Goal: Information Seeking & Learning: Compare options

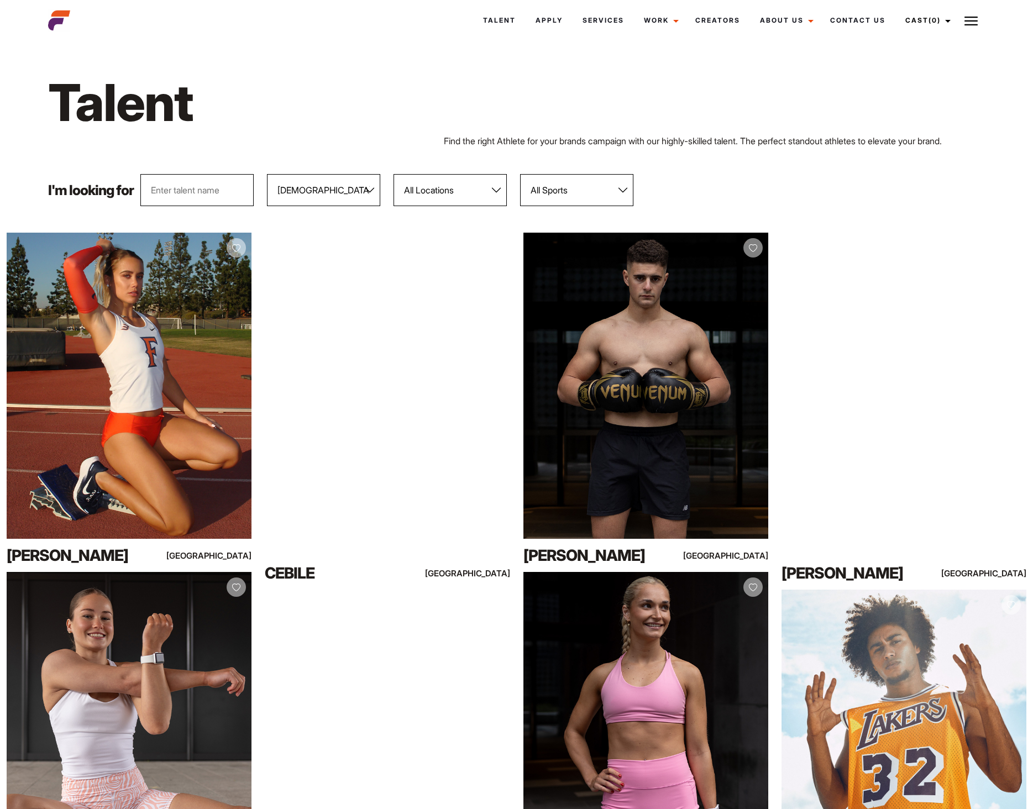
select select "103"
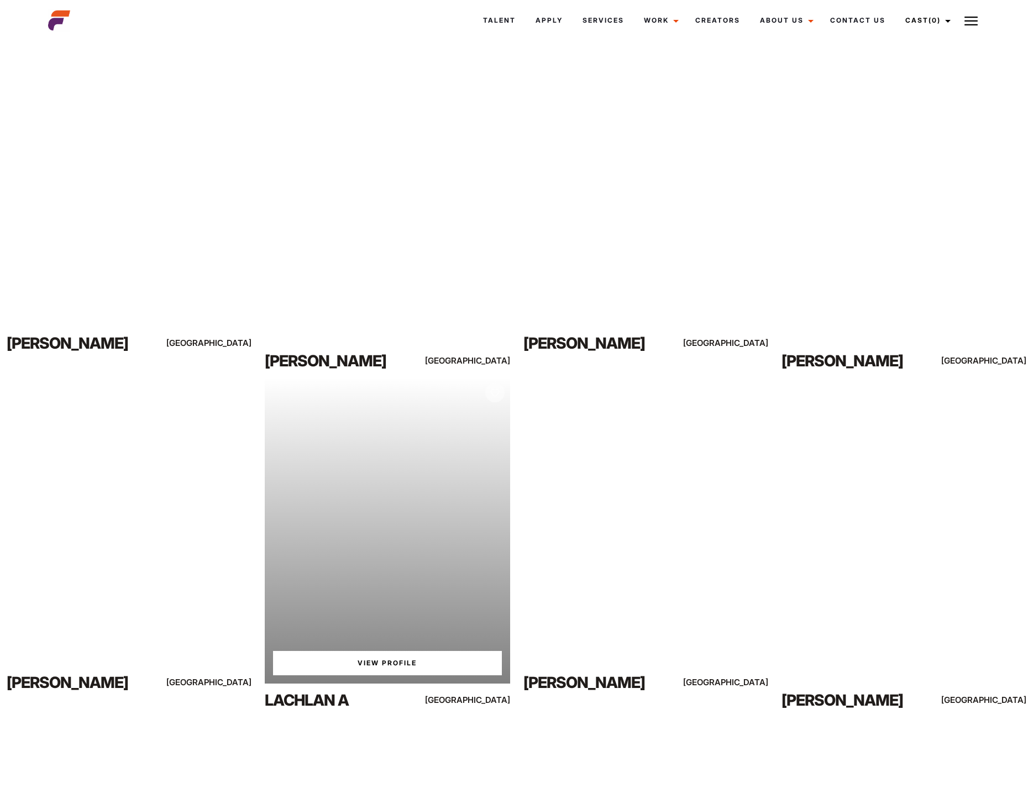
scroll to position [4034, 0]
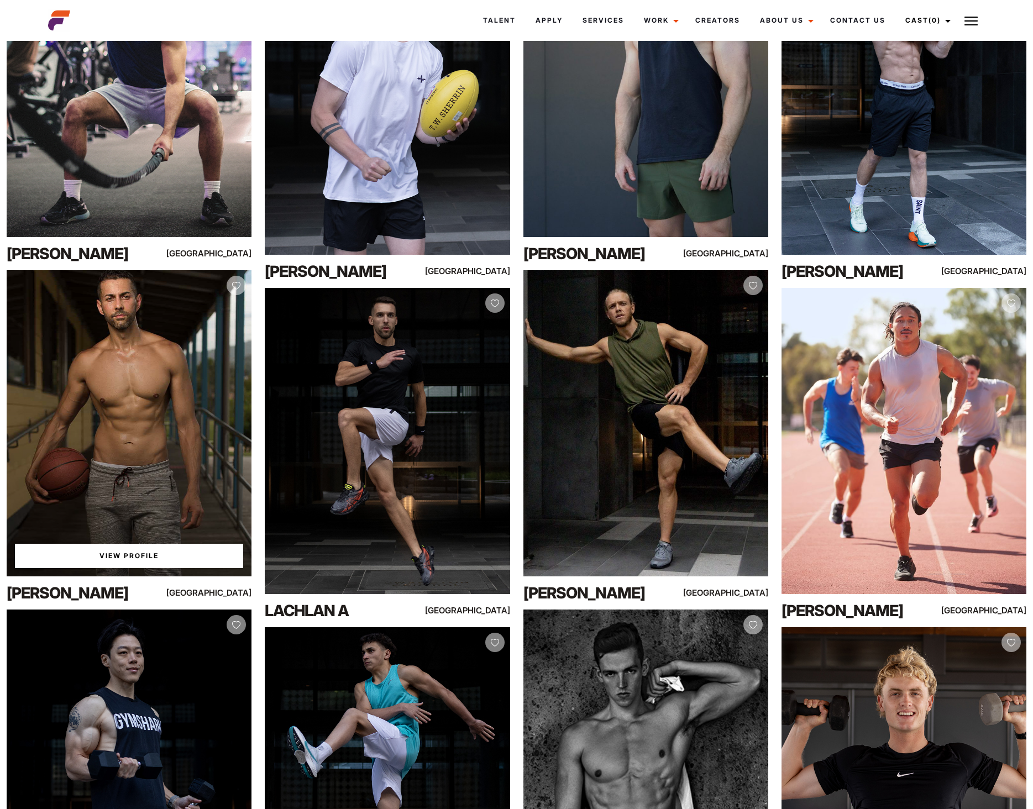
click at [166, 492] on div "View Profile" at bounding box center [129, 423] width 245 height 306
click at [163, 388] on div "View Profile" at bounding box center [129, 423] width 245 height 306
click at [155, 560] on link "View Profile" at bounding box center [129, 556] width 228 height 24
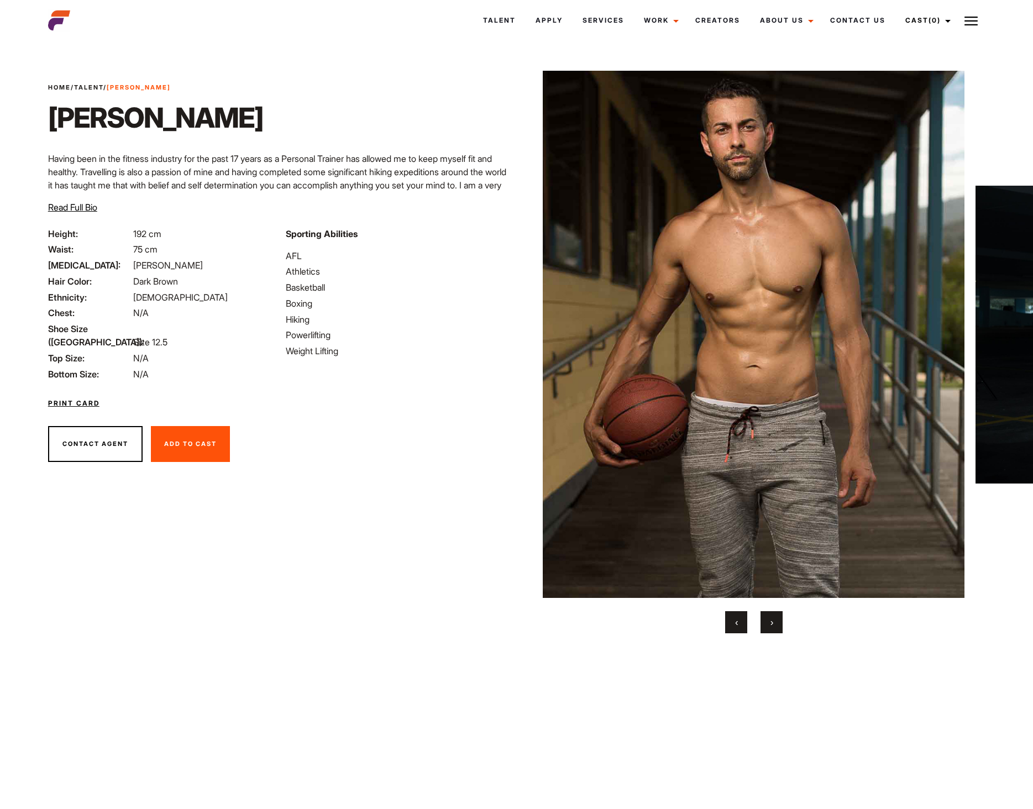
click at [776, 623] on button "›" at bounding box center [771, 622] width 22 height 22
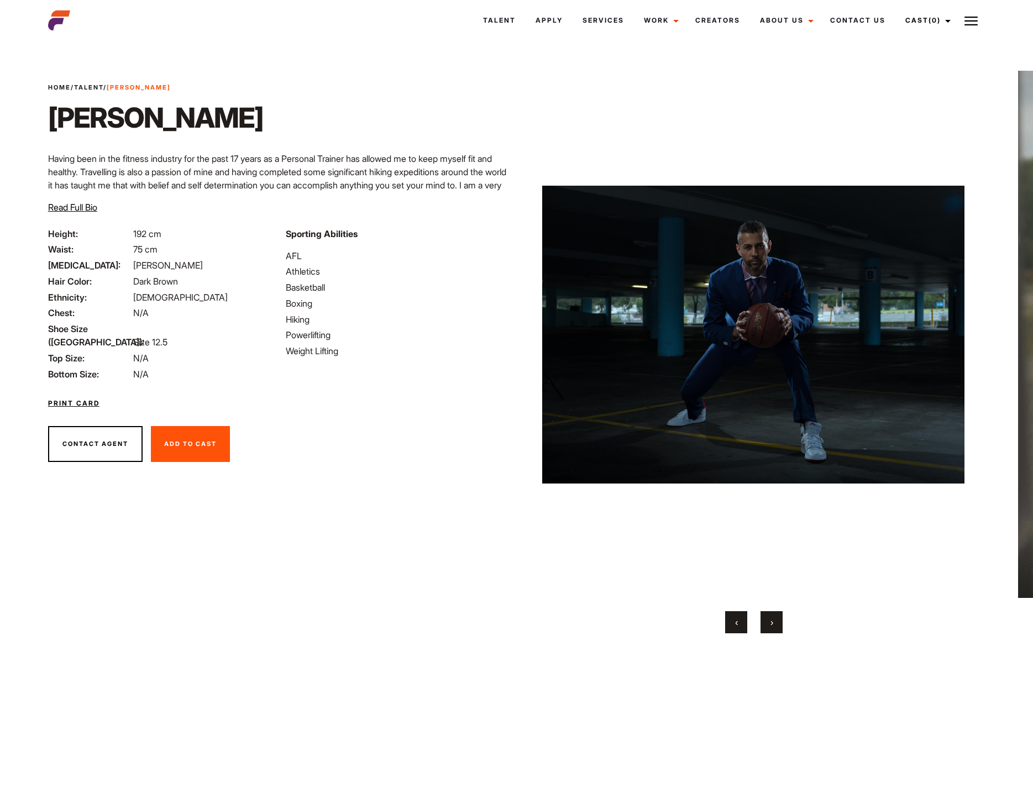
click at [776, 623] on button "›" at bounding box center [771, 622] width 22 height 22
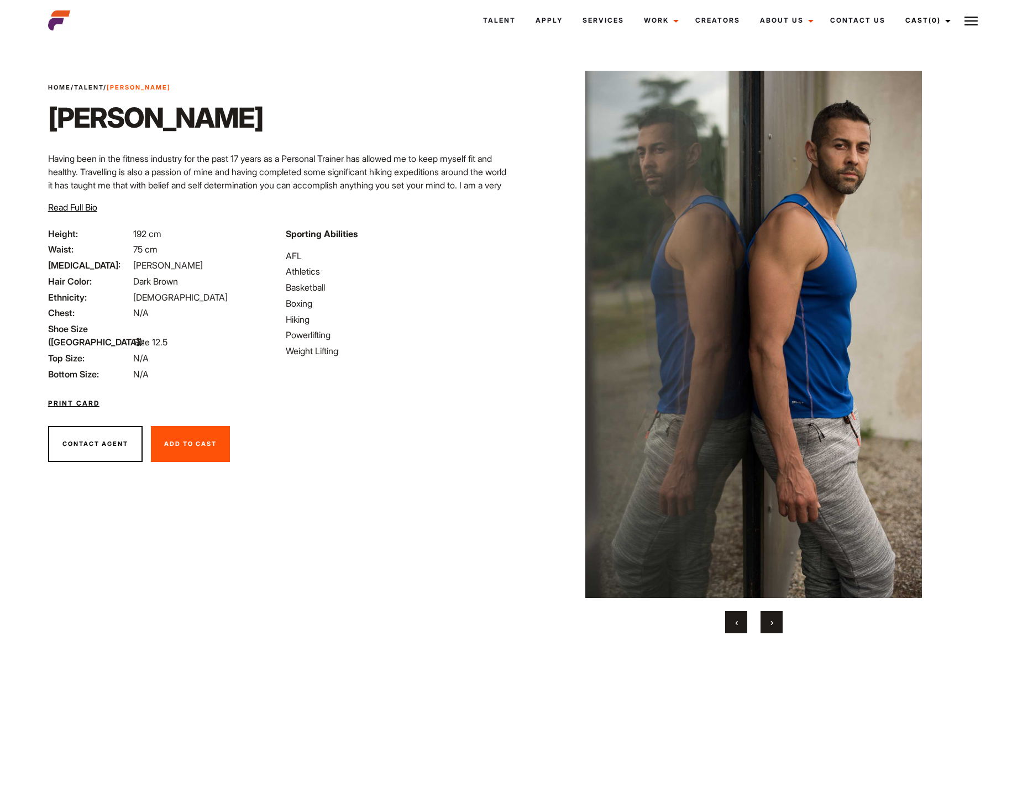
click at [776, 623] on button "›" at bounding box center [771, 622] width 22 height 22
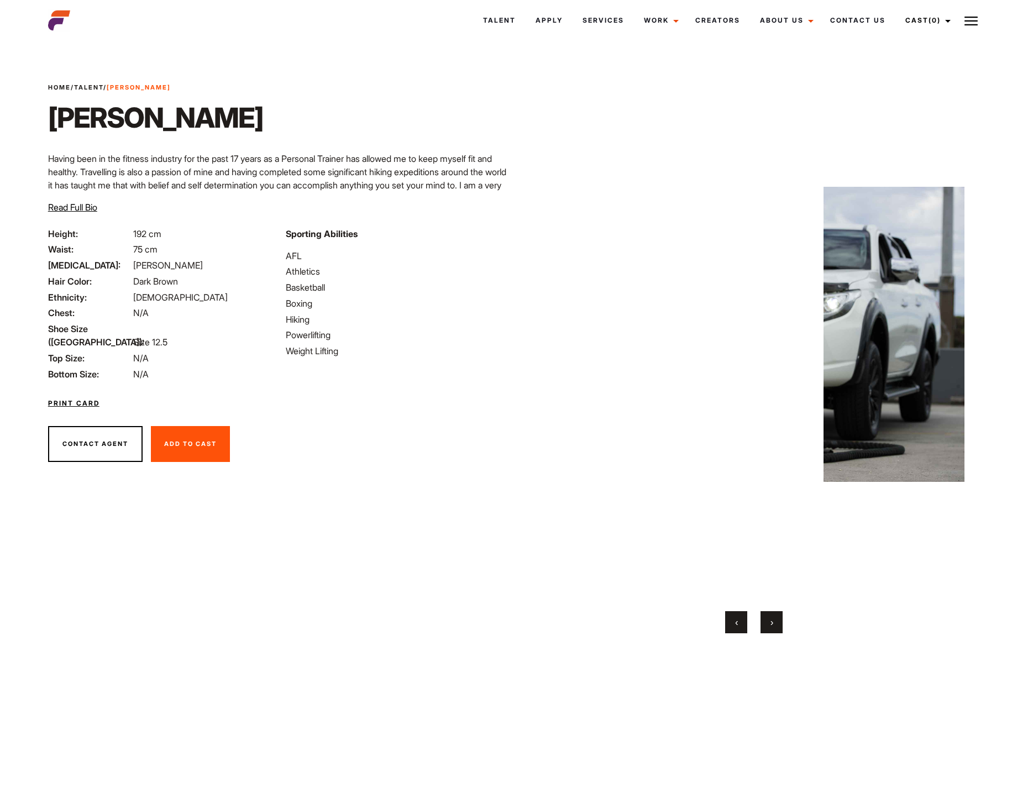
click at [776, 623] on button "›" at bounding box center [771, 622] width 22 height 22
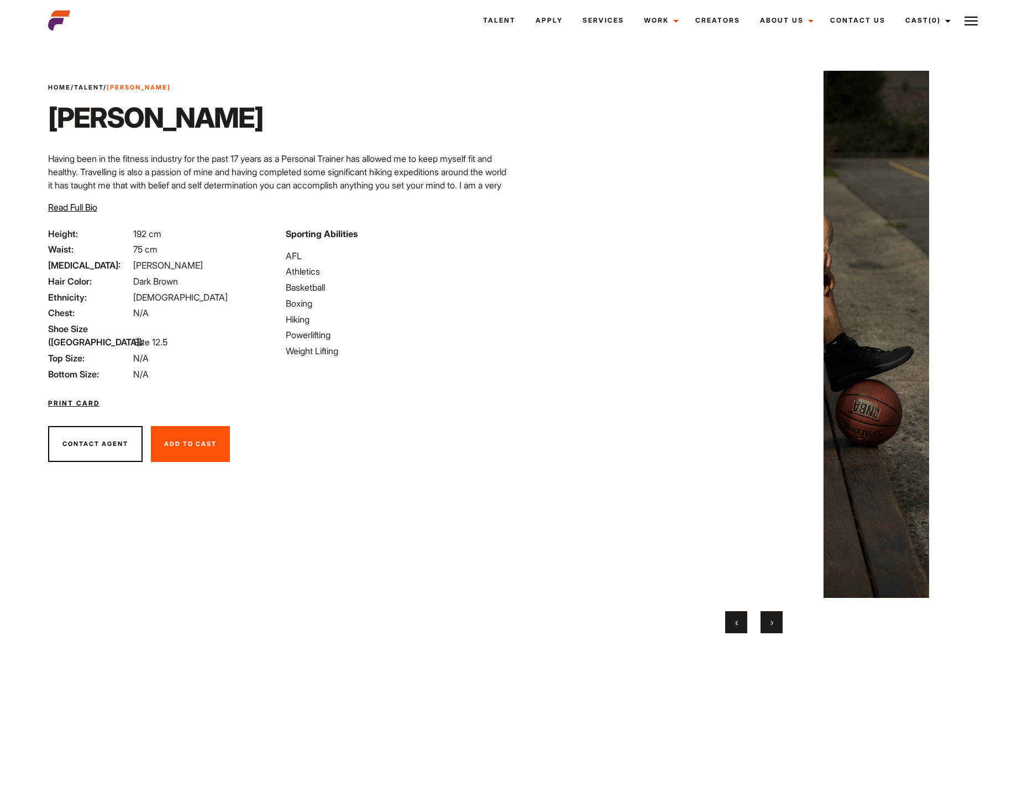
click at [776, 623] on button "›" at bounding box center [771, 622] width 22 height 22
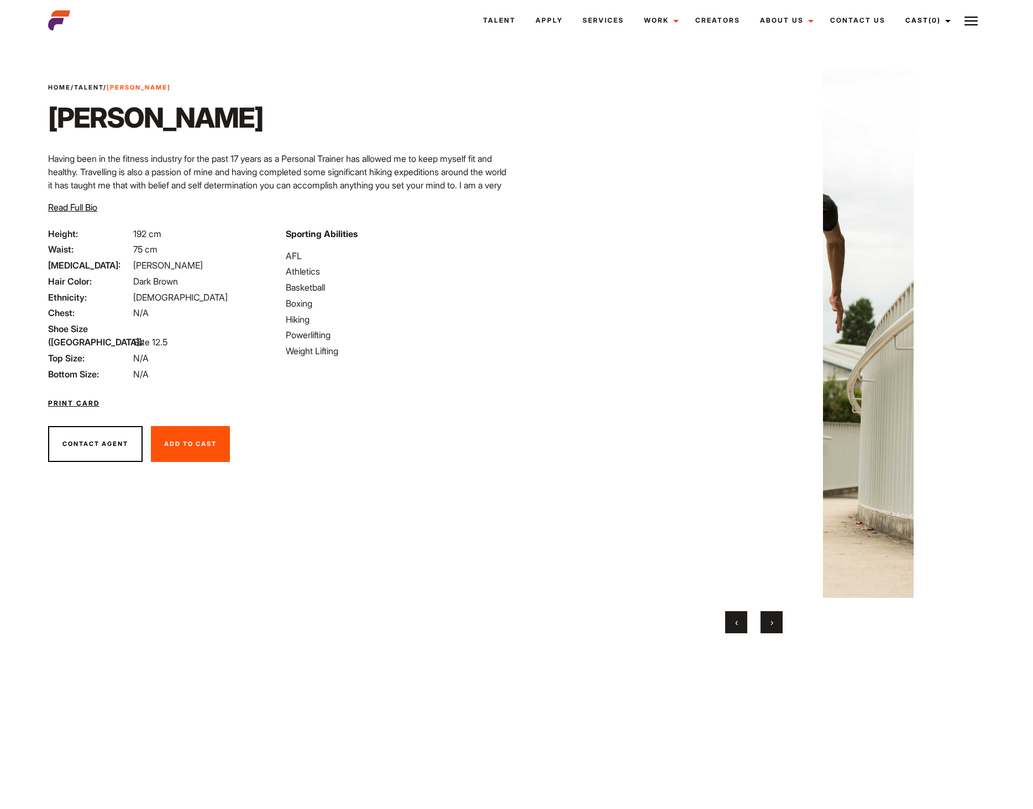
click at [776, 623] on button "›" at bounding box center [771, 622] width 22 height 22
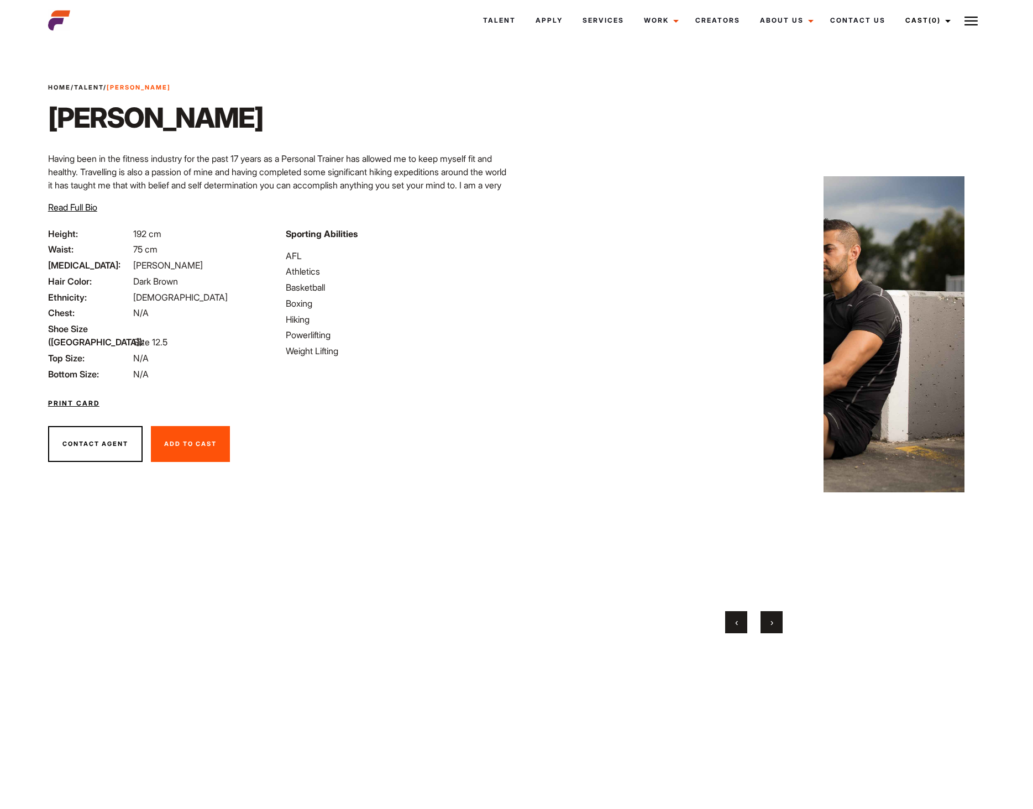
click at [776, 623] on button "›" at bounding box center [771, 622] width 22 height 22
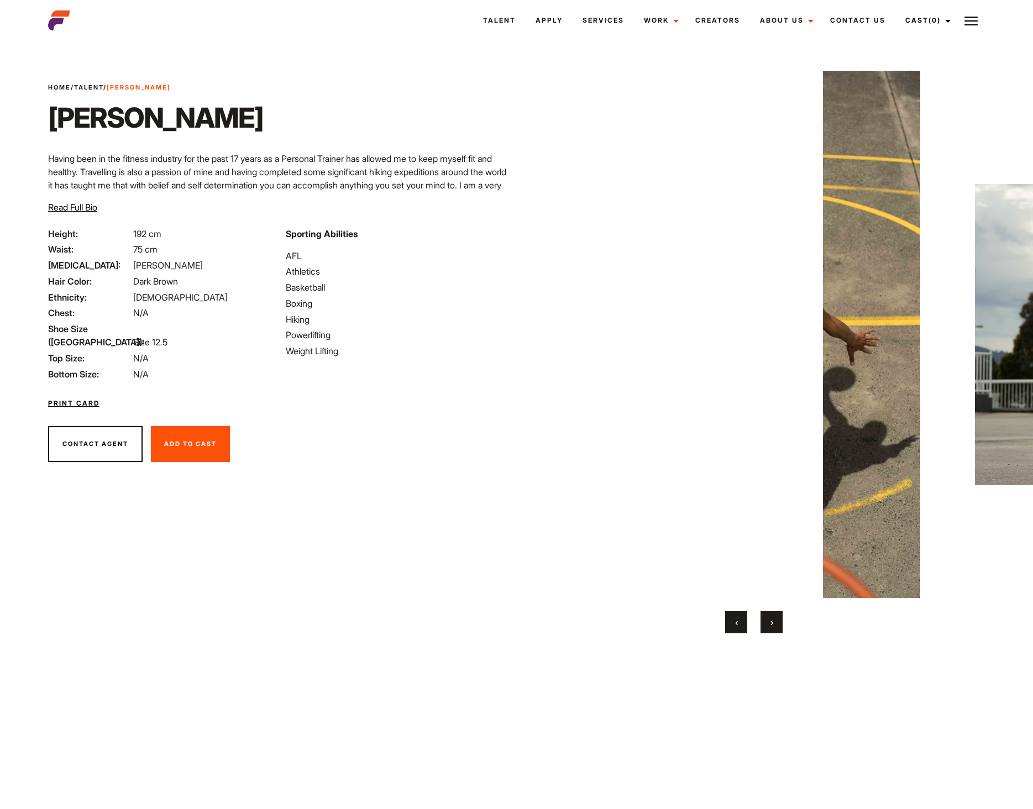
click at [776, 623] on button "›" at bounding box center [771, 622] width 22 height 22
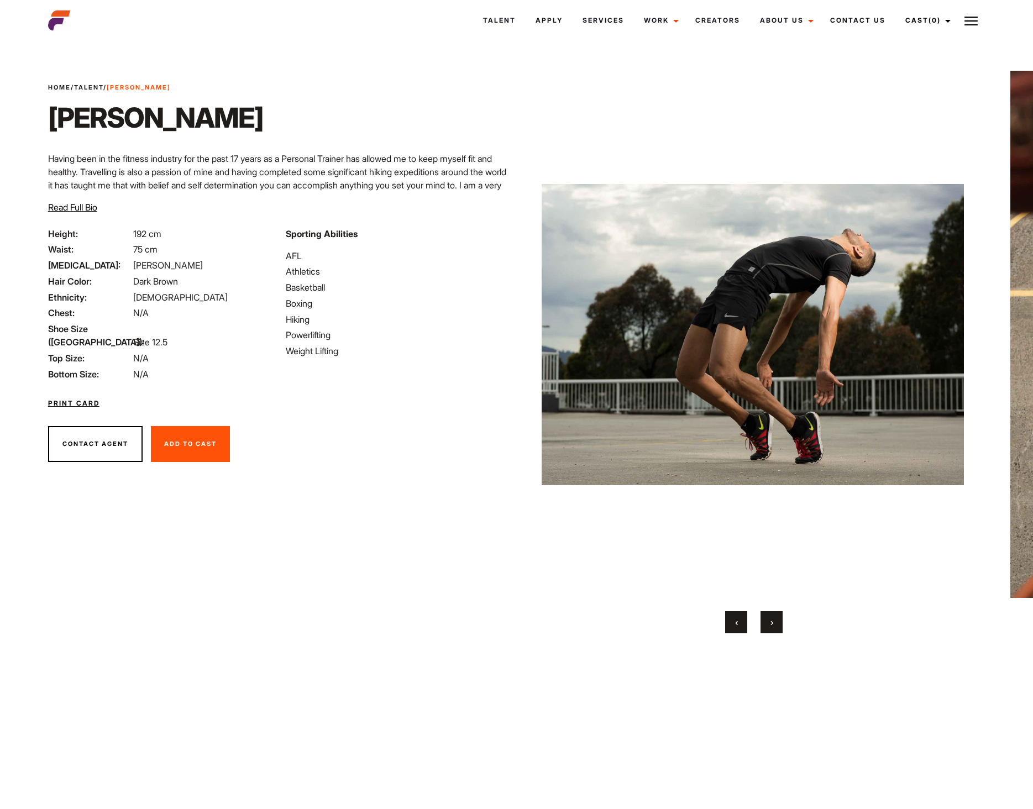
click at [776, 623] on button "›" at bounding box center [771, 622] width 22 height 22
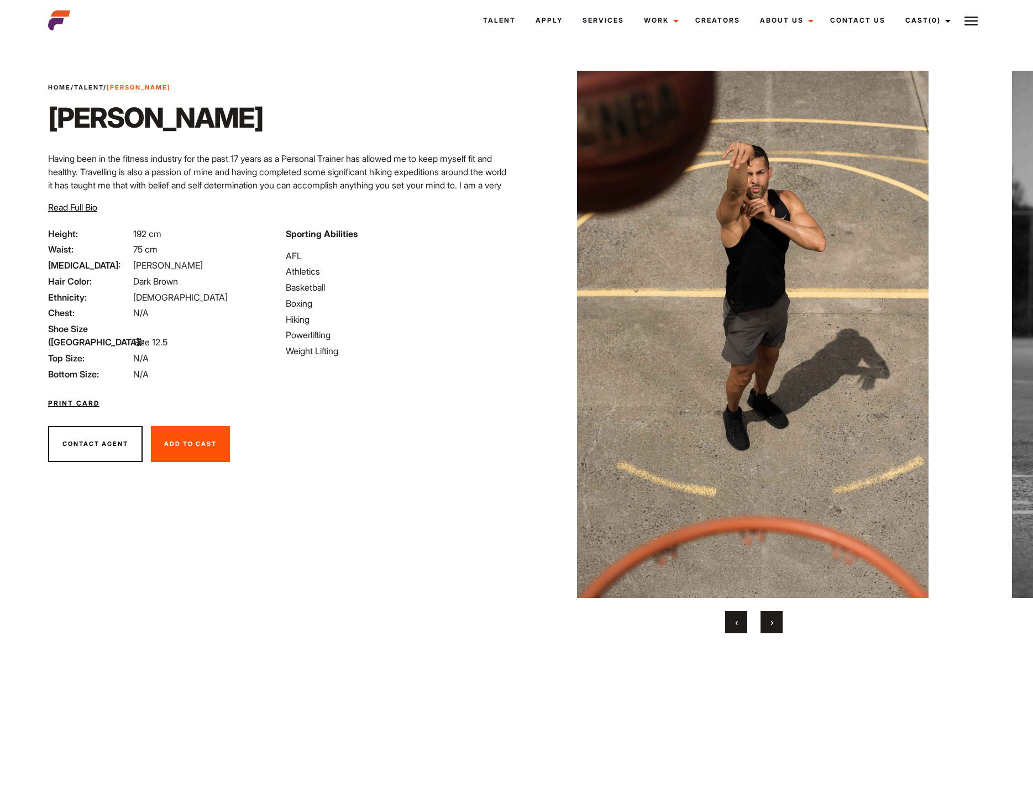
click at [776, 623] on button "›" at bounding box center [771, 622] width 22 height 22
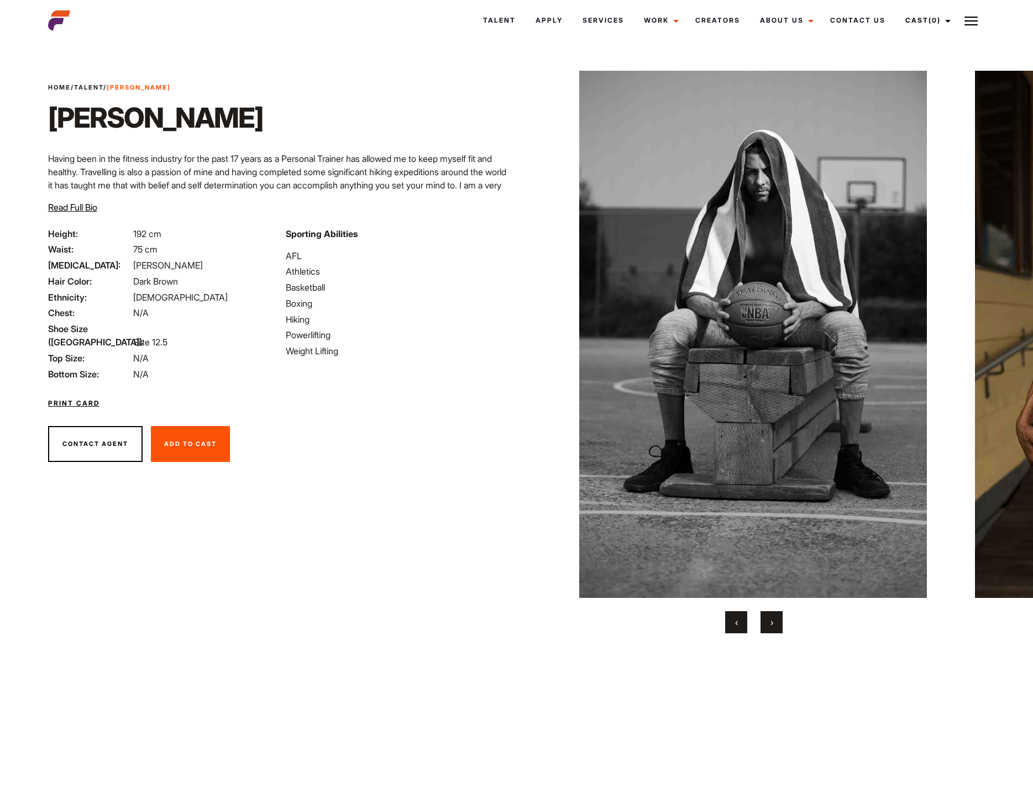
click at [776, 623] on button "›" at bounding box center [771, 622] width 22 height 22
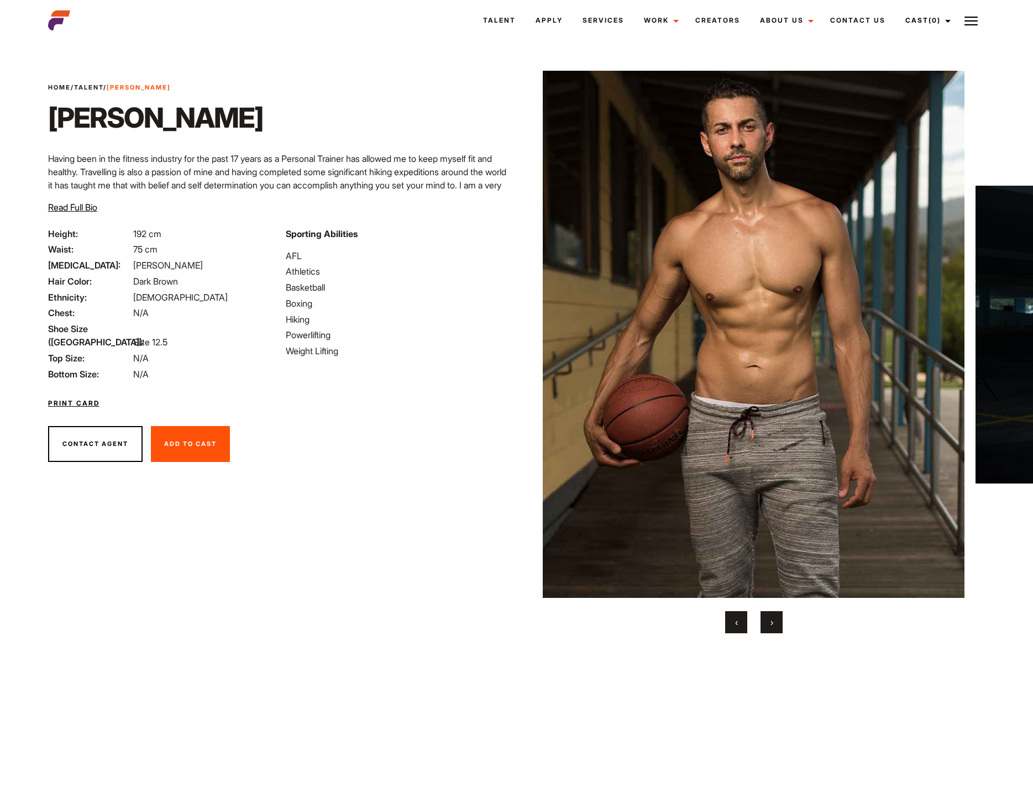
click at [776, 623] on button "›" at bounding box center [771, 622] width 22 height 22
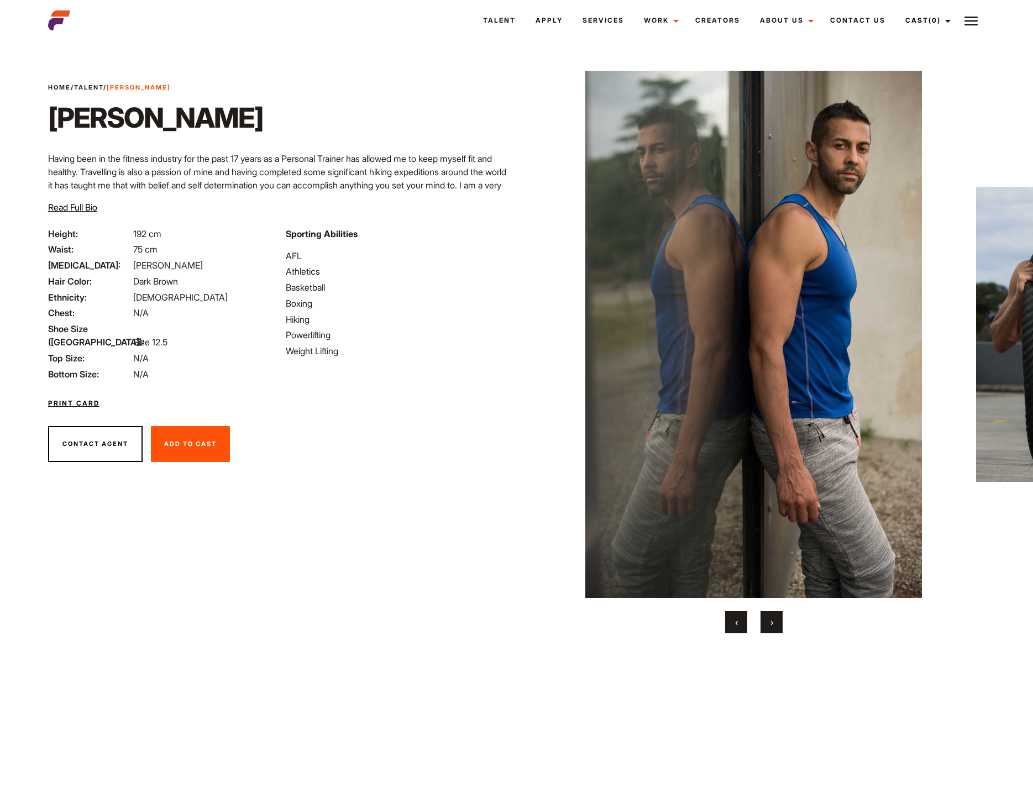
click at [776, 623] on button "›" at bounding box center [771, 622] width 22 height 22
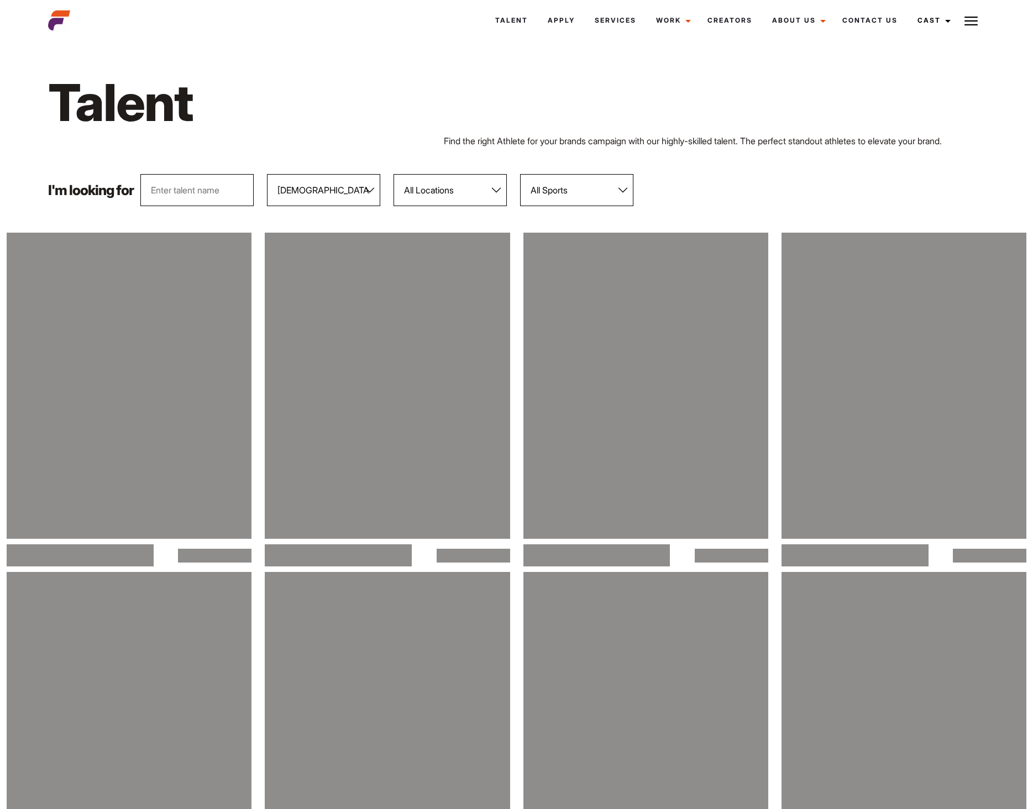
select select "103"
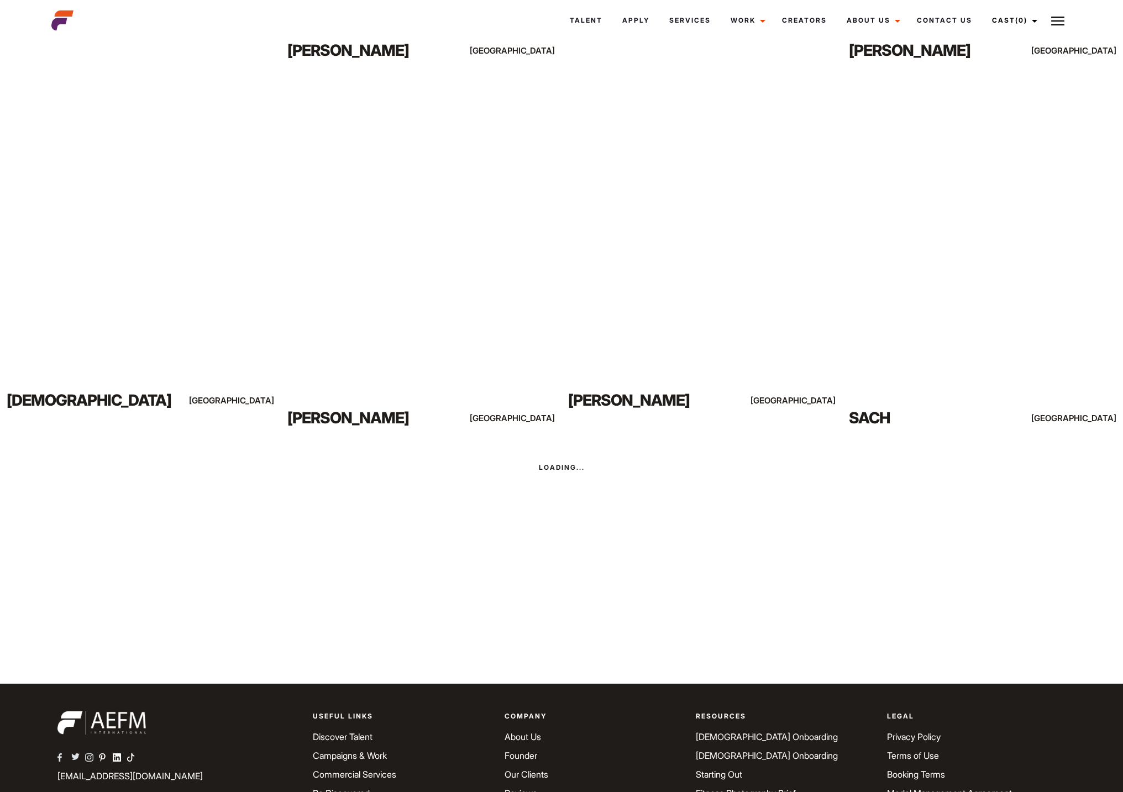
scroll to position [2046, 0]
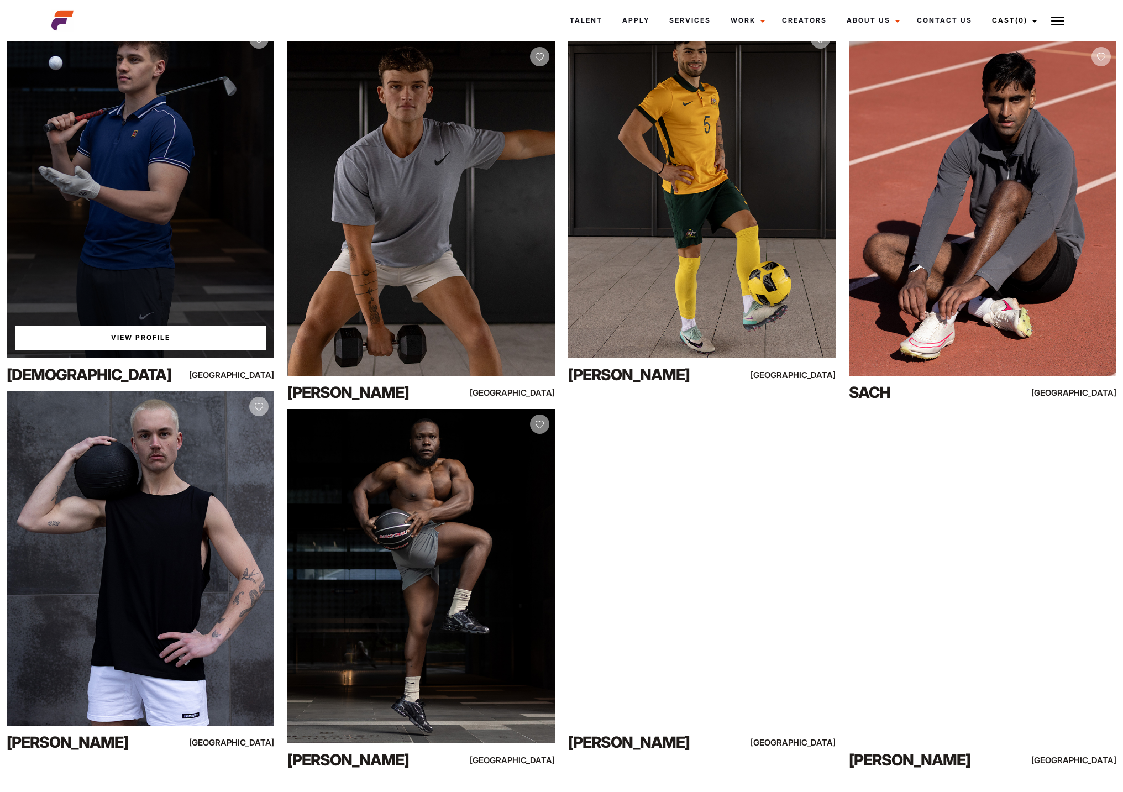
click at [68, 229] on div "View Profile" at bounding box center [140, 191] width 267 height 334
click at [128, 235] on div "View Profile" at bounding box center [140, 191] width 267 height 334
click at [143, 201] on div "View Profile" at bounding box center [140, 191] width 267 height 334
click at [150, 339] on link "View Profile" at bounding box center [140, 337] width 251 height 24
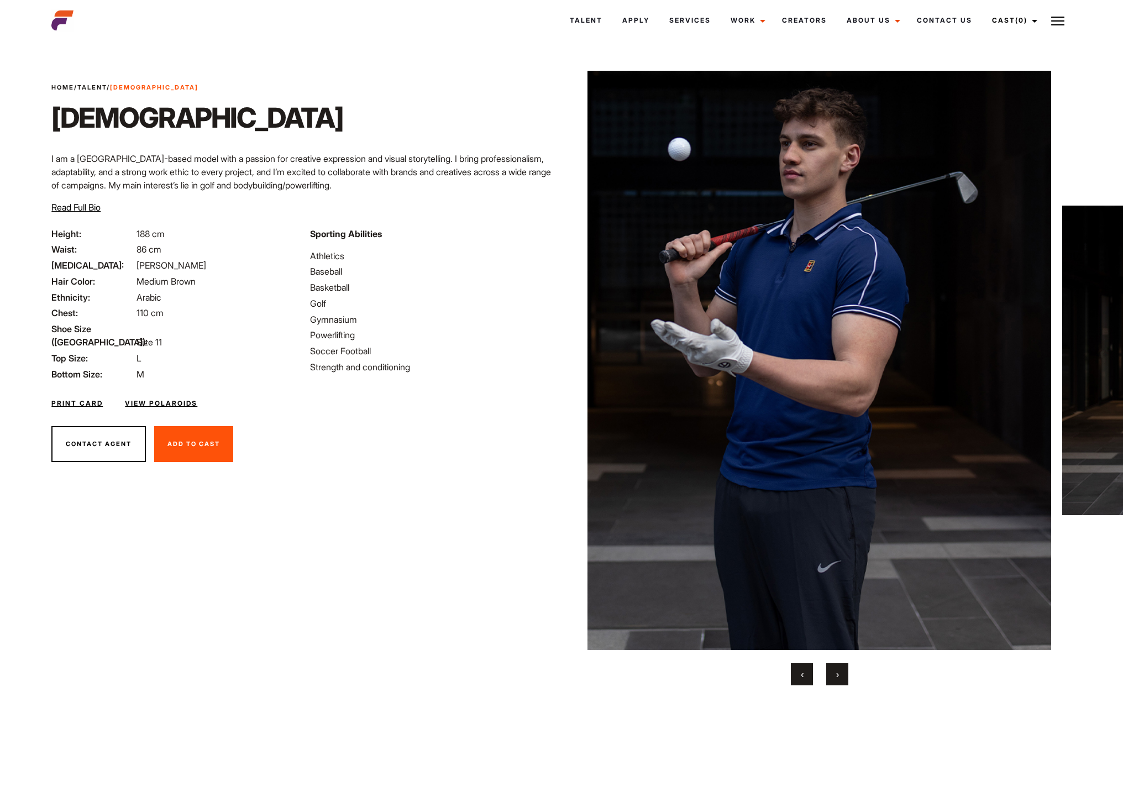
click at [181, 391] on div "Print Card View Polaroids" at bounding box center [303, 397] width 517 height 32
click at [183, 398] on link "View Polaroids" at bounding box center [161, 403] width 72 height 10
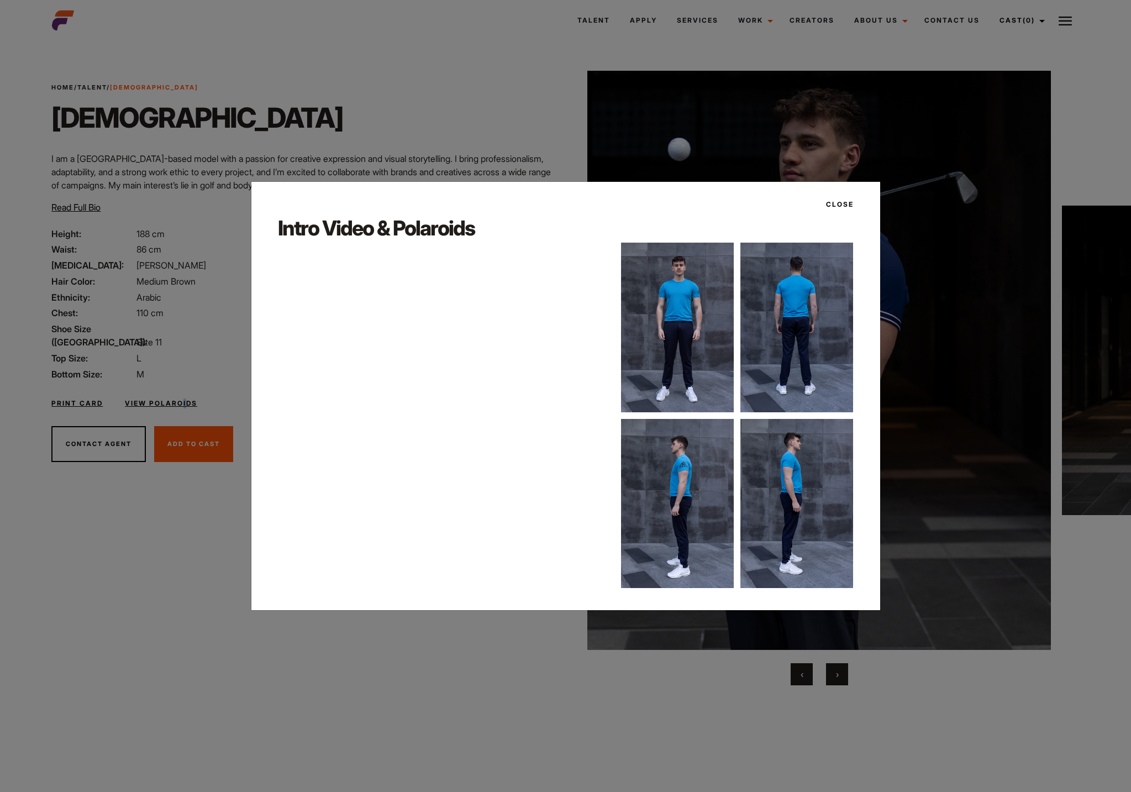
click at [842, 197] on button "Close" at bounding box center [836, 204] width 34 height 19
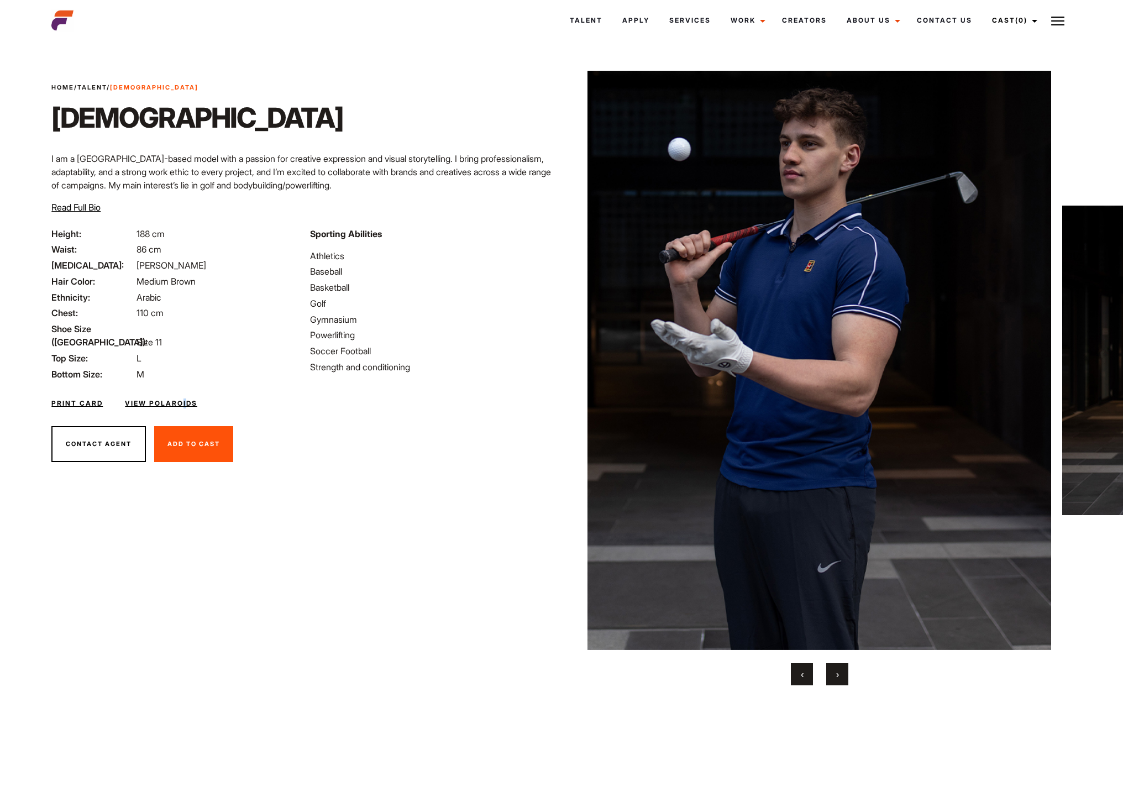
click at [838, 679] on span "›" at bounding box center [837, 674] width 3 height 11
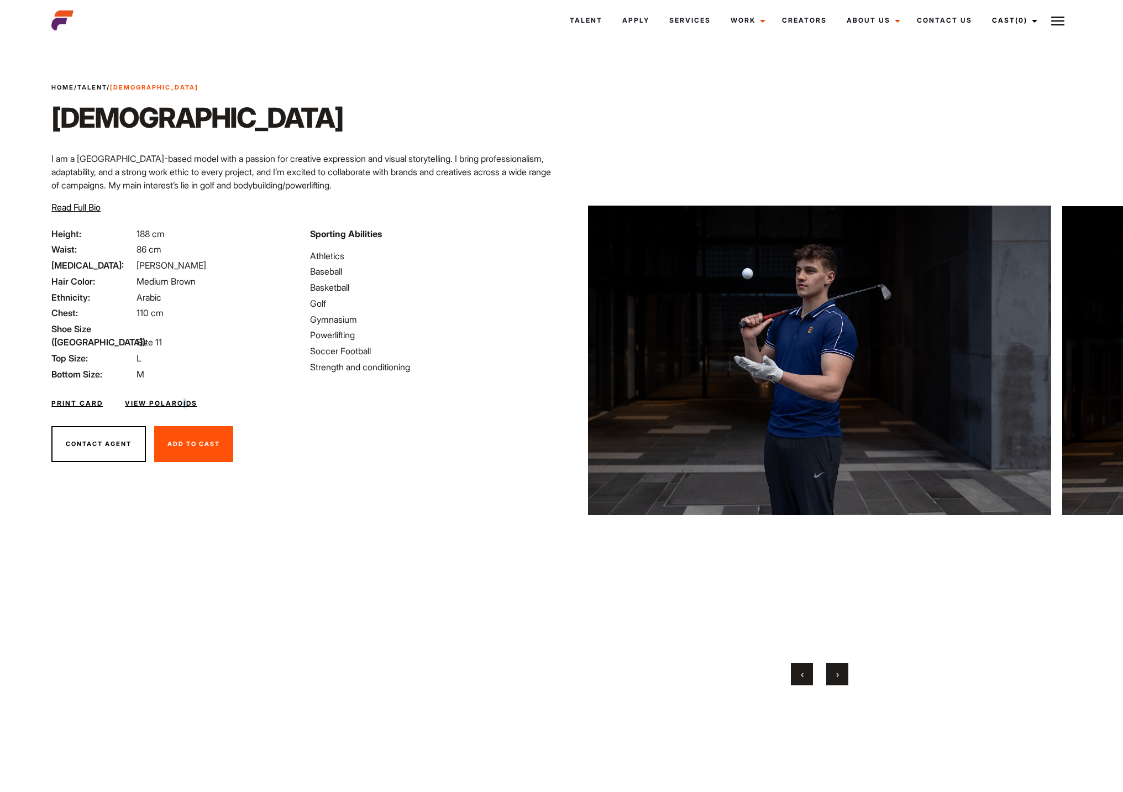
click at [841, 679] on button "›" at bounding box center [837, 674] width 22 height 22
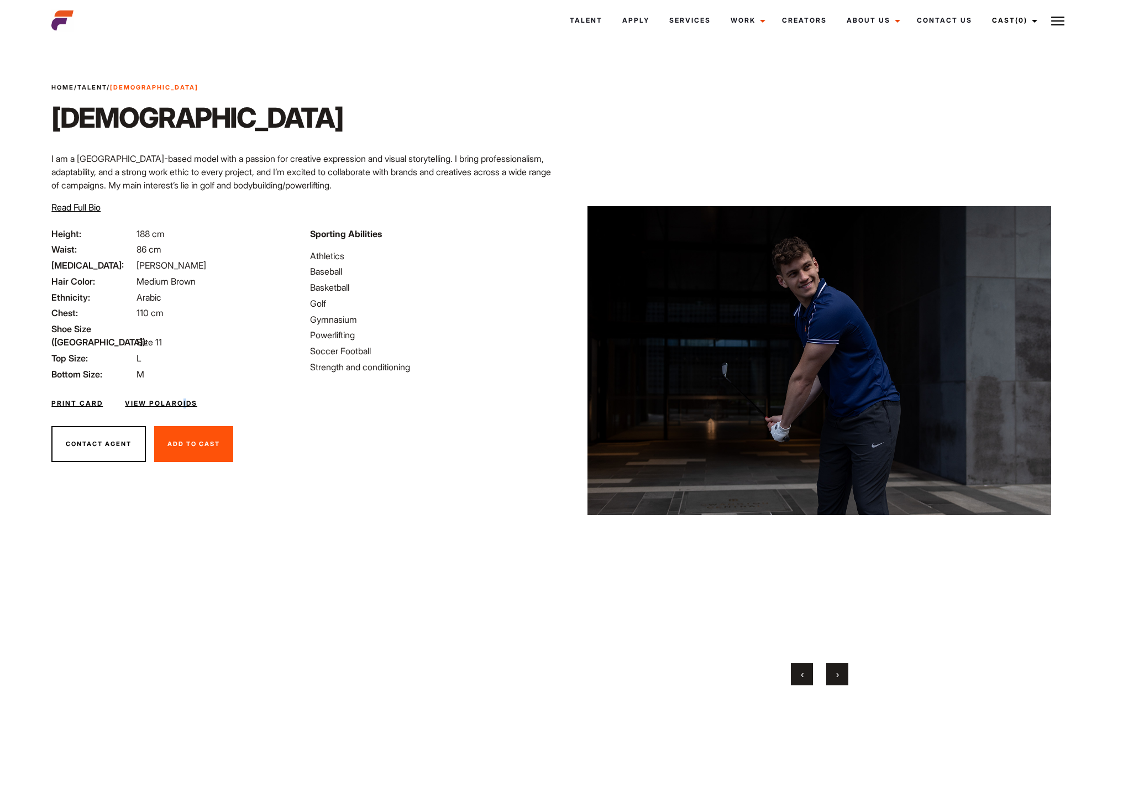
click at [844, 679] on button "›" at bounding box center [837, 674] width 22 height 22
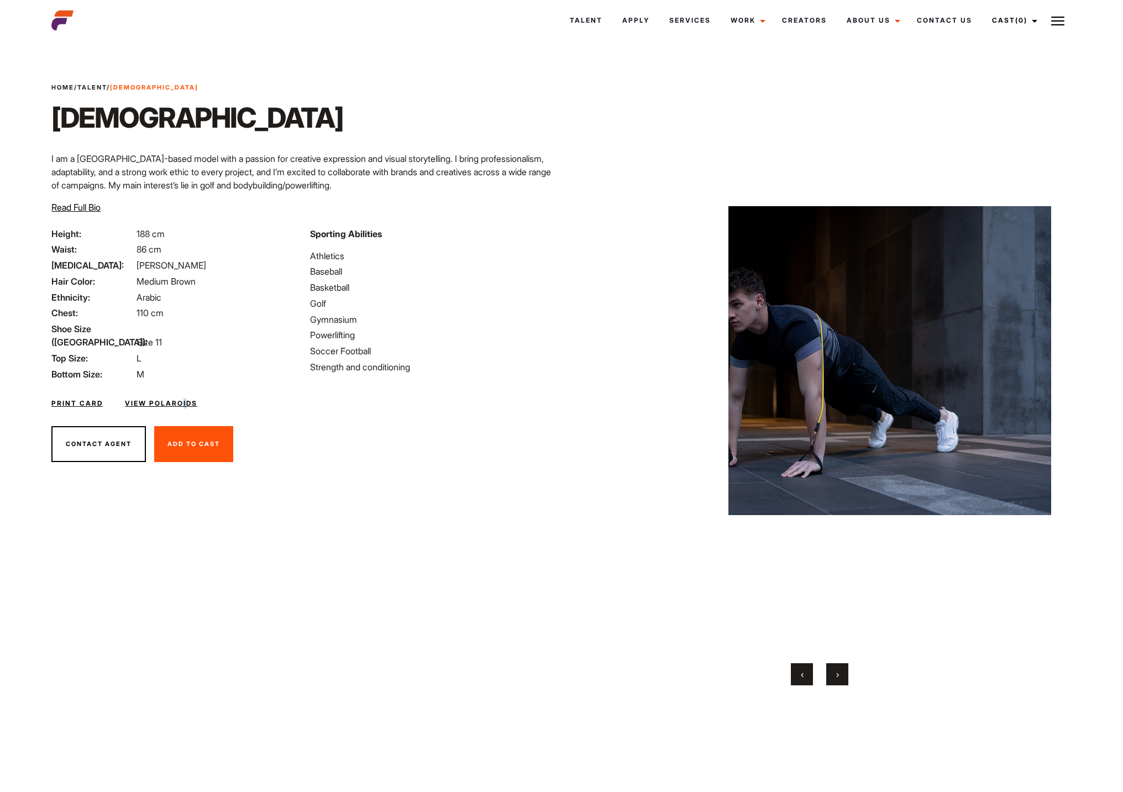
click at [845, 679] on button "›" at bounding box center [837, 674] width 22 height 22
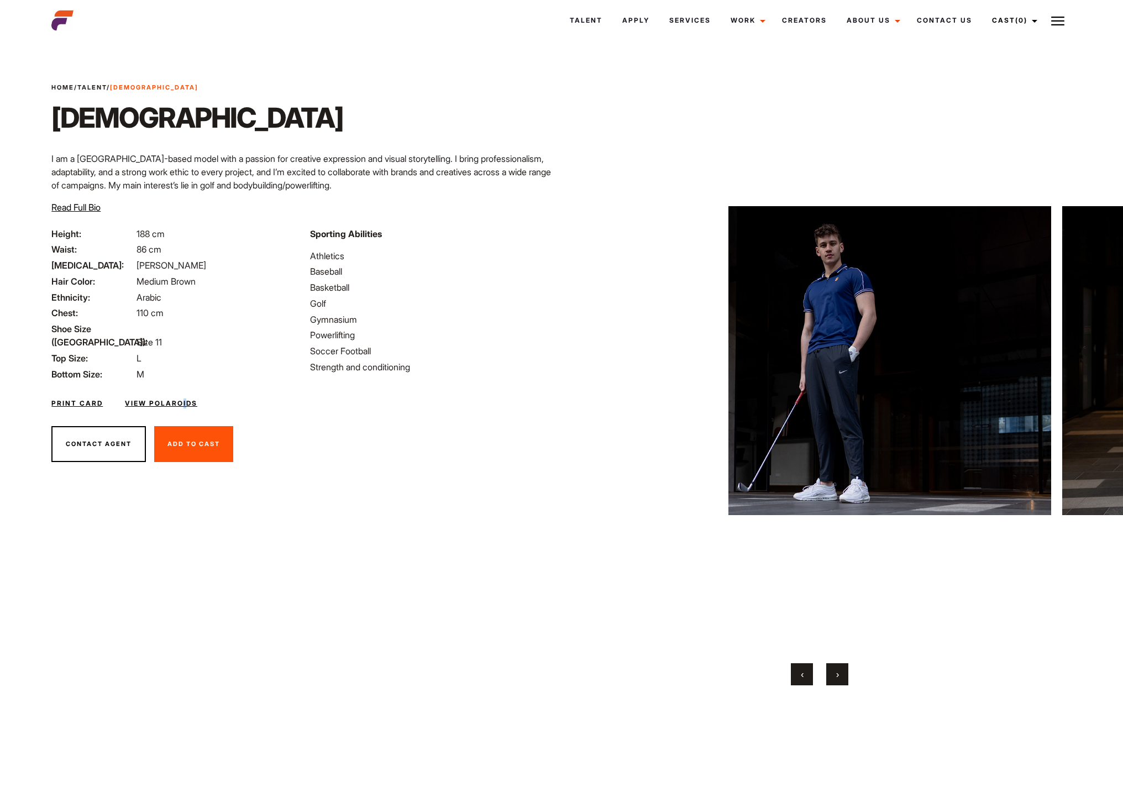
click at [845, 679] on button "›" at bounding box center [837, 674] width 22 height 22
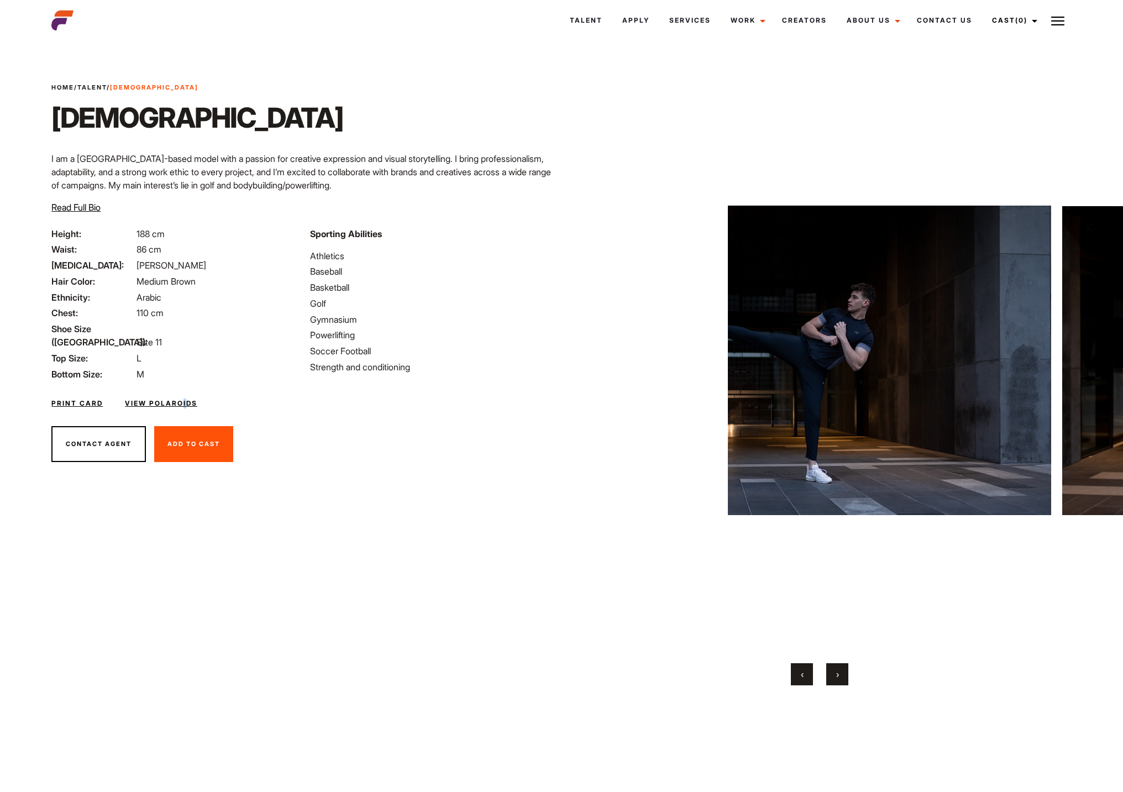
click at [845, 679] on button "›" at bounding box center [837, 674] width 22 height 22
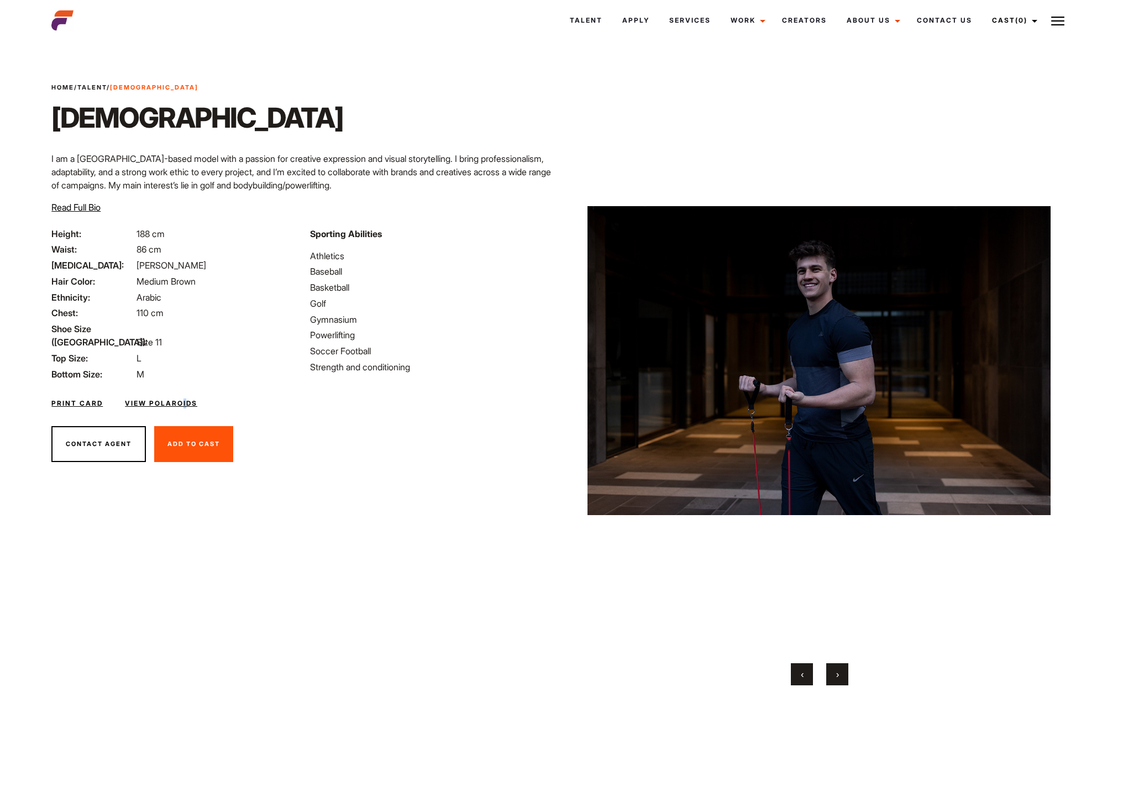
click at [845, 679] on button "›" at bounding box center [837, 674] width 22 height 22
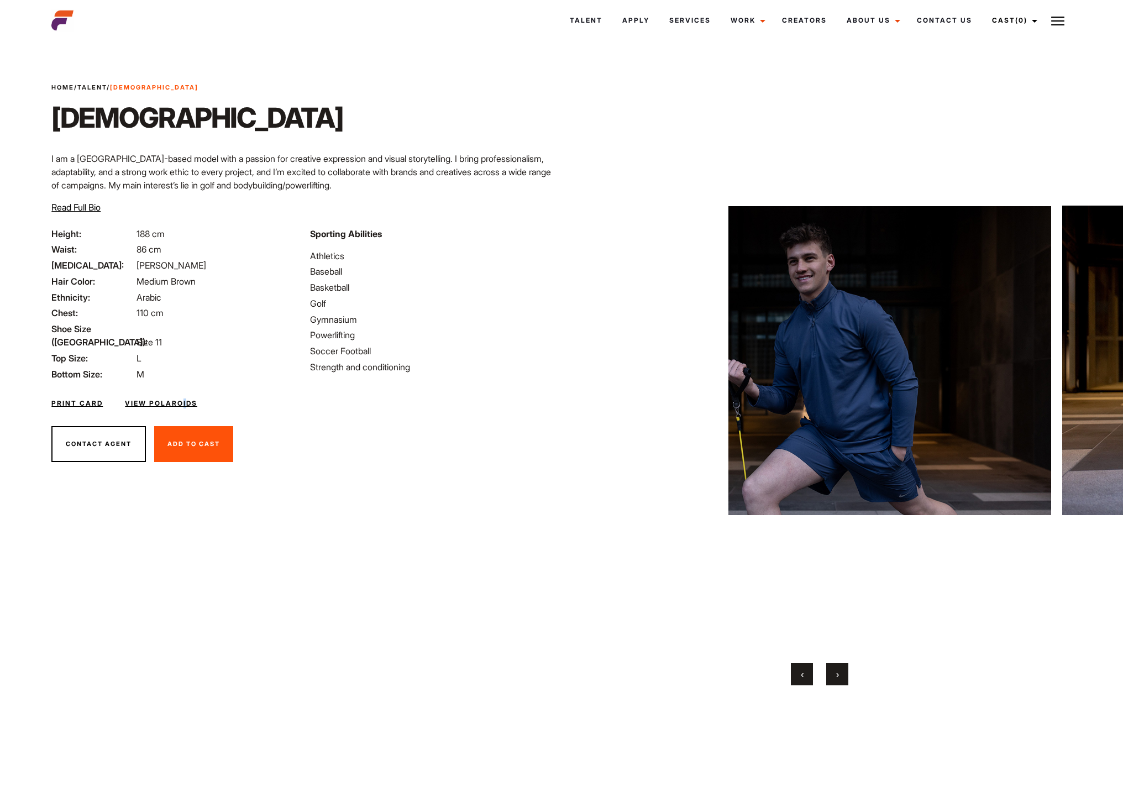
click at [845, 679] on button "›" at bounding box center [837, 674] width 22 height 22
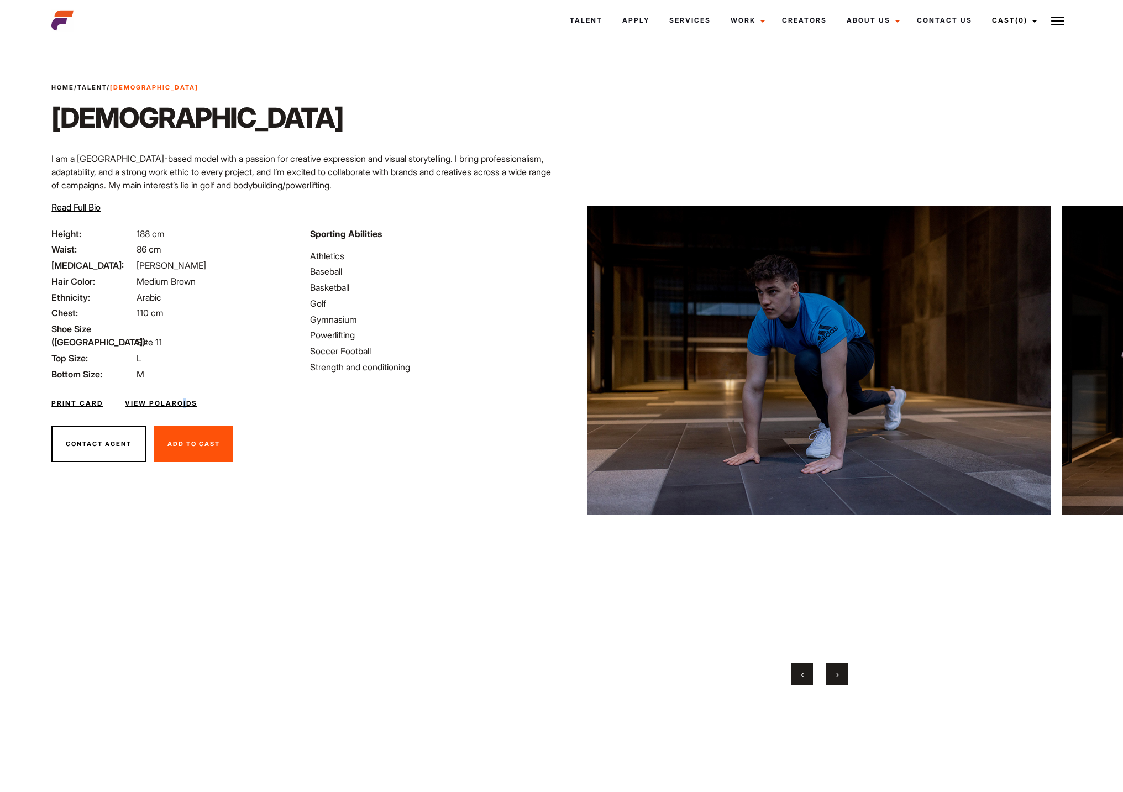
click at [845, 679] on button "›" at bounding box center [837, 674] width 22 height 22
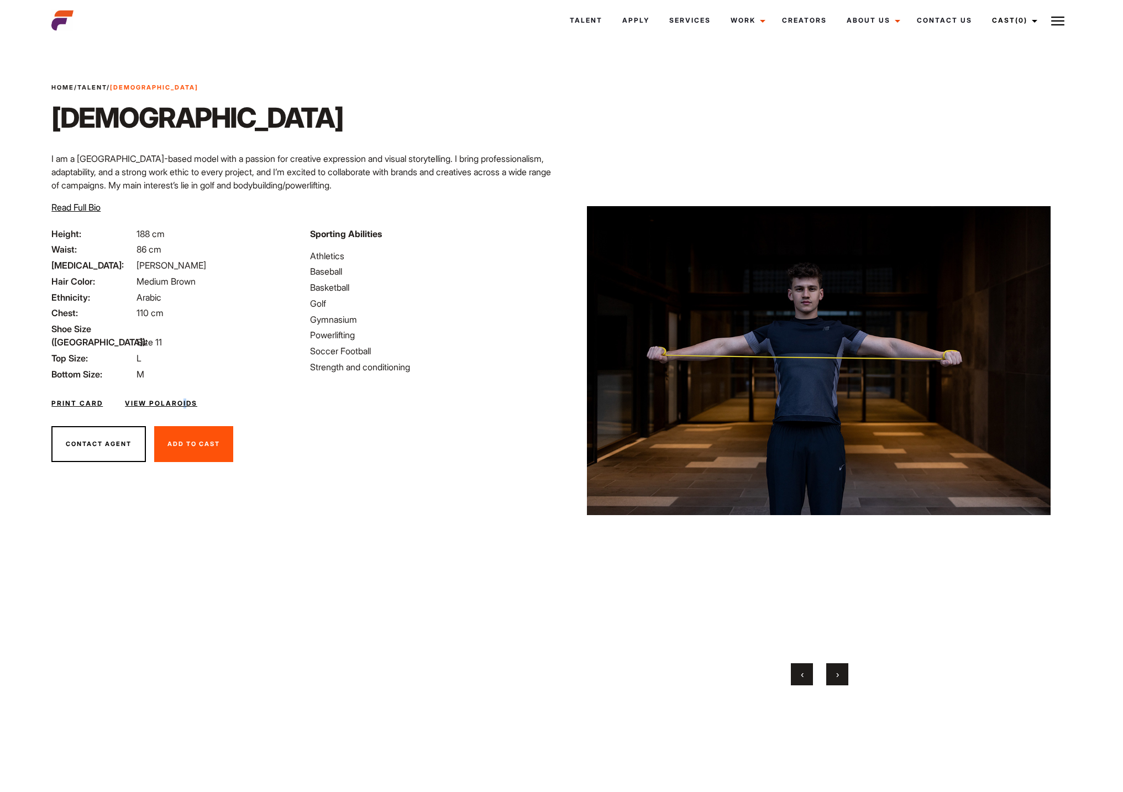
click at [845, 679] on button "›" at bounding box center [837, 674] width 22 height 22
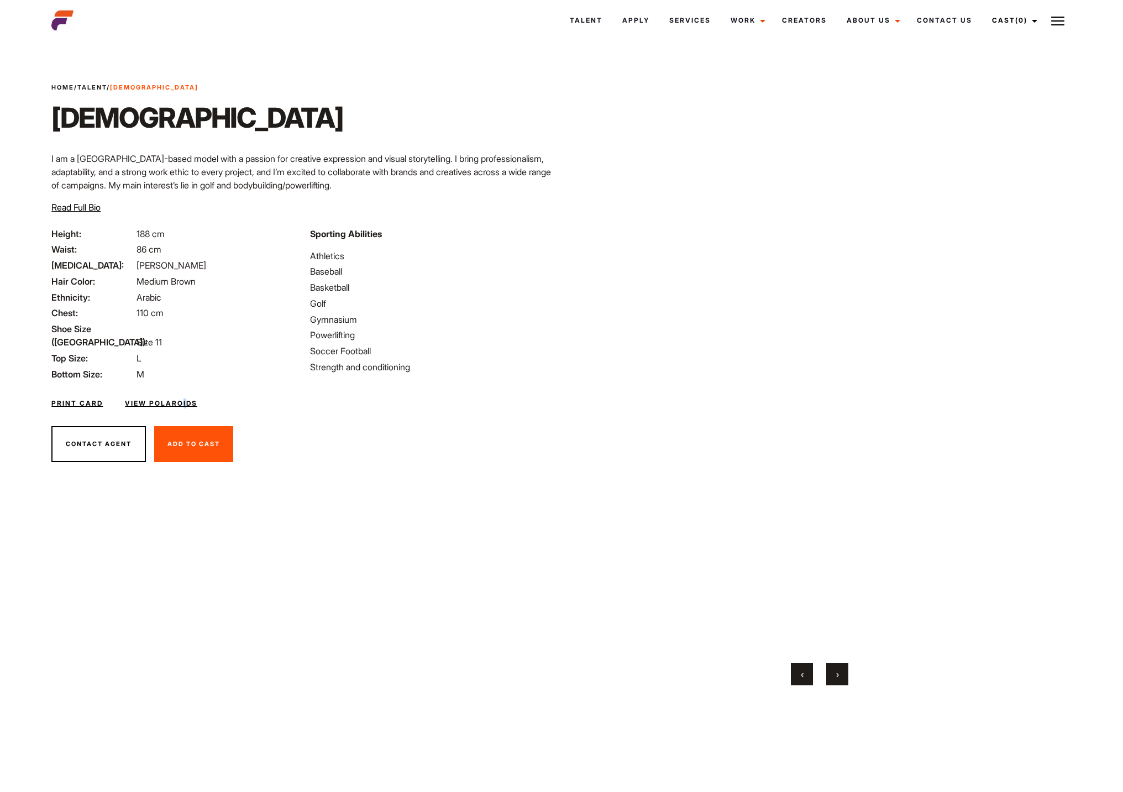
click at [845, 679] on button "›" at bounding box center [837, 674] width 22 height 22
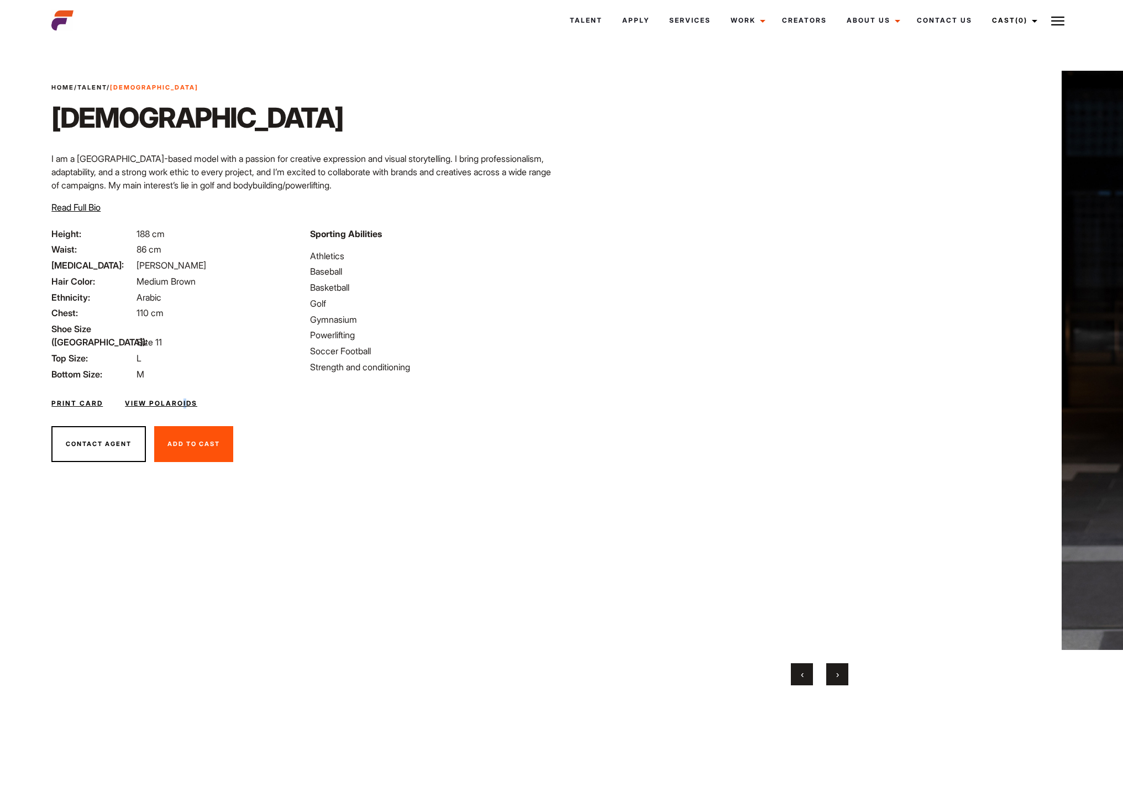
click at [845, 679] on button "›" at bounding box center [837, 674] width 22 height 22
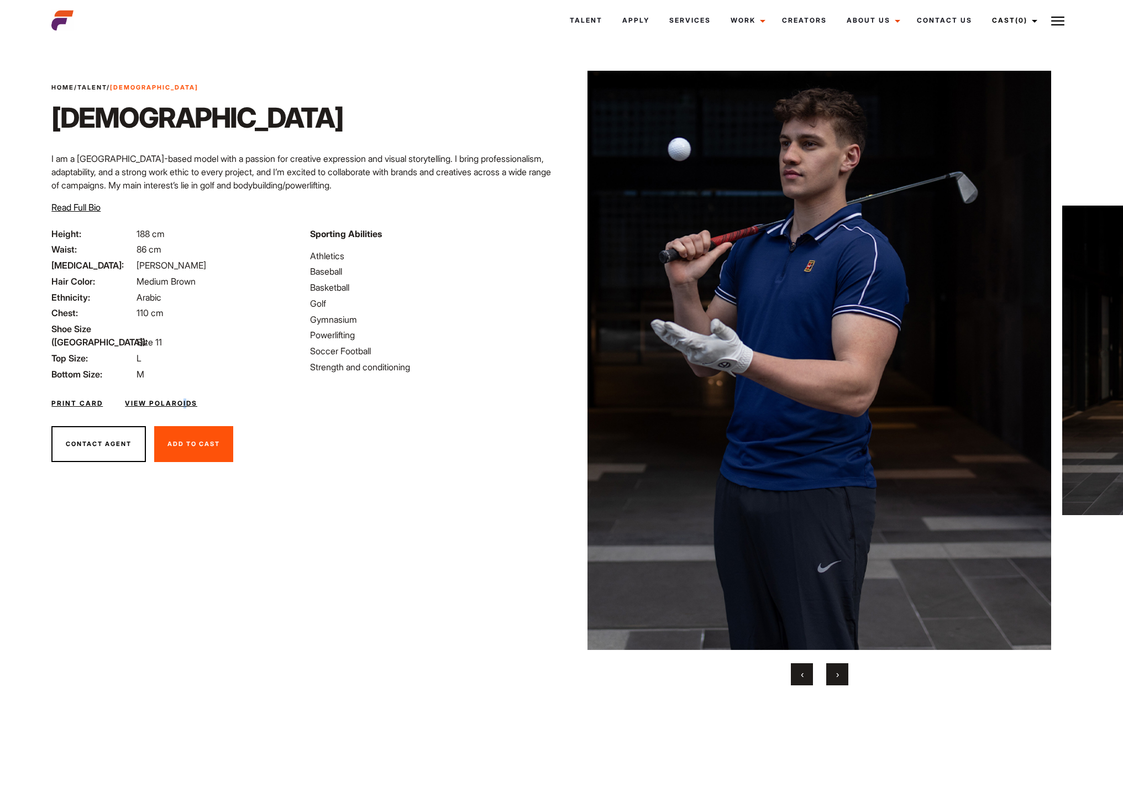
click at [845, 679] on button "›" at bounding box center [837, 674] width 22 height 22
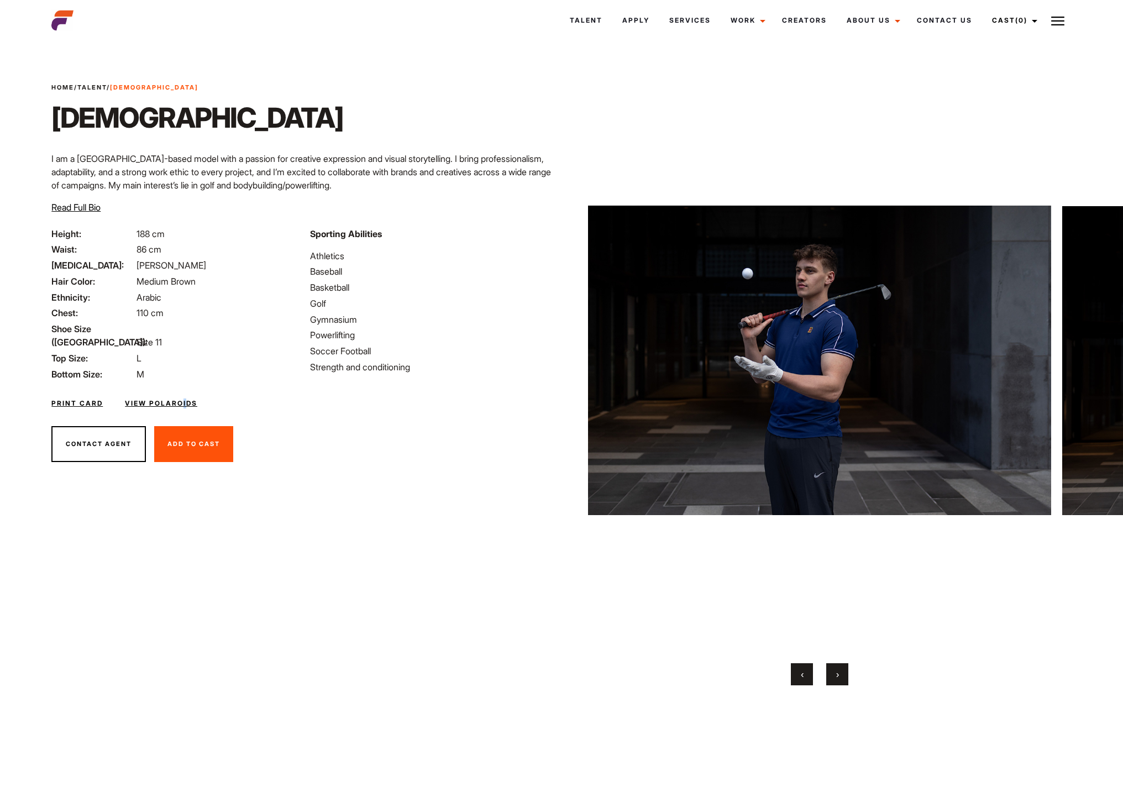
click at [845, 679] on button "›" at bounding box center [837, 674] width 22 height 22
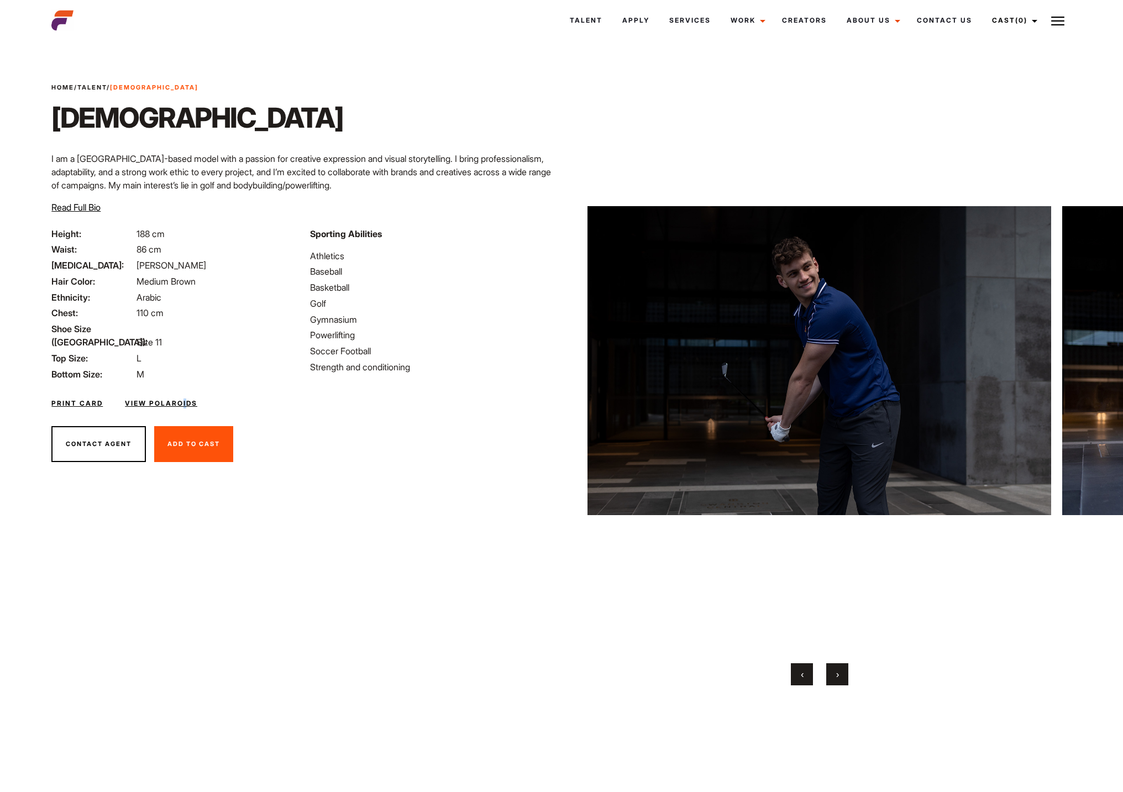
click at [845, 679] on button "›" at bounding box center [837, 674] width 22 height 22
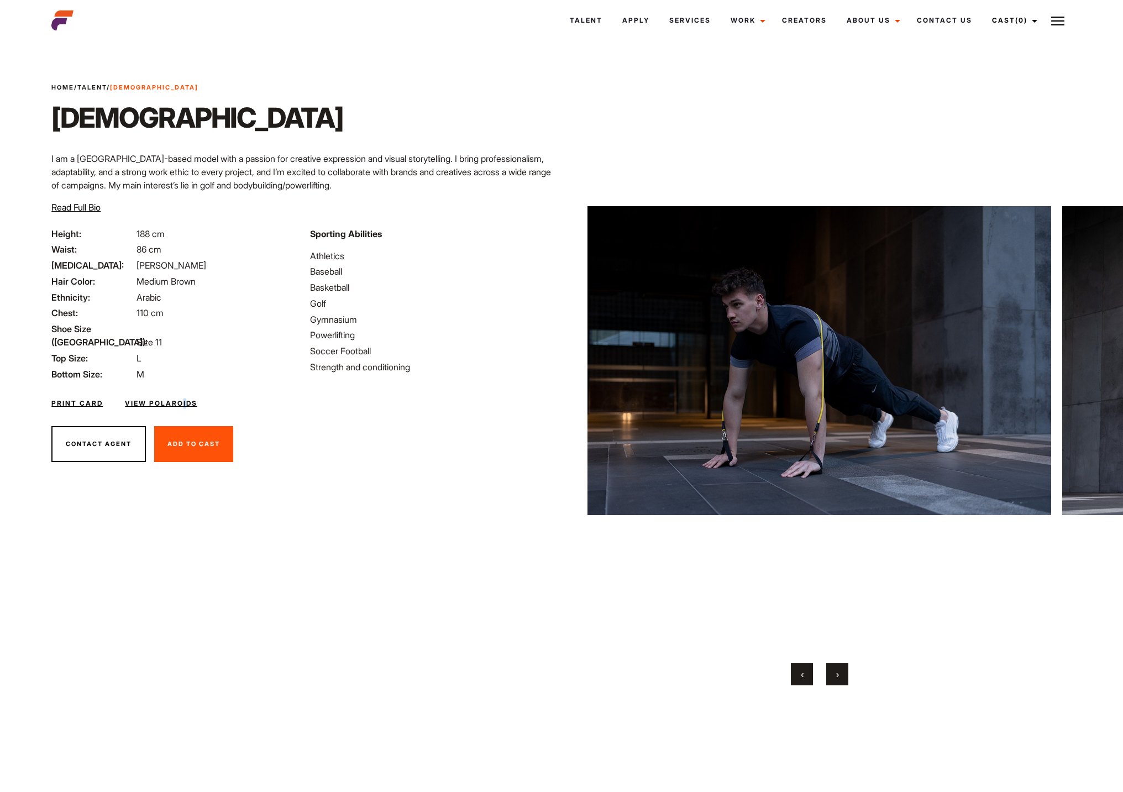
click at [845, 679] on button "›" at bounding box center [837, 674] width 22 height 22
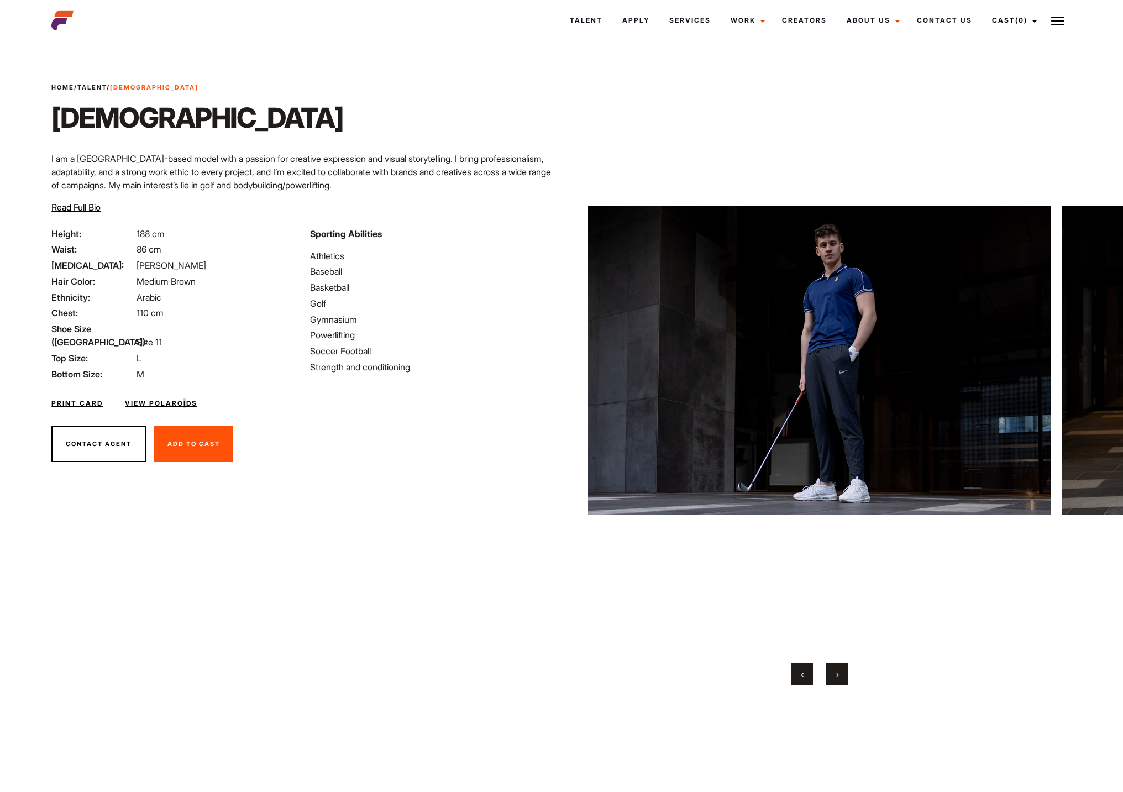
click at [845, 679] on button "›" at bounding box center [837, 674] width 22 height 22
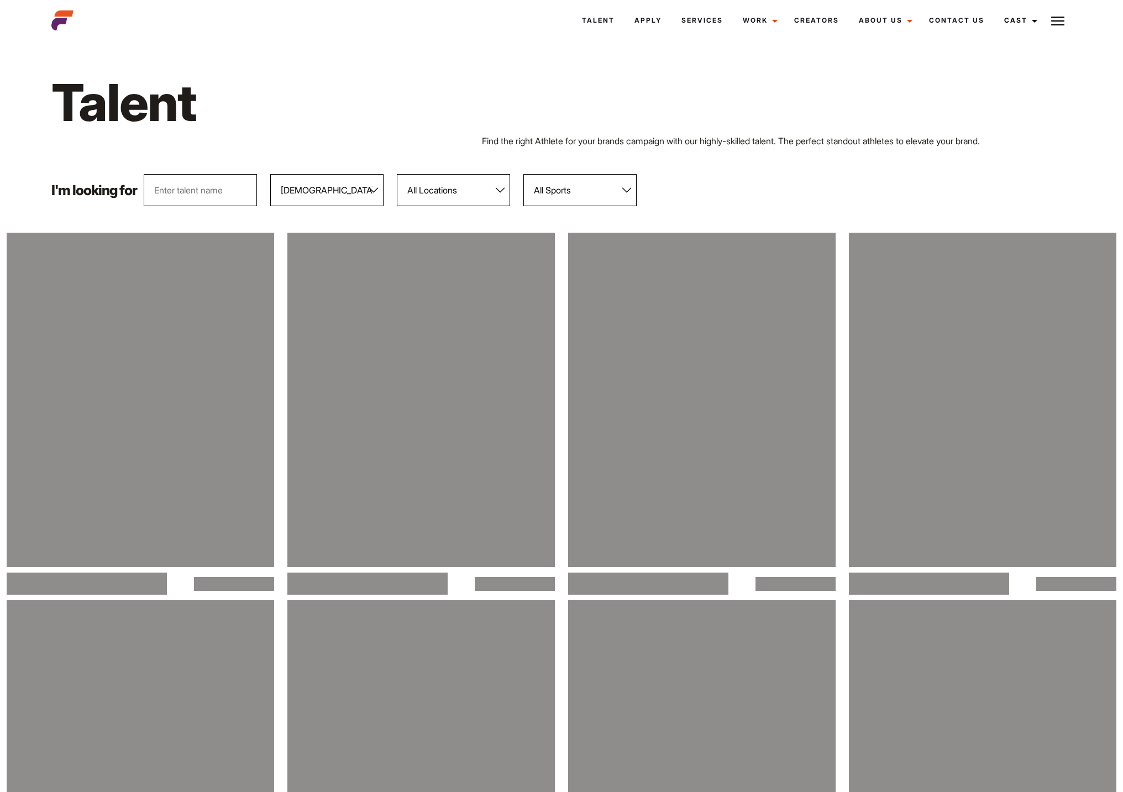
select select "103"
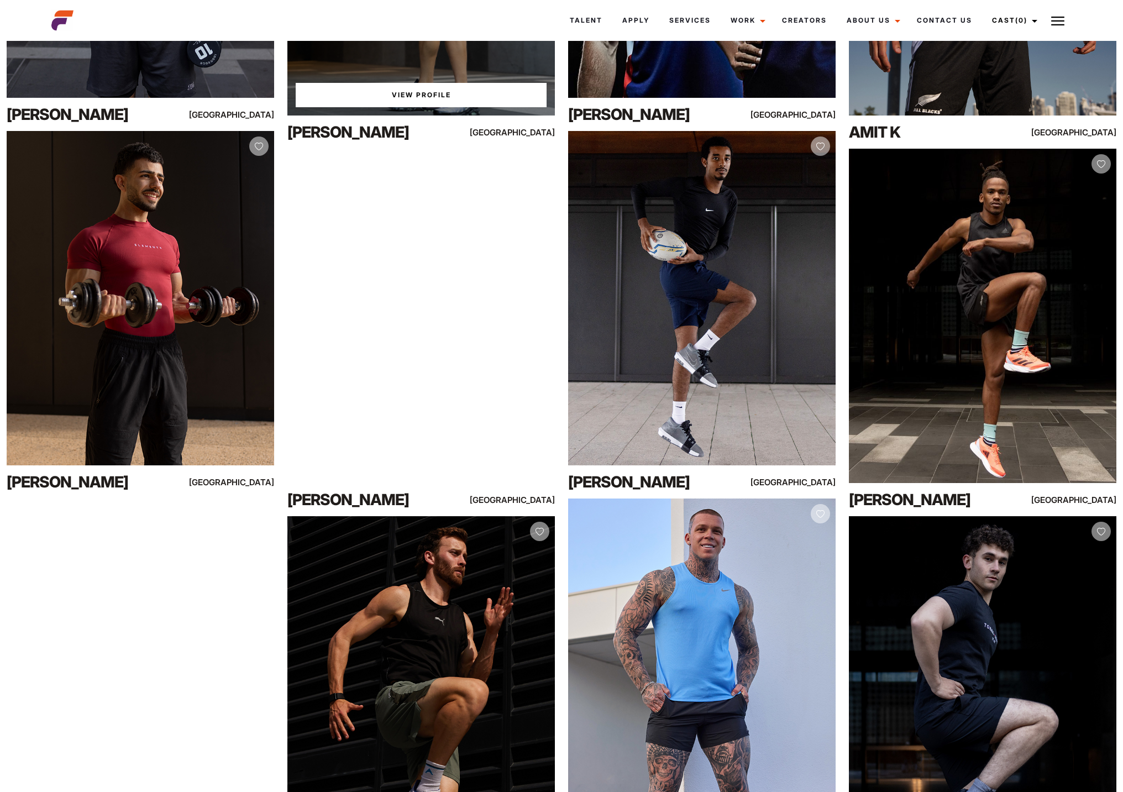
scroll to position [3410, 0]
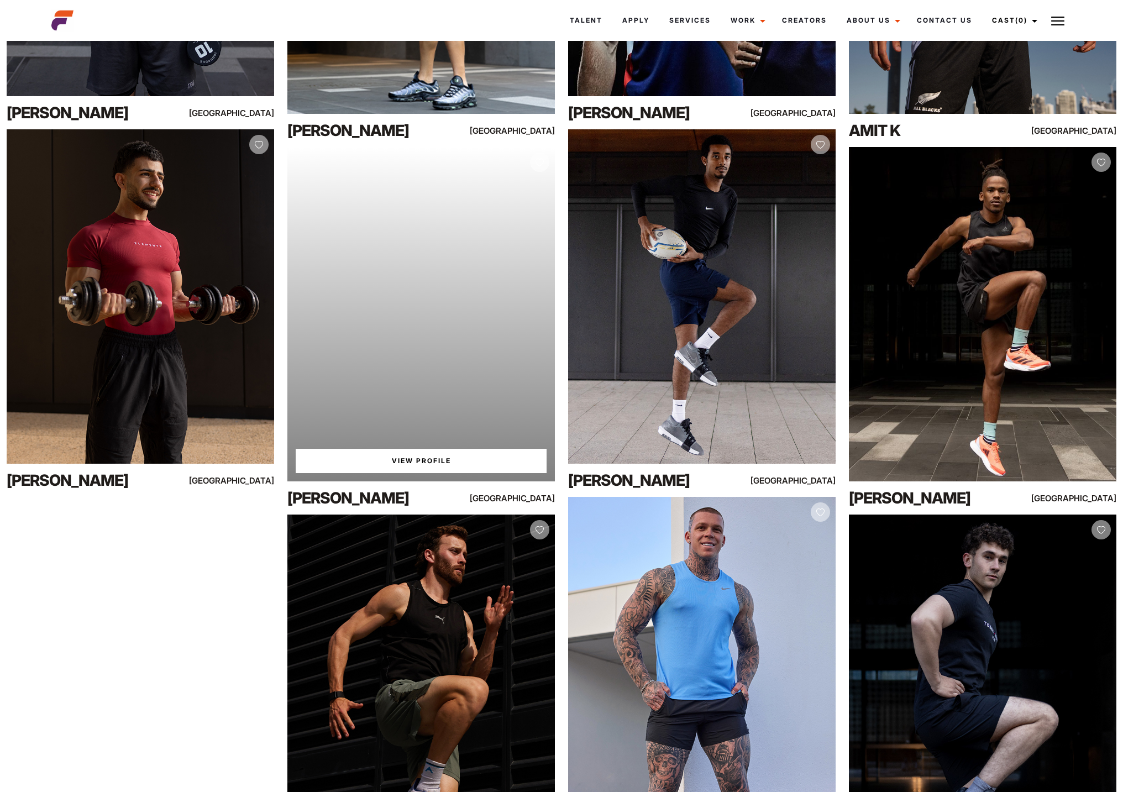
click at [366, 318] on div "Your browser does not support the video tag. View Profile" at bounding box center [420, 314] width 267 height 334
click at [441, 459] on link "View Profile" at bounding box center [421, 461] width 251 height 24
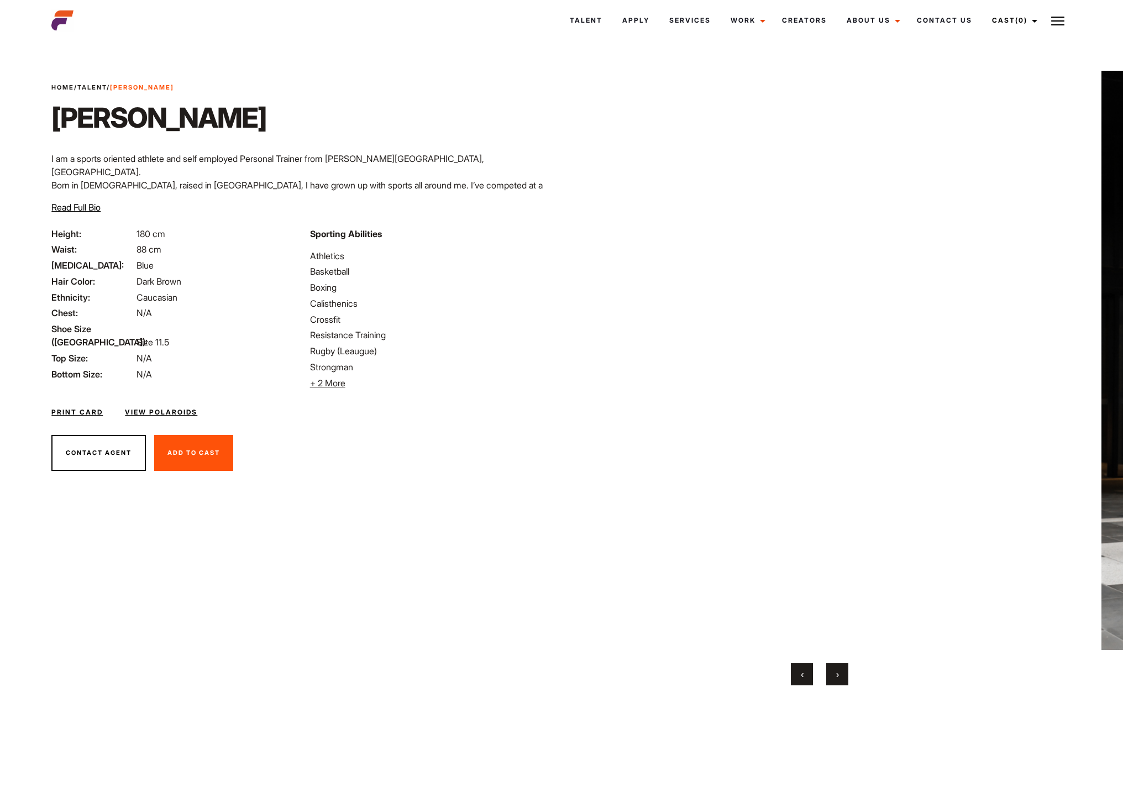
click at [188, 414] on link "View Polaroids" at bounding box center [161, 412] width 72 height 10
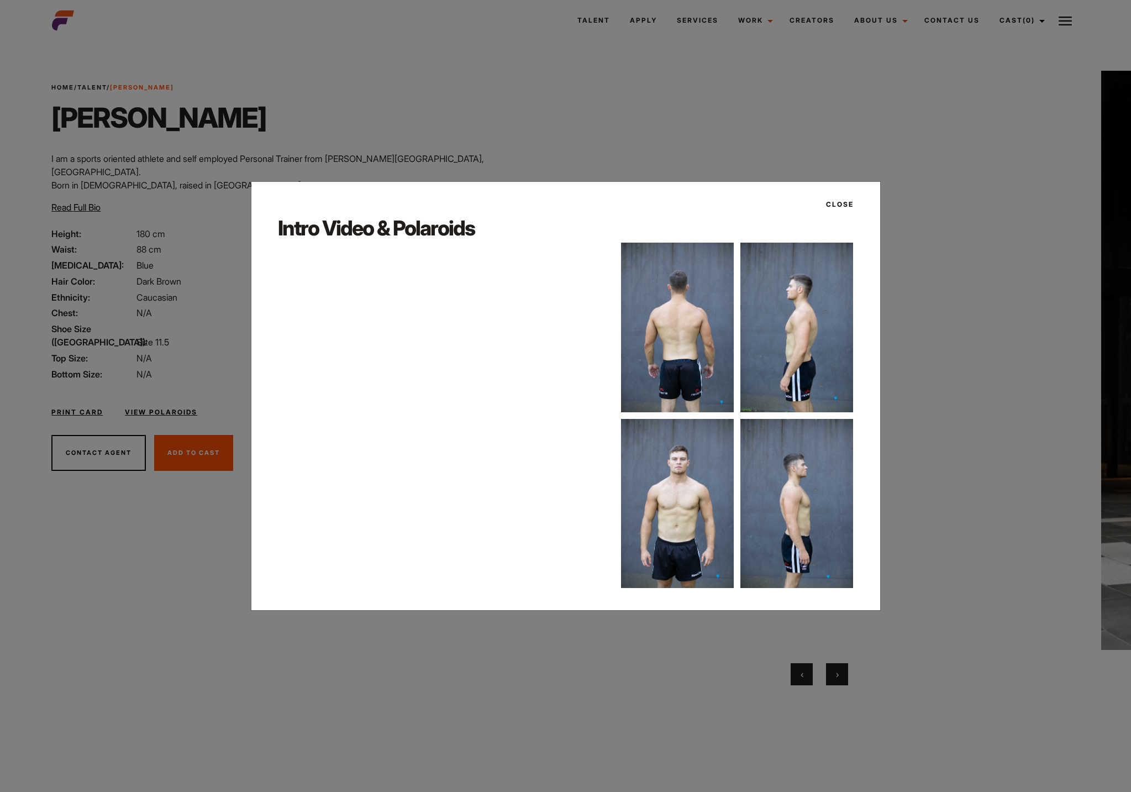
click at [692, 495] on img at bounding box center [677, 503] width 113 height 169
click at [693, 495] on img at bounding box center [677, 503] width 113 height 169
click at [332, 93] on div "Close Intro Video & Polaroids" at bounding box center [565, 396] width 1131 height 792
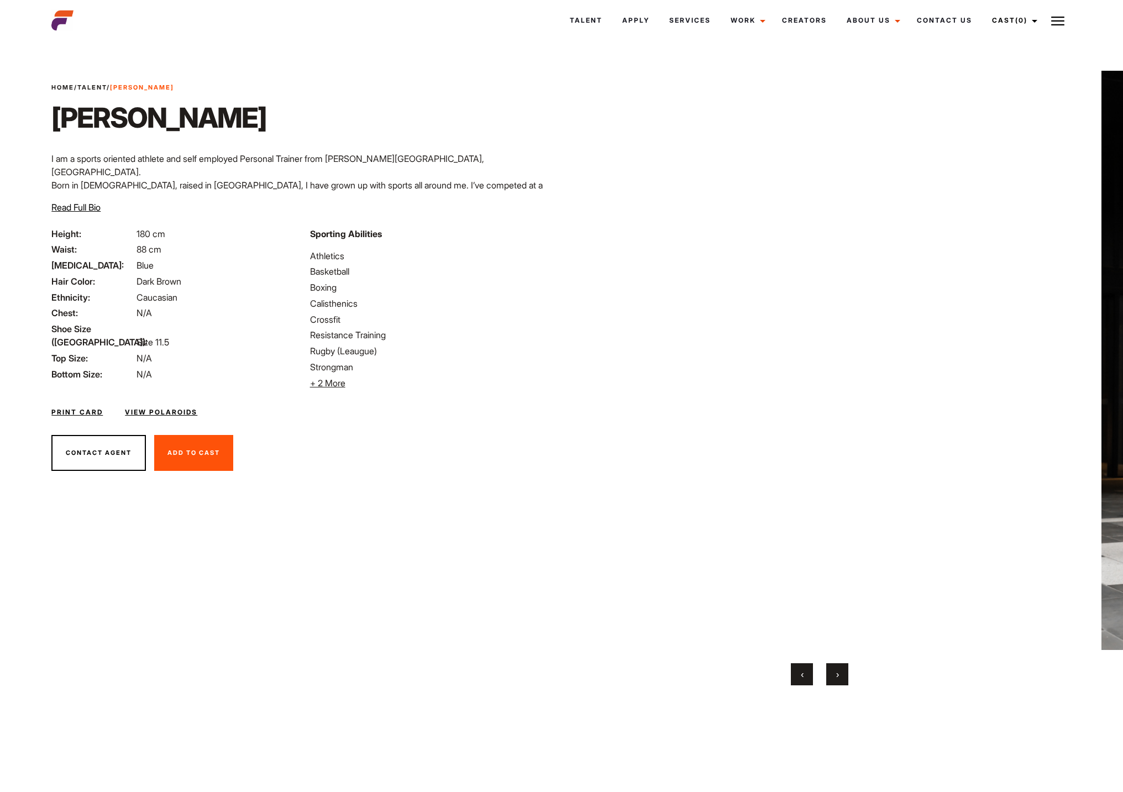
click at [1036, 514] on video "Your browser does not support the video tag." at bounding box center [819, 360] width 464 height 579
click at [839, 676] on span "›" at bounding box center [837, 674] width 3 height 11
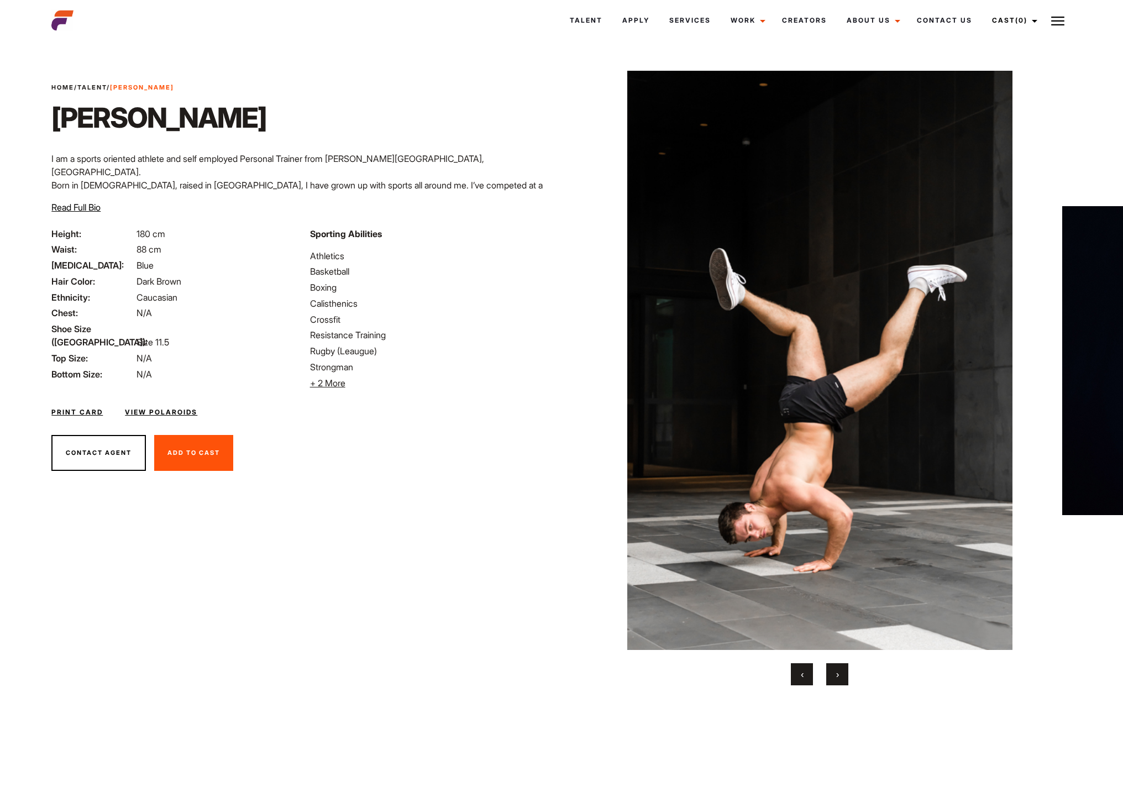
click at [838, 676] on span "›" at bounding box center [837, 674] width 3 height 11
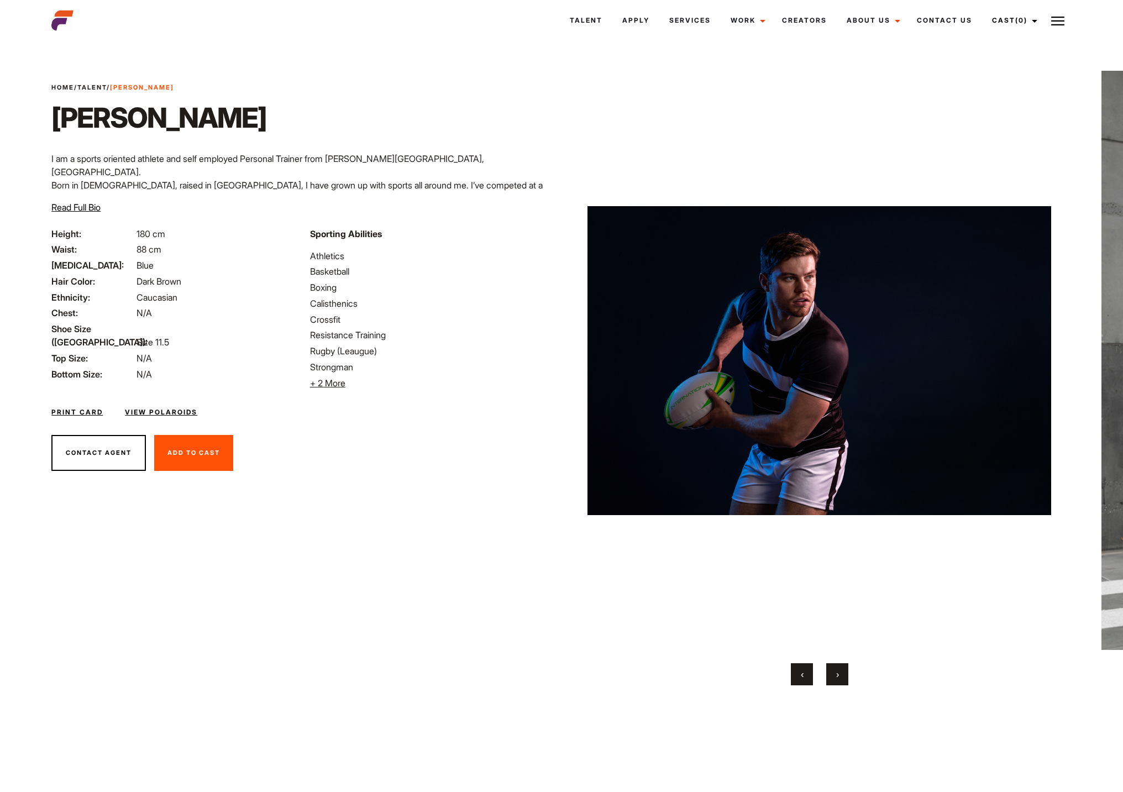
click at [838, 676] on span "›" at bounding box center [837, 674] width 3 height 11
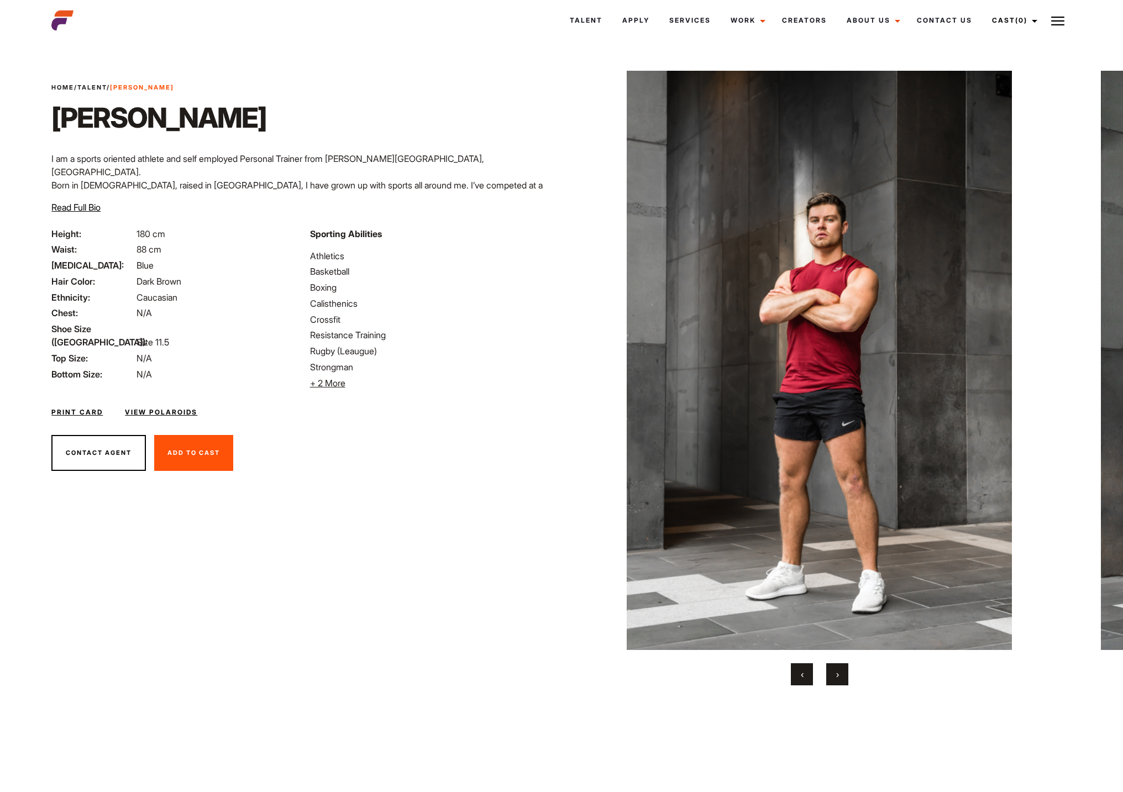
click at [838, 676] on span "›" at bounding box center [837, 674] width 3 height 11
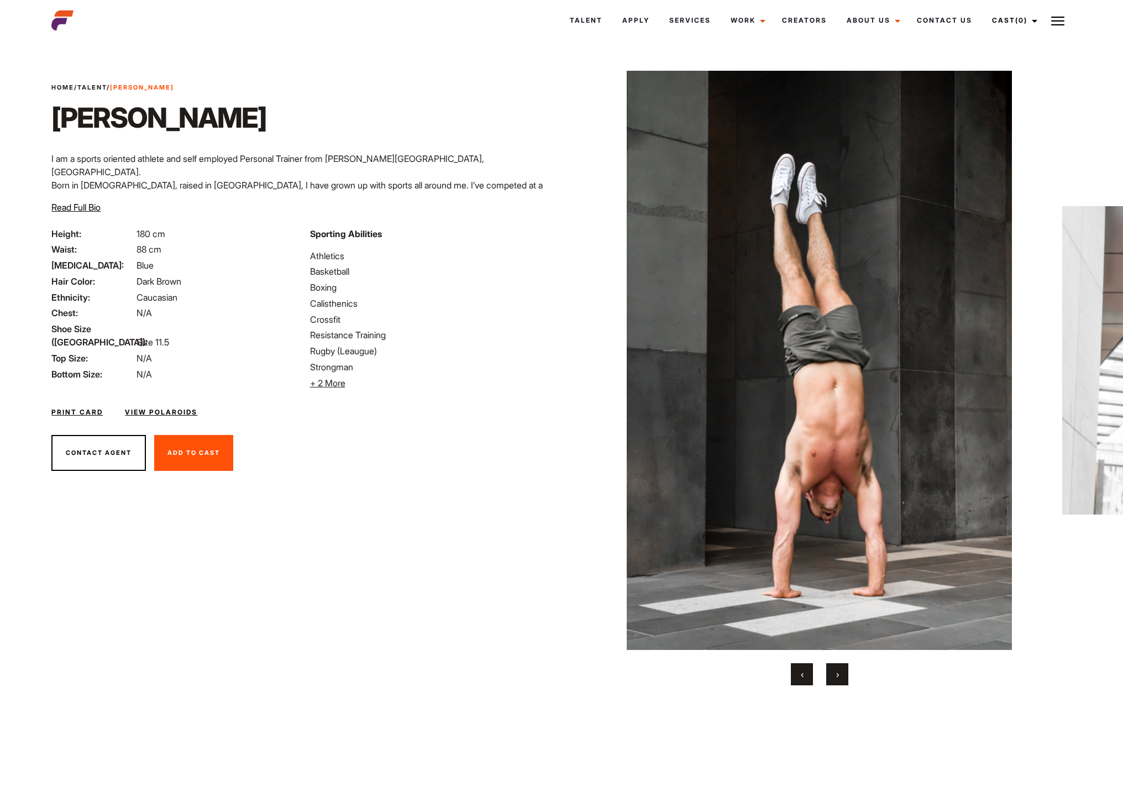
click at [838, 676] on span "›" at bounding box center [837, 674] width 3 height 11
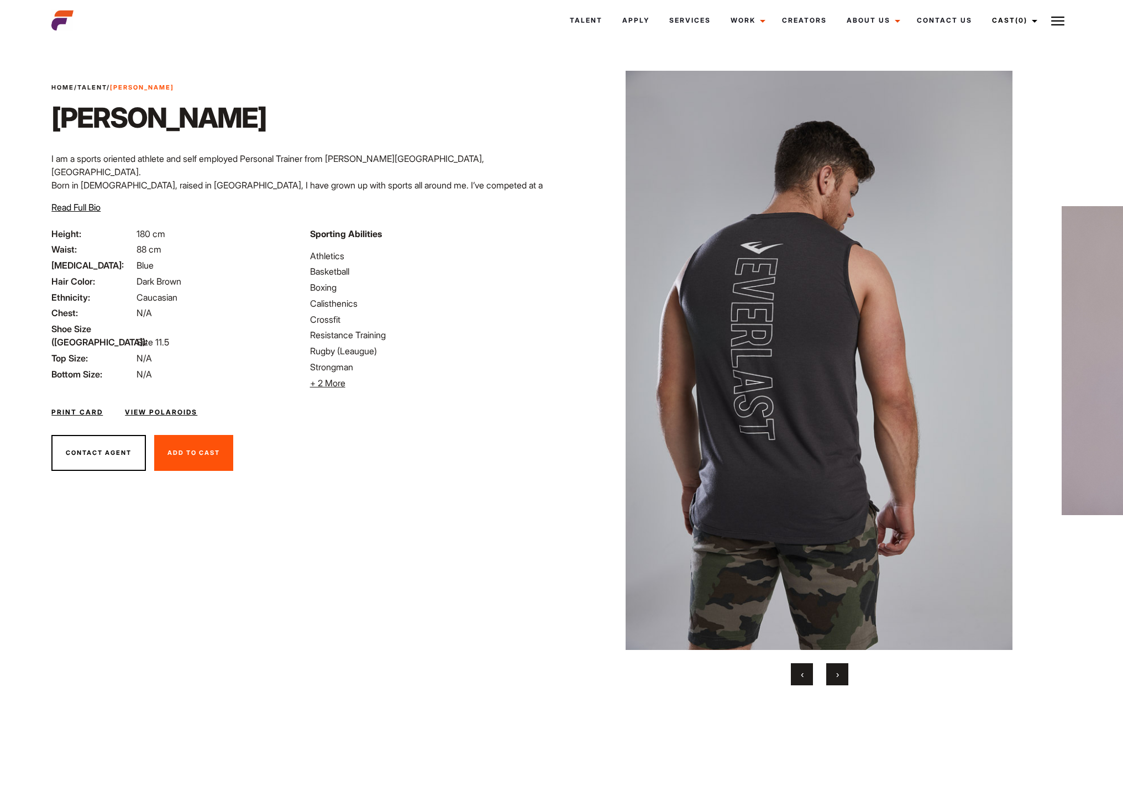
click at [837, 675] on span "›" at bounding box center [837, 674] width 3 height 11
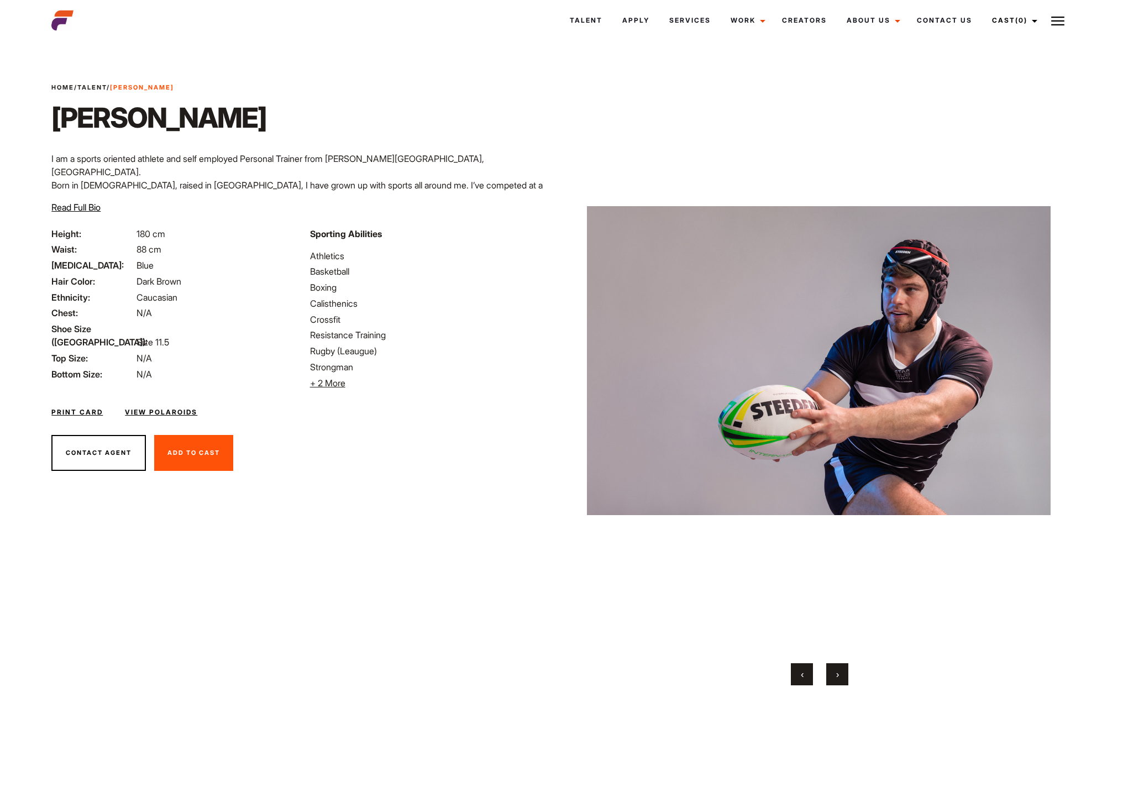
click at [837, 675] on span "›" at bounding box center [837, 674] width 3 height 11
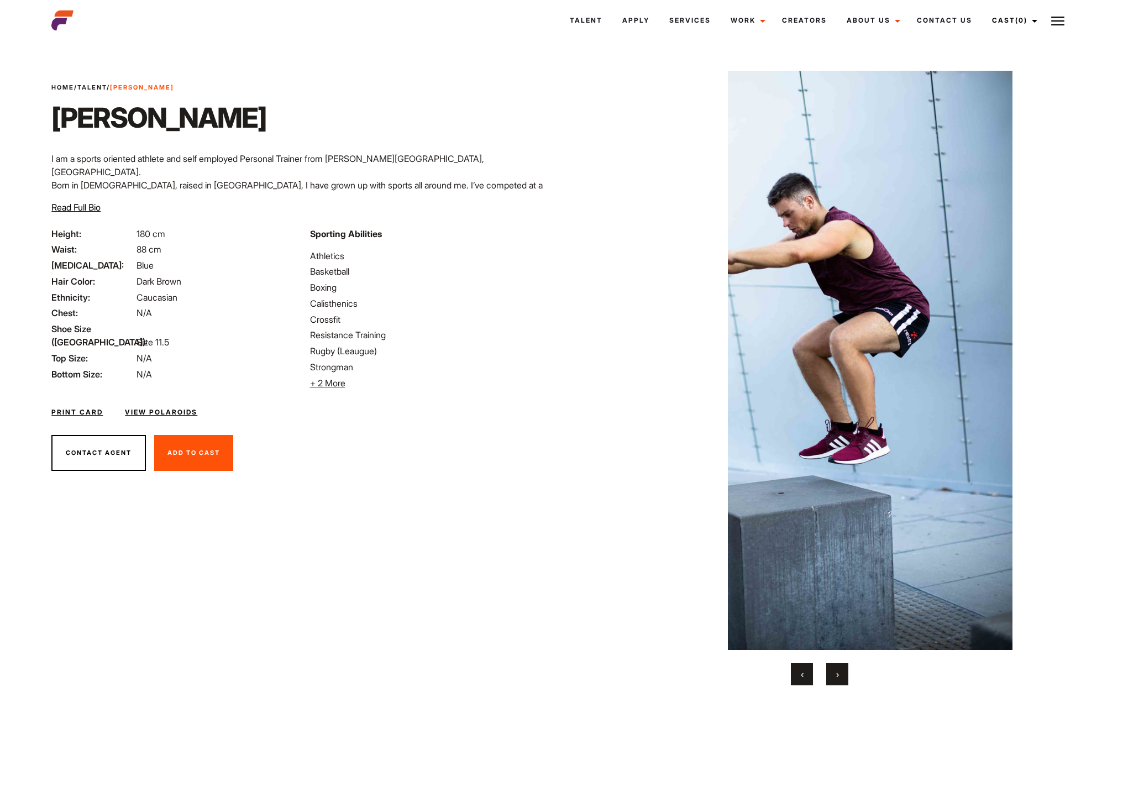
click at [837, 675] on span "›" at bounding box center [837, 674] width 3 height 11
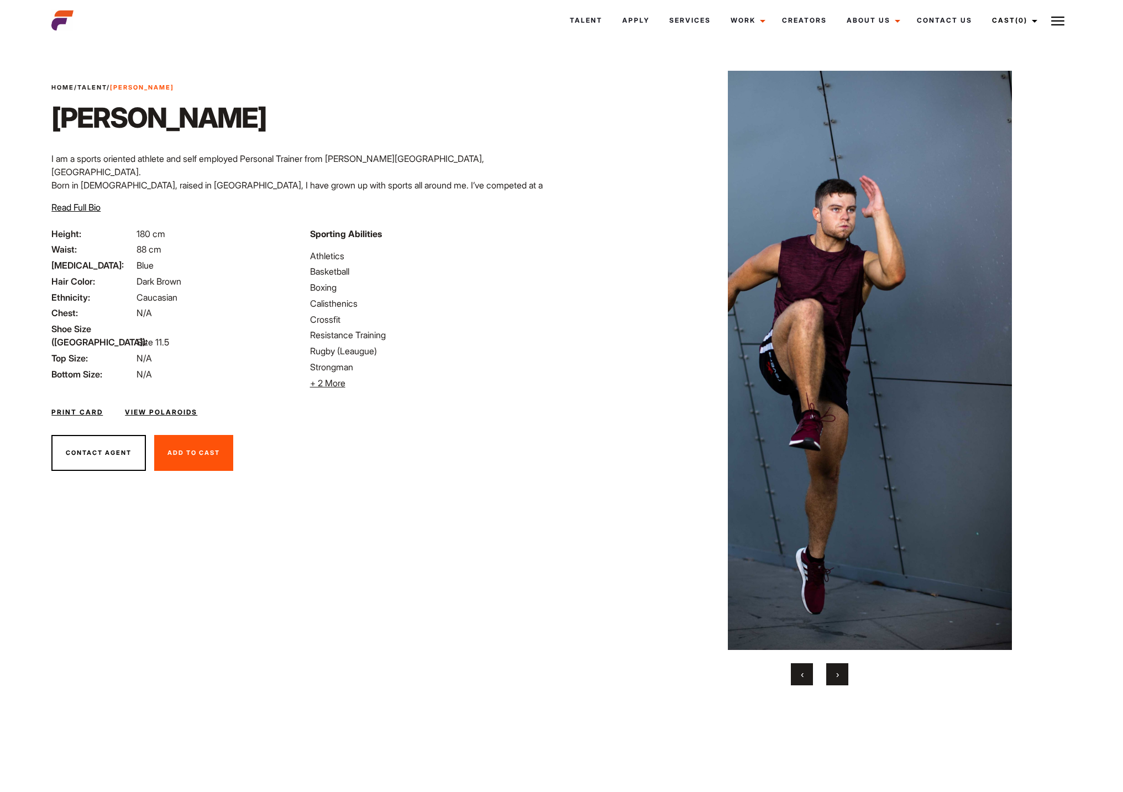
click at [837, 675] on span "›" at bounding box center [837, 674] width 3 height 11
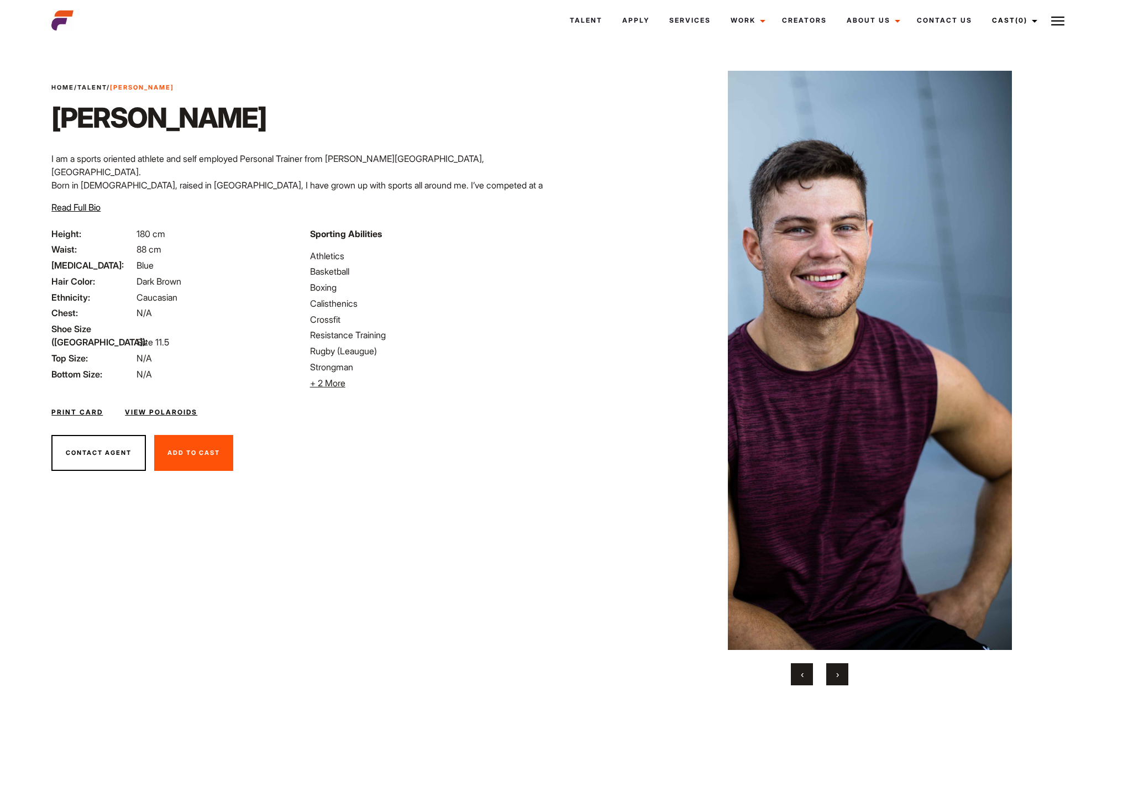
click at [837, 675] on span "›" at bounding box center [837, 674] width 3 height 11
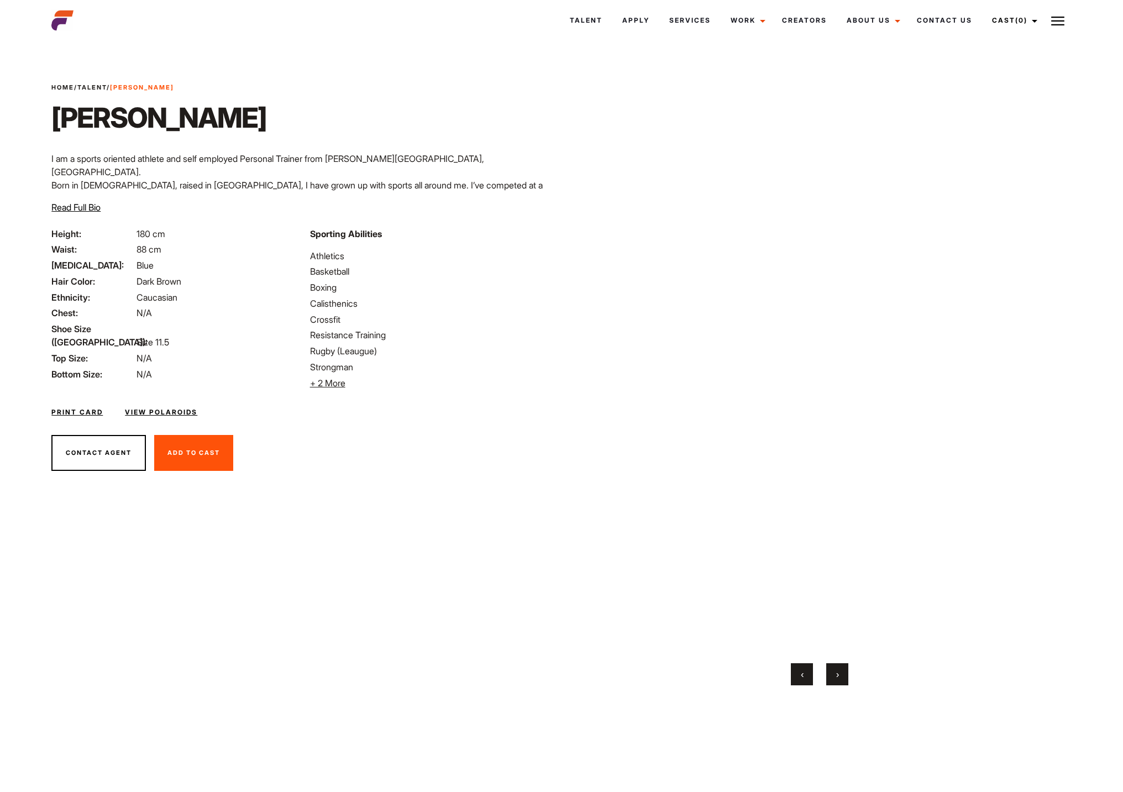
click at [785, 675] on div "‹ ›" at bounding box center [820, 674] width 464 height 22
click at [792, 670] on button "‹" at bounding box center [802, 674] width 22 height 22
click at [798, 671] on button "‹" at bounding box center [802, 674] width 22 height 22
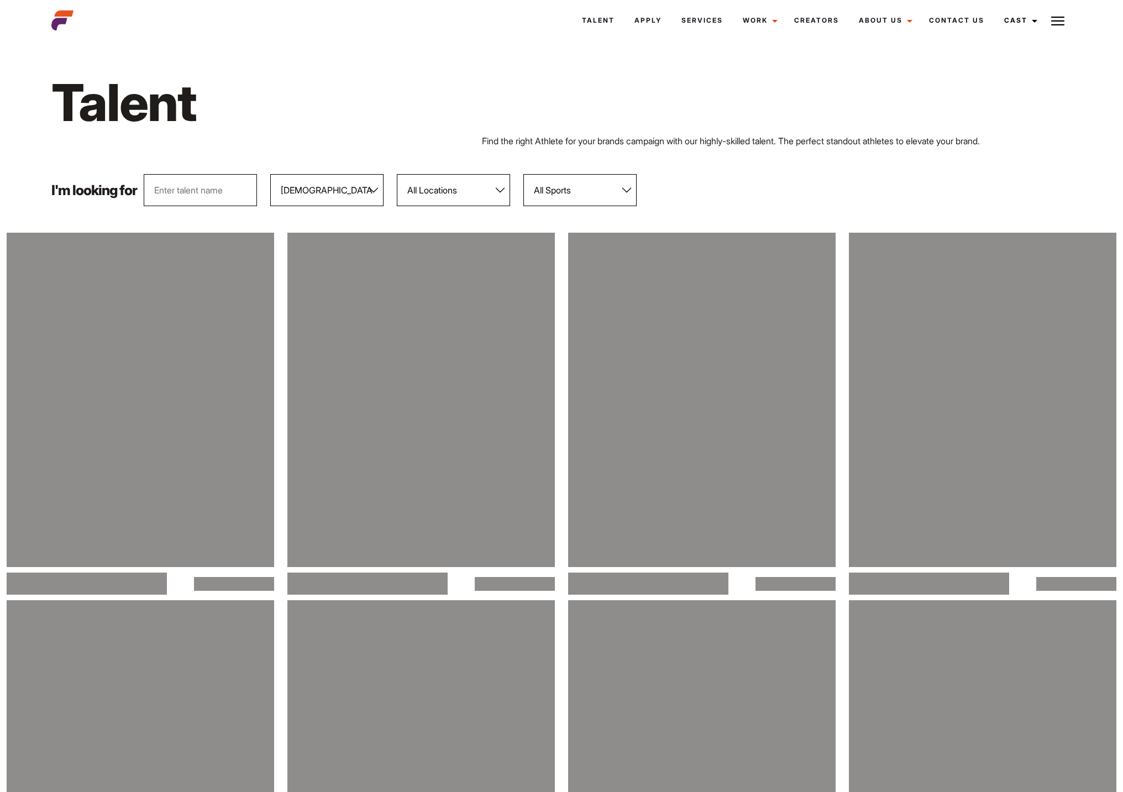
select select "103"
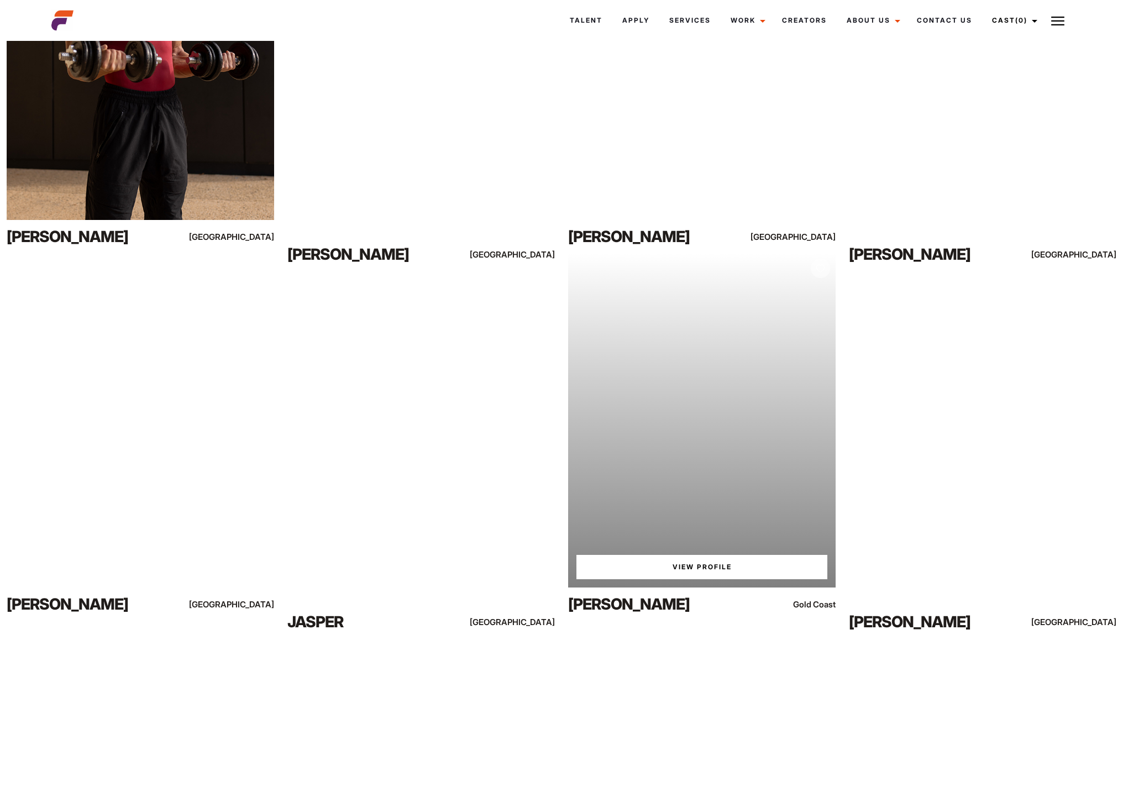
scroll to position [3739, 0]
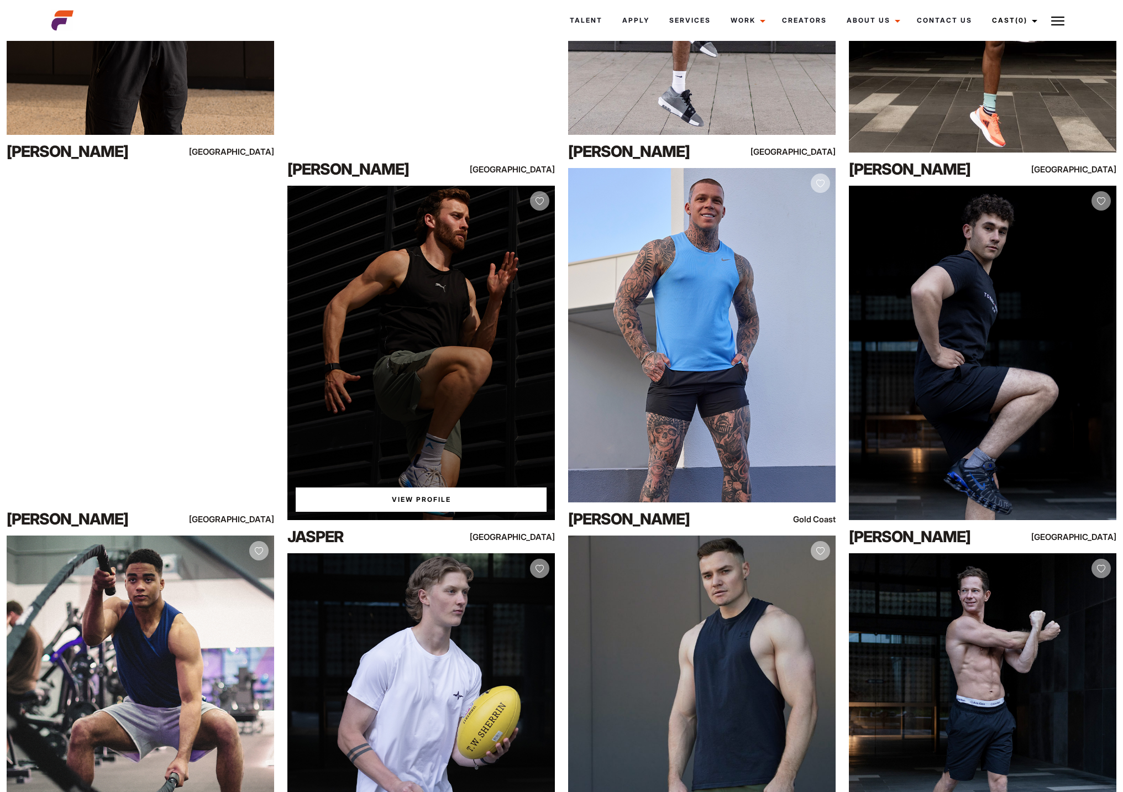
click at [433, 500] on link "View Profile" at bounding box center [421, 499] width 251 height 24
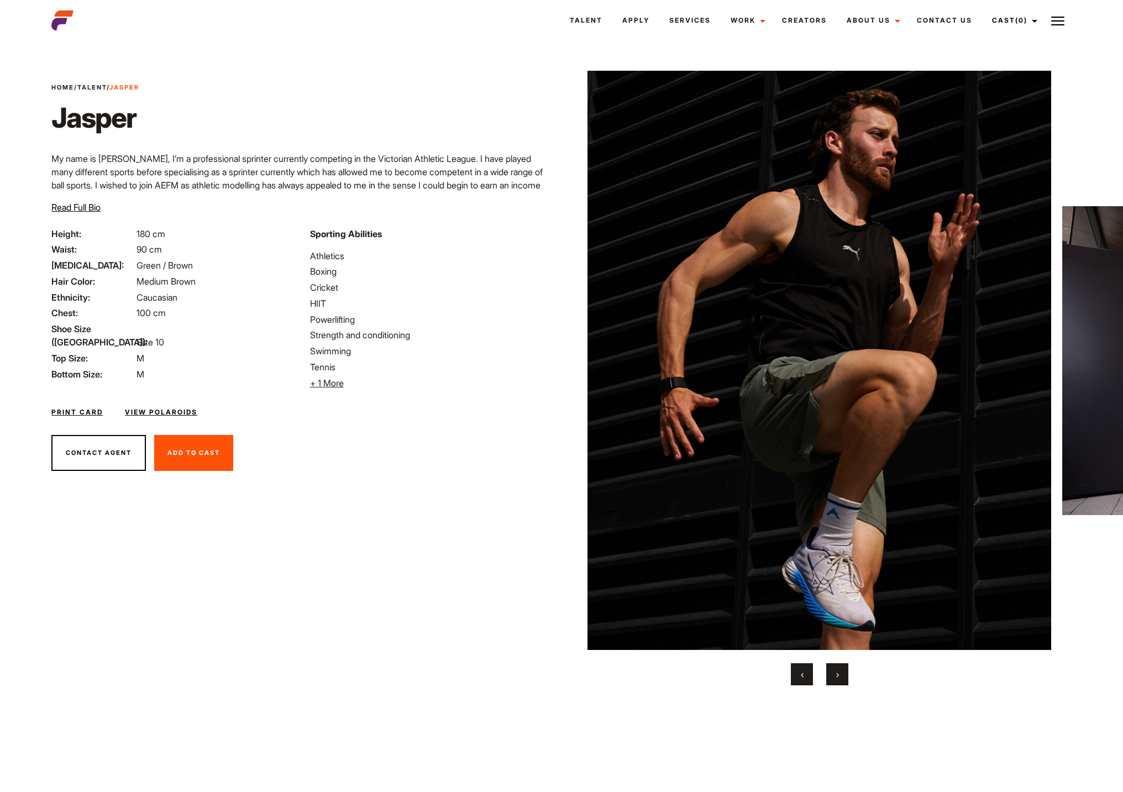
click at [169, 412] on link "View Polaroids" at bounding box center [161, 412] width 72 height 10
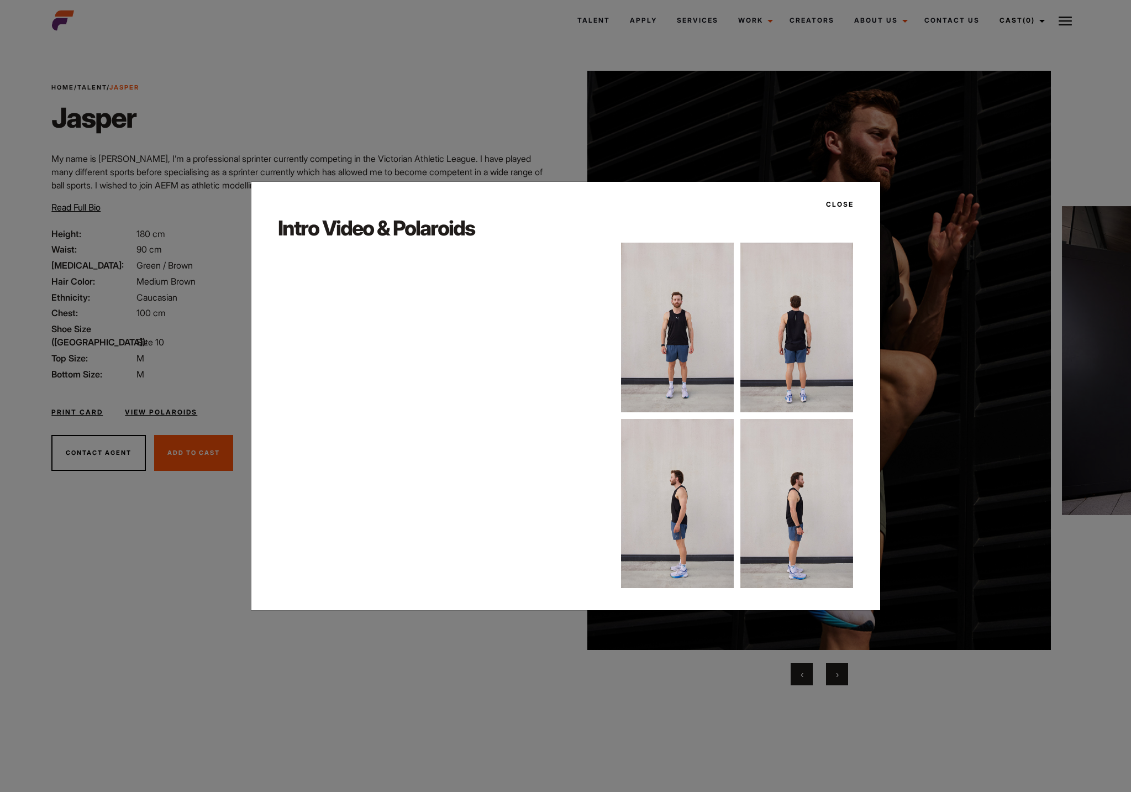
click at [834, 202] on button "Close" at bounding box center [836, 204] width 34 height 19
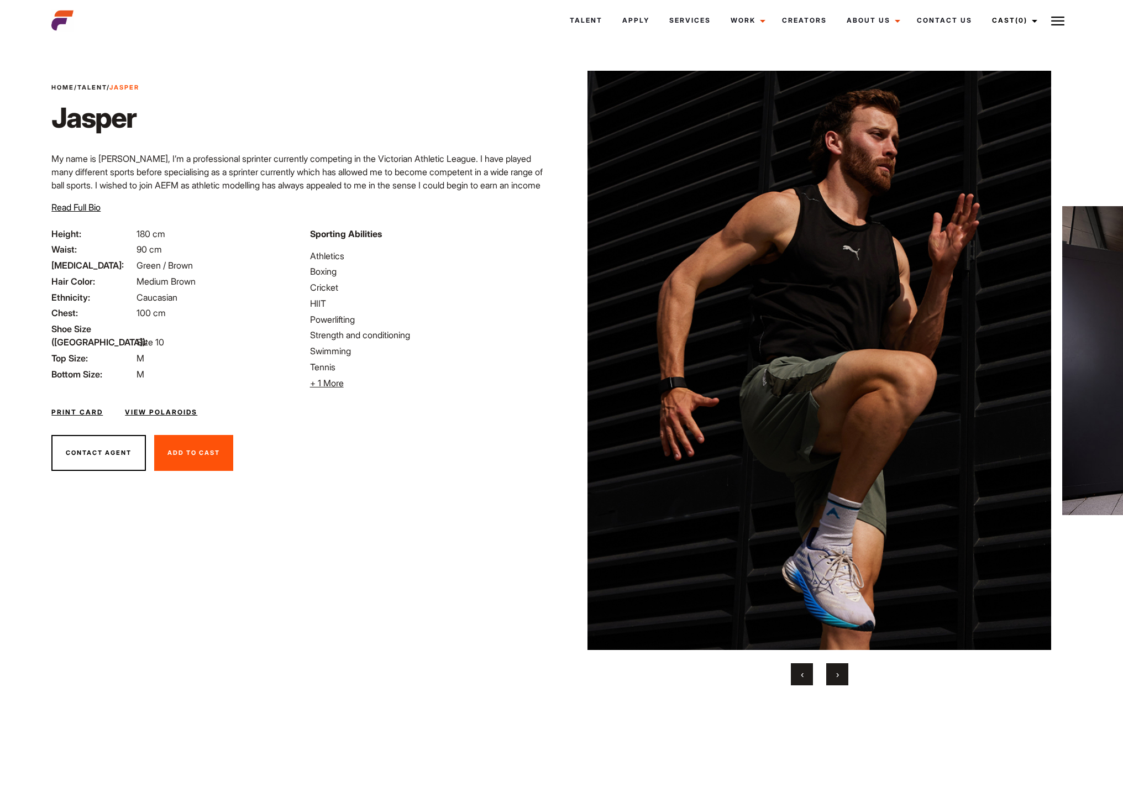
click at [844, 672] on button "›" at bounding box center [837, 674] width 22 height 22
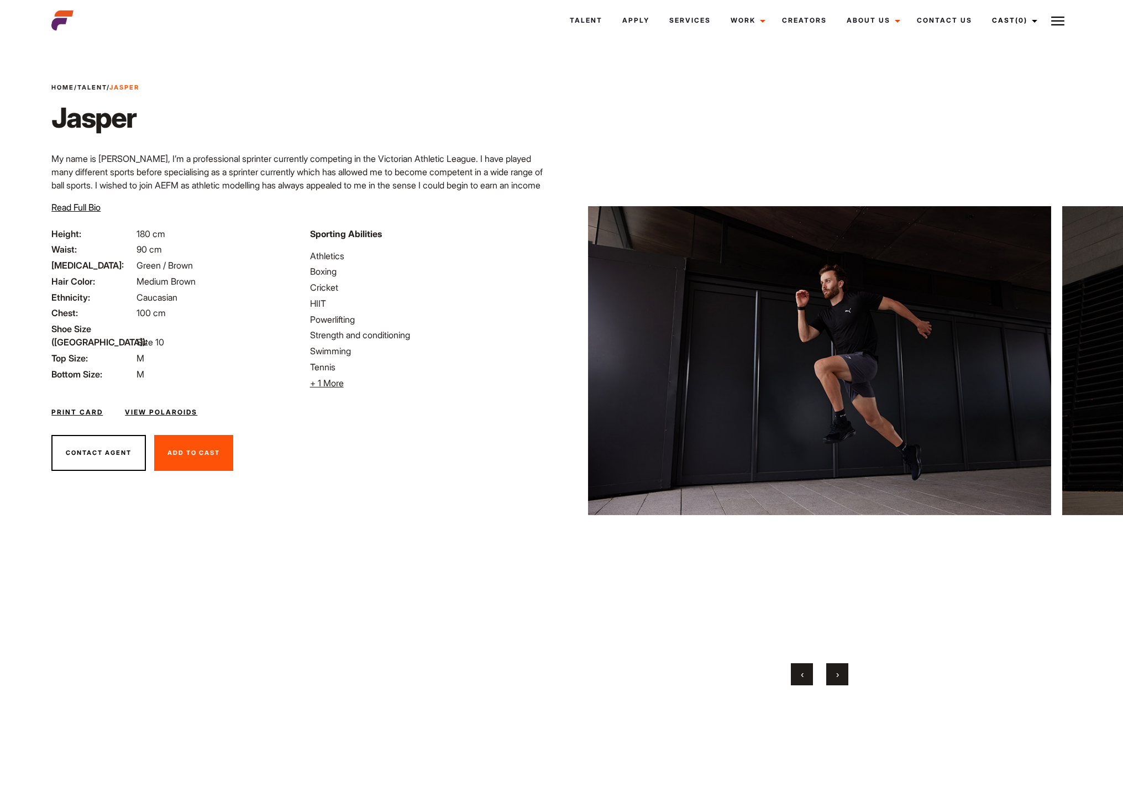
click at [845, 672] on button "›" at bounding box center [837, 674] width 22 height 22
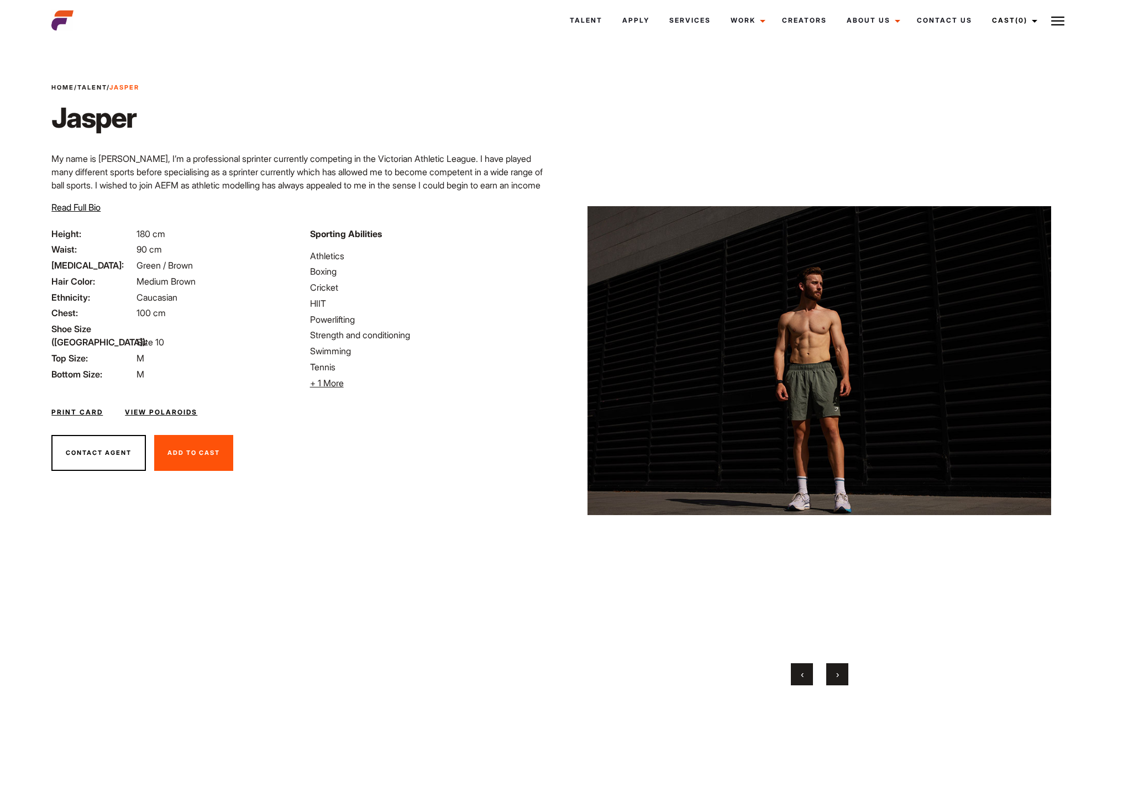
click at [845, 672] on button "›" at bounding box center [837, 674] width 22 height 22
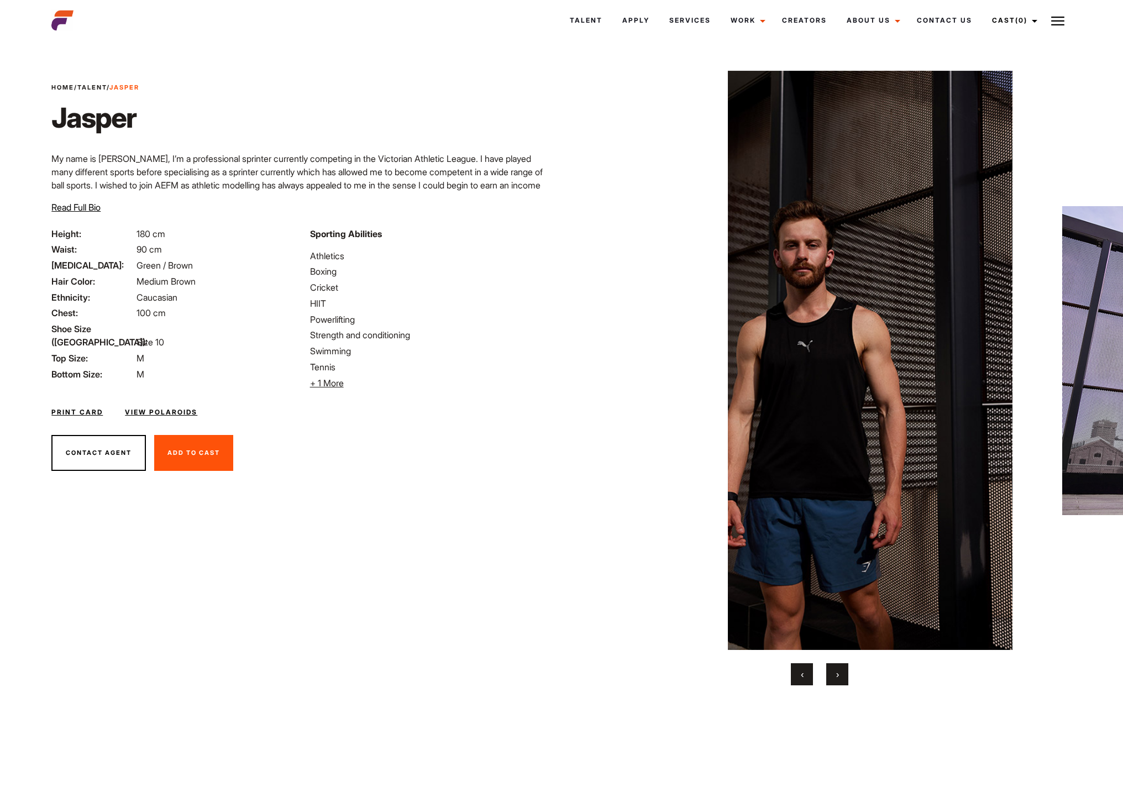
click at [845, 672] on button "›" at bounding box center [837, 674] width 22 height 22
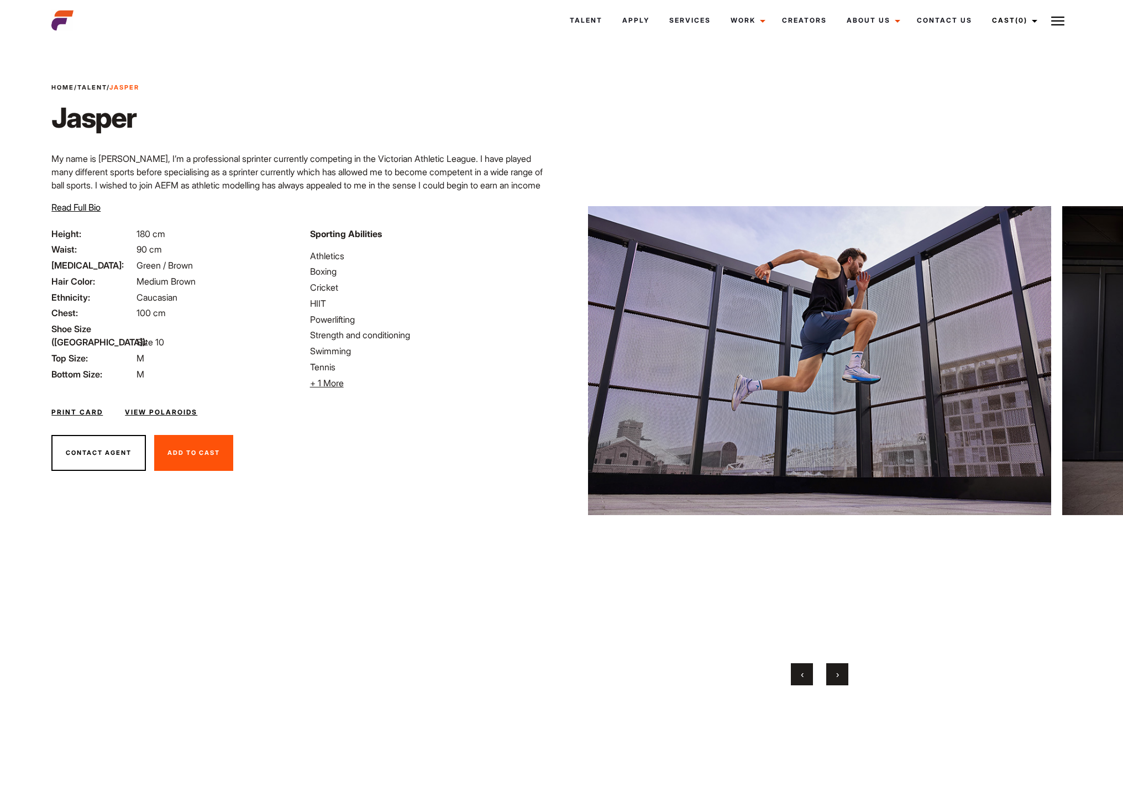
click at [845, 672] on button "›" at bounding box center [837, 674] width 22 height 22
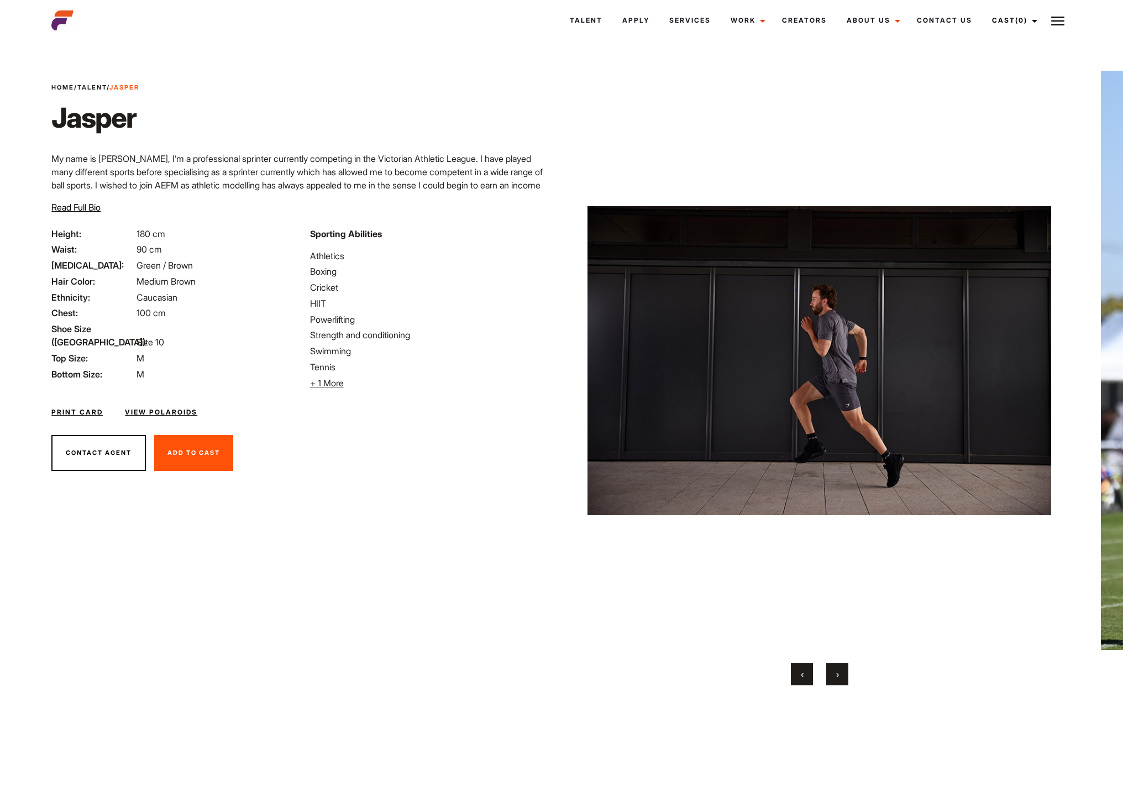
click at [845, 672] on button "›" at bounding box center [837, 674] width 22 height 22
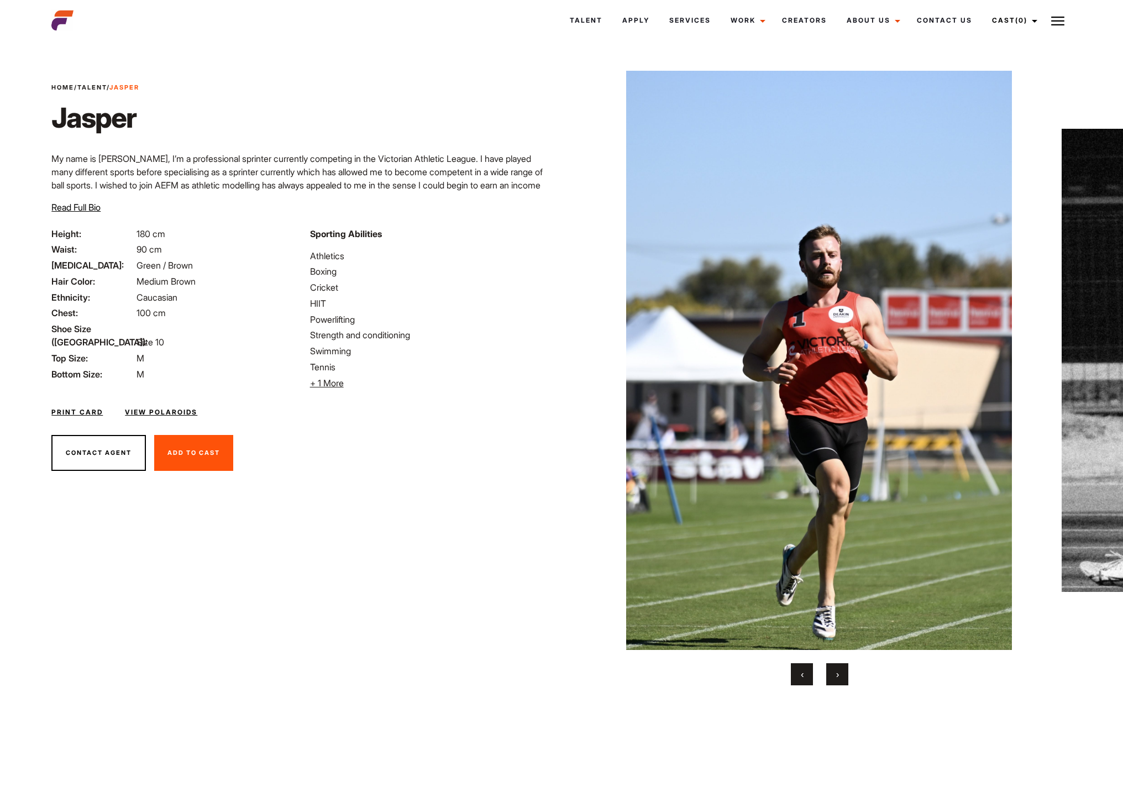
click at [845, 672] on button "›" at bounding box center [837, 674] width 22 height 22
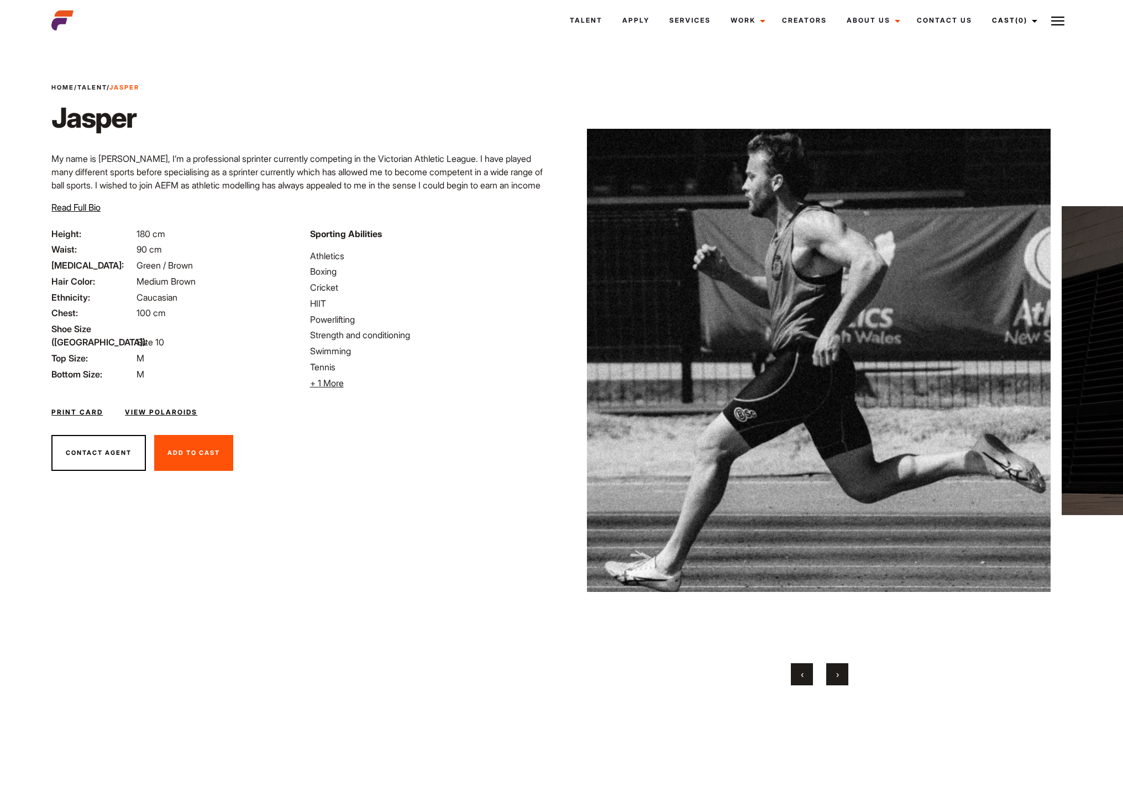
click at [845, 672] on button "›" at bounding box center [837, 674] width 22 height 22
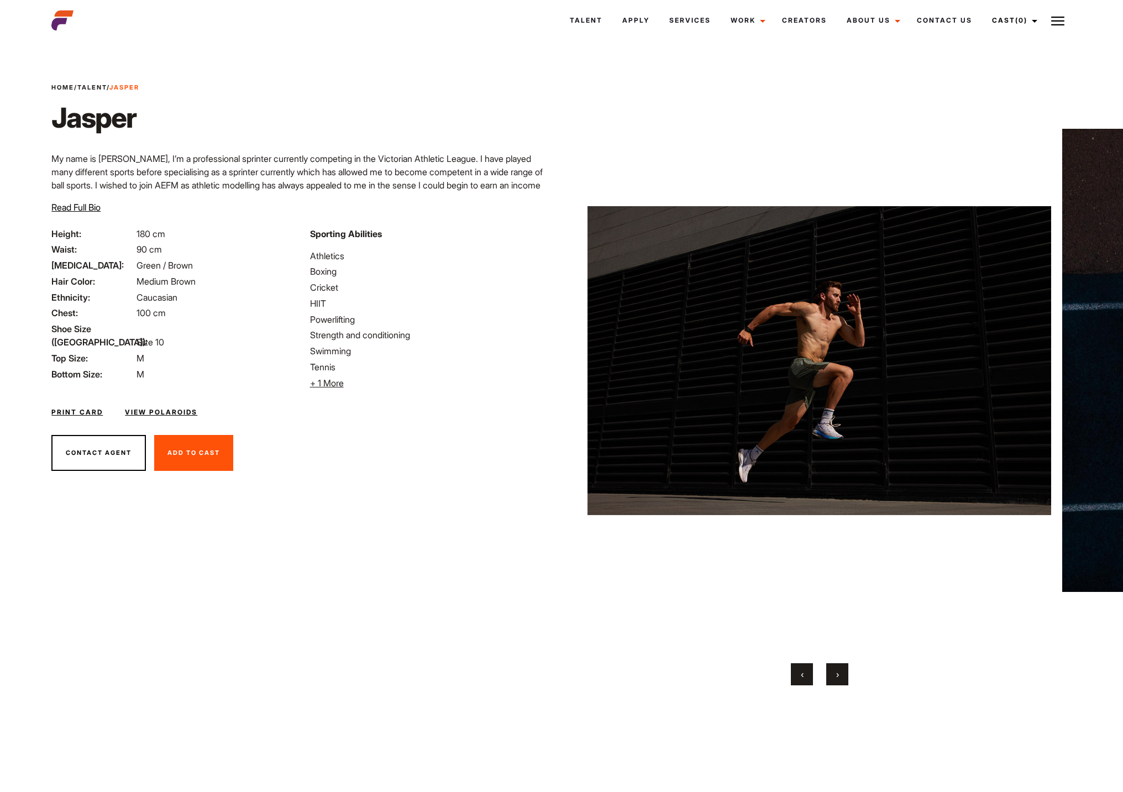
click at [845, 672] on button "›" at bounding box center [837, 674] width 22 height 22
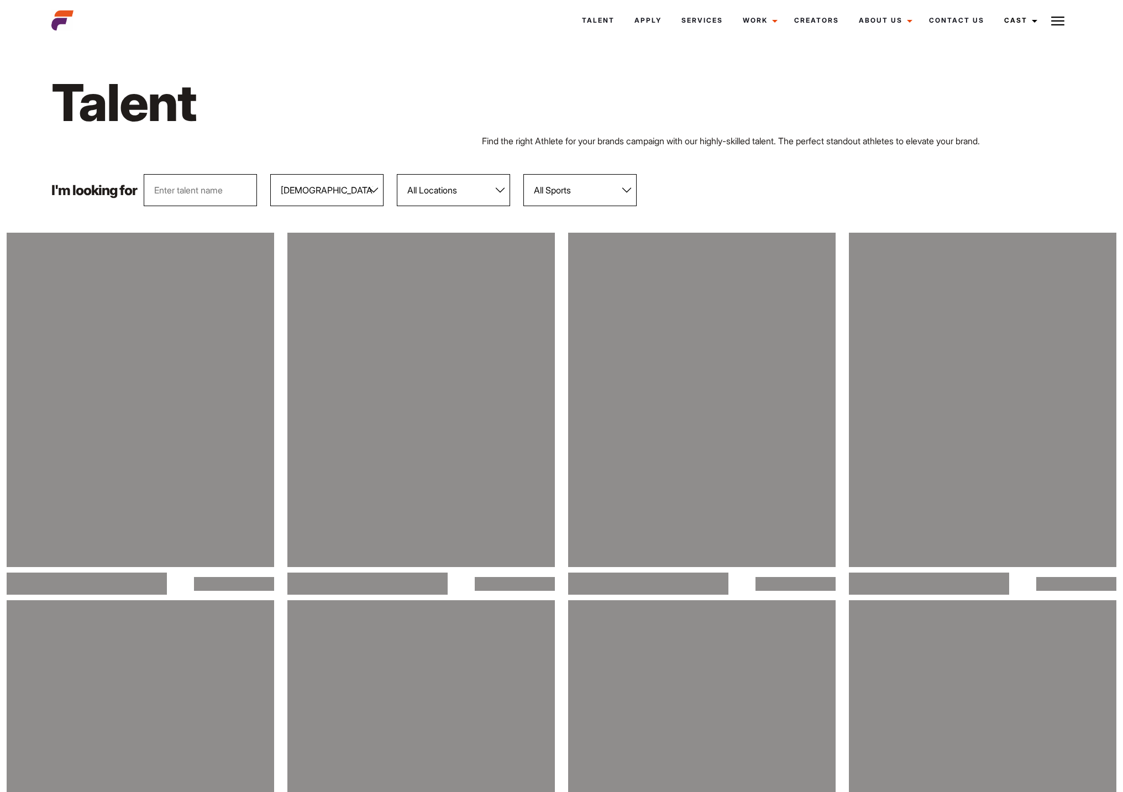
select select "103"
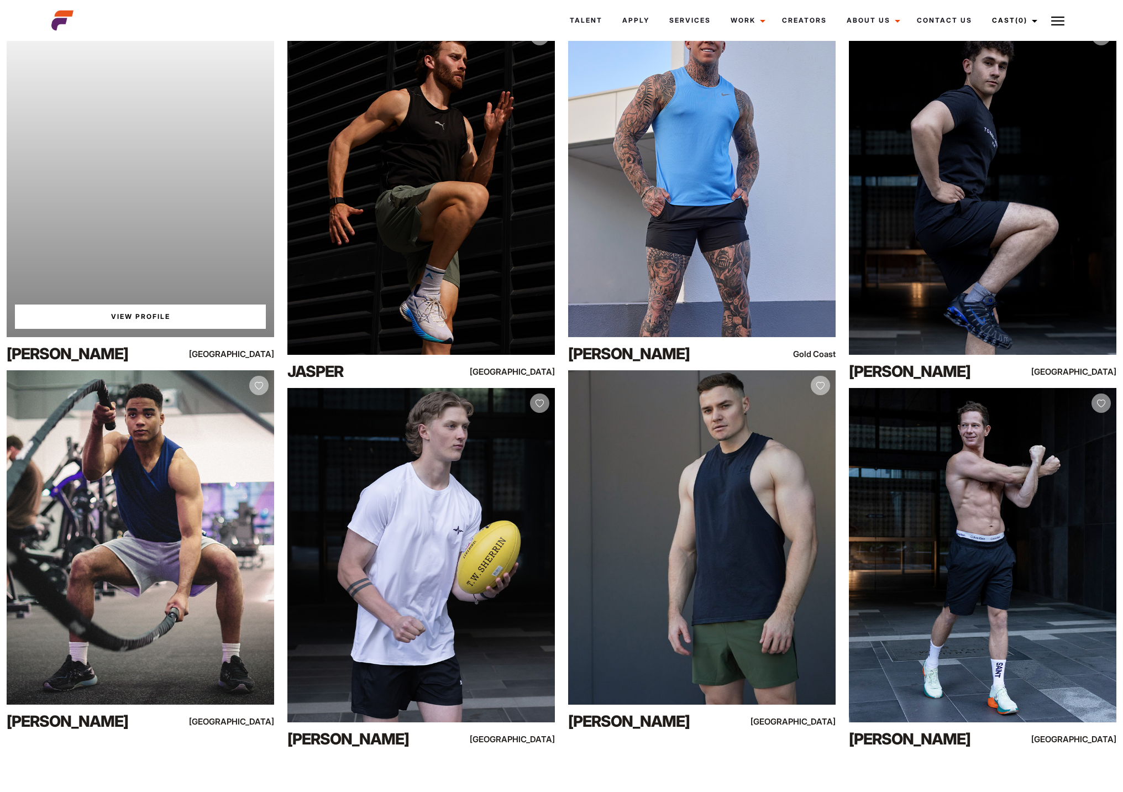
scroll to position [3908, 0]
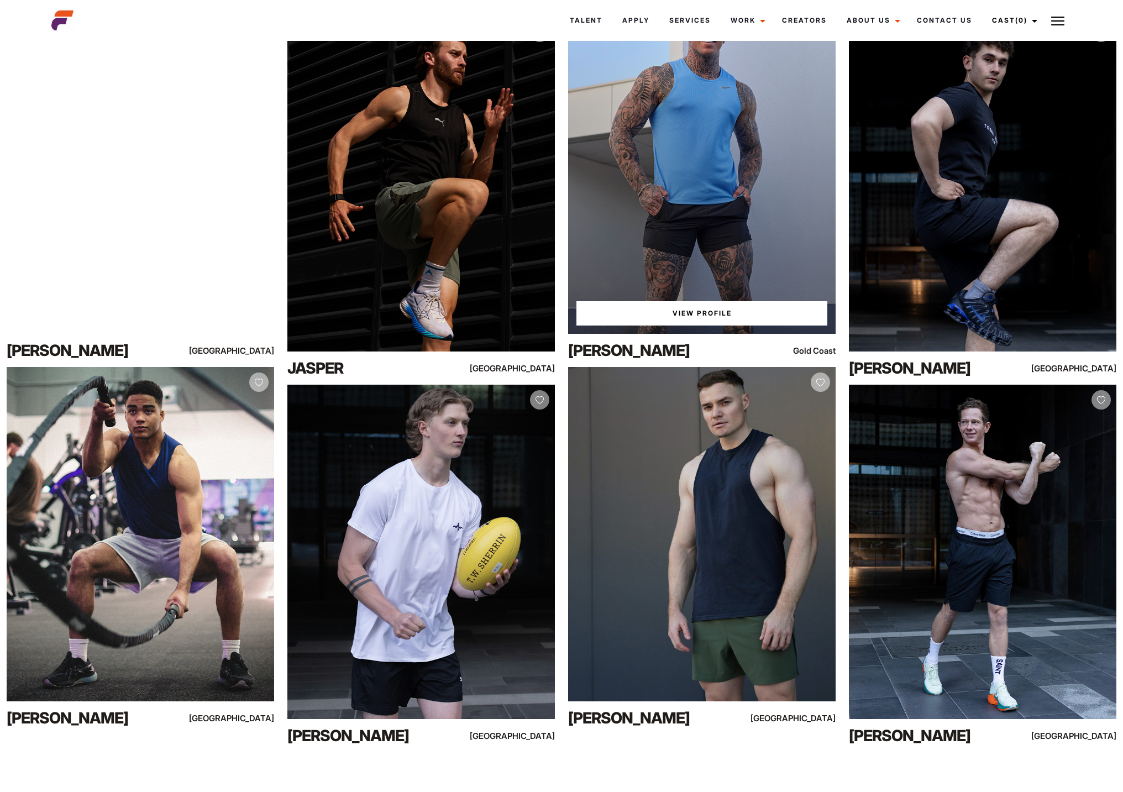
click at [796, 263] on div "View Profile" at bounding box center [701, 166] width 267 height 334
click at [746, 303] on link "View Profile" at bounding box center [701, 313] width 251 height 24
click at [729, 316] on link "View Profile" at bounding box center [701, 313] width 251 height 24
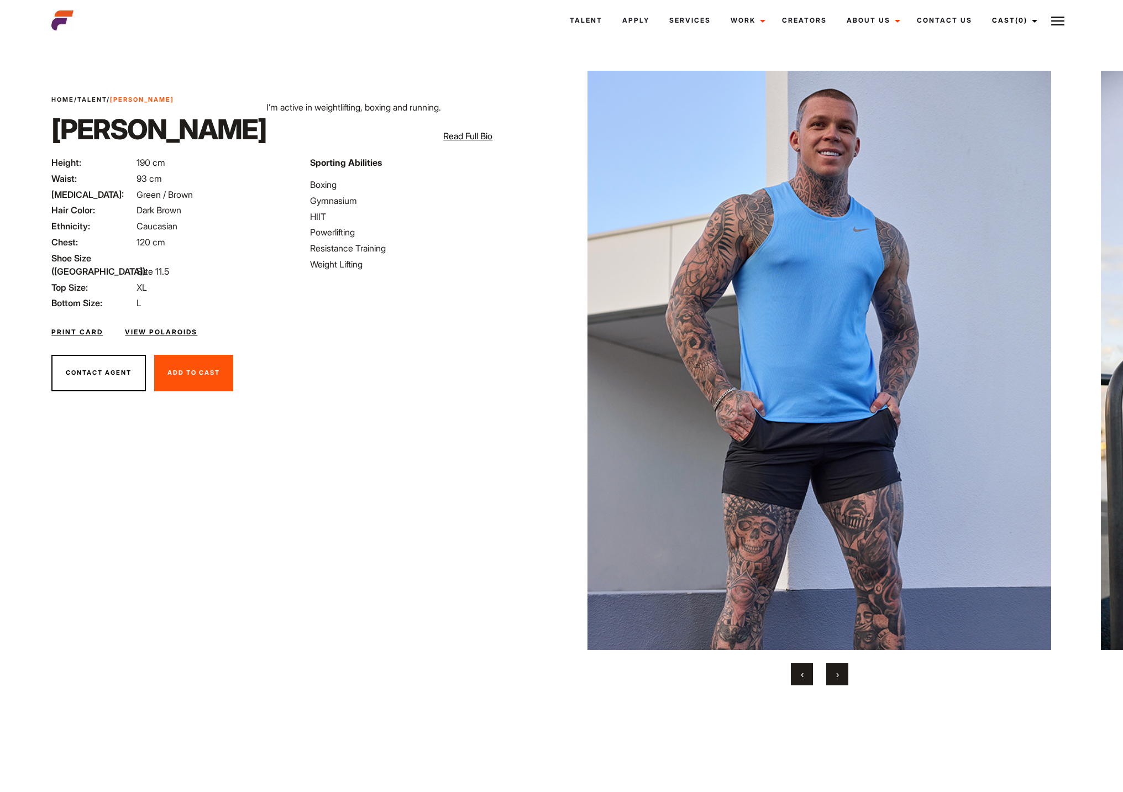
click at [169, 327] on link "View Polaroids" at bounding box center [161, 332] width 72 height 10
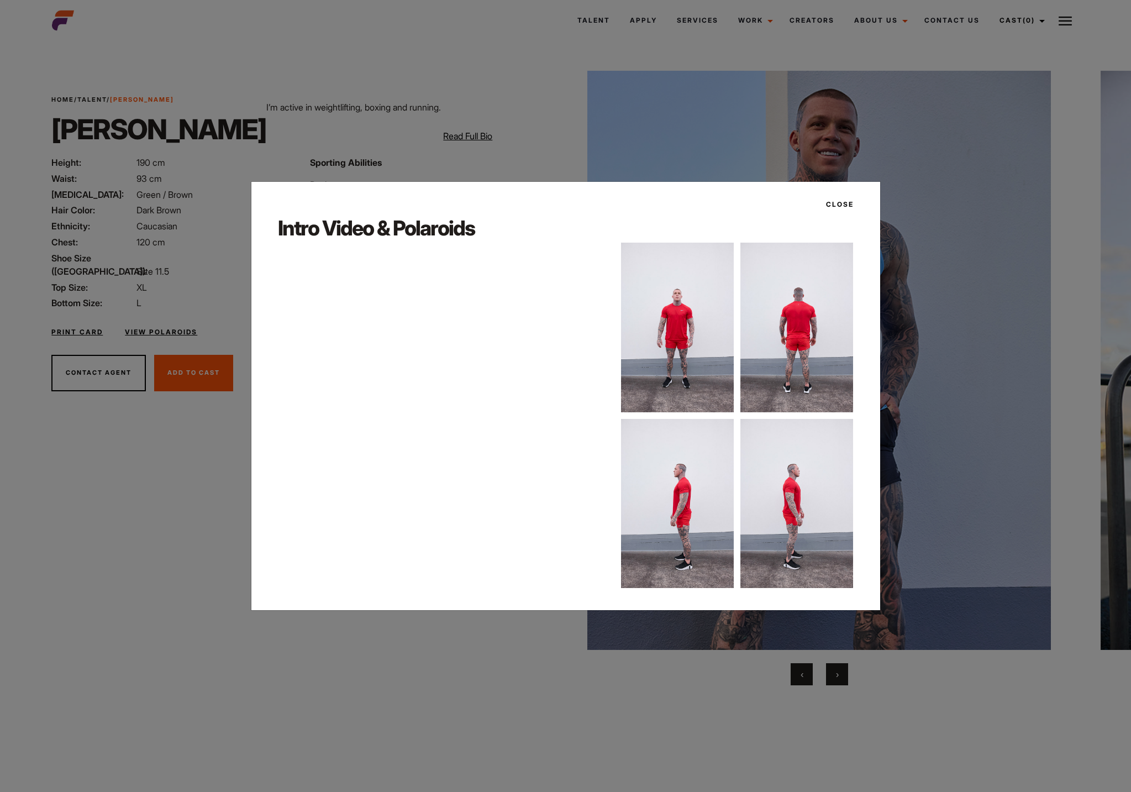
click at [850, 200] on button "Close" at bounding box center [836, 204] width 34 height 19
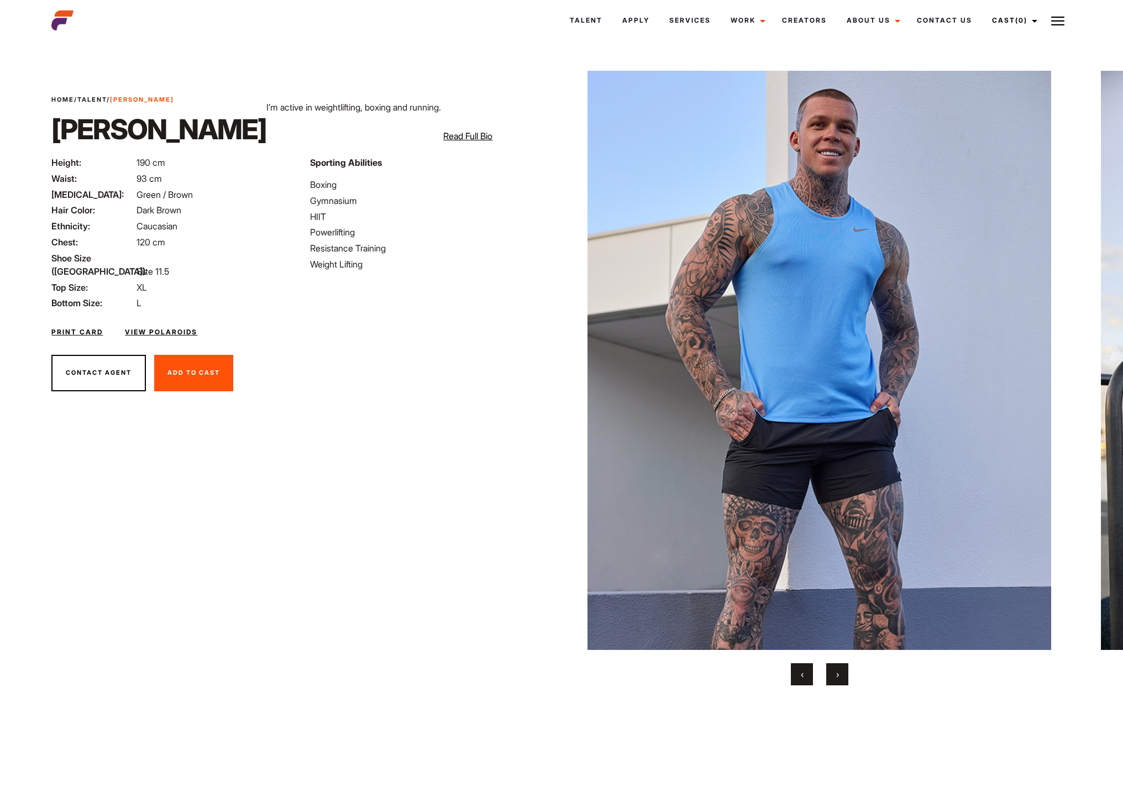
click at [846, 674] on button "›" at bounding box center [837, 674] width 22 height 22
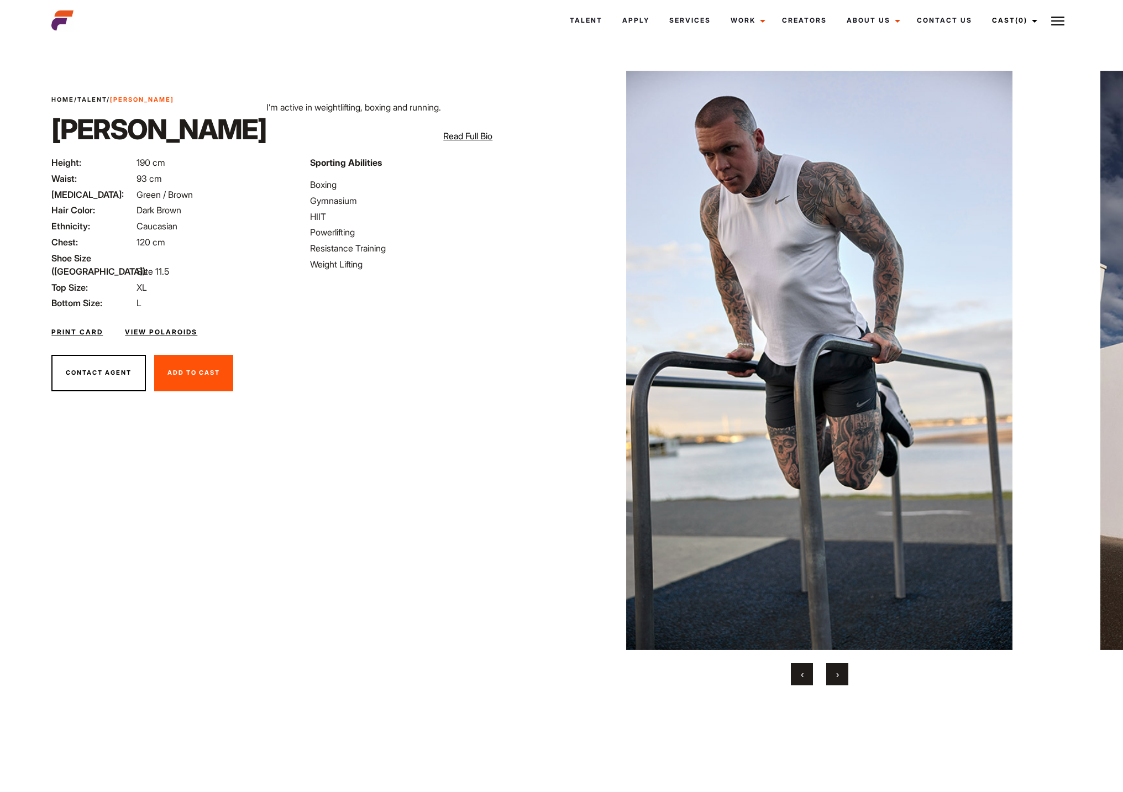
click at [846, 674] on button "›" at bounding box center [837, 674] width 22 height 22
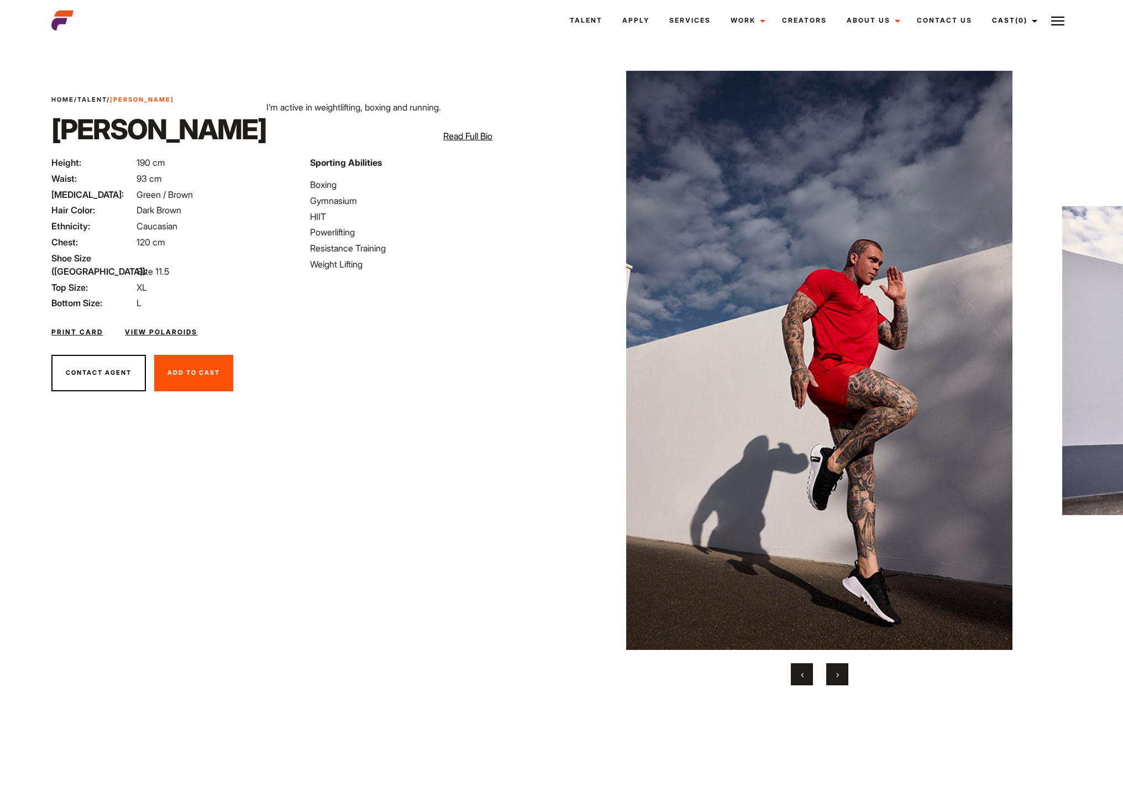
click at [846, 674] on button "›" at bounding box center [837, 674] width 22 height 22
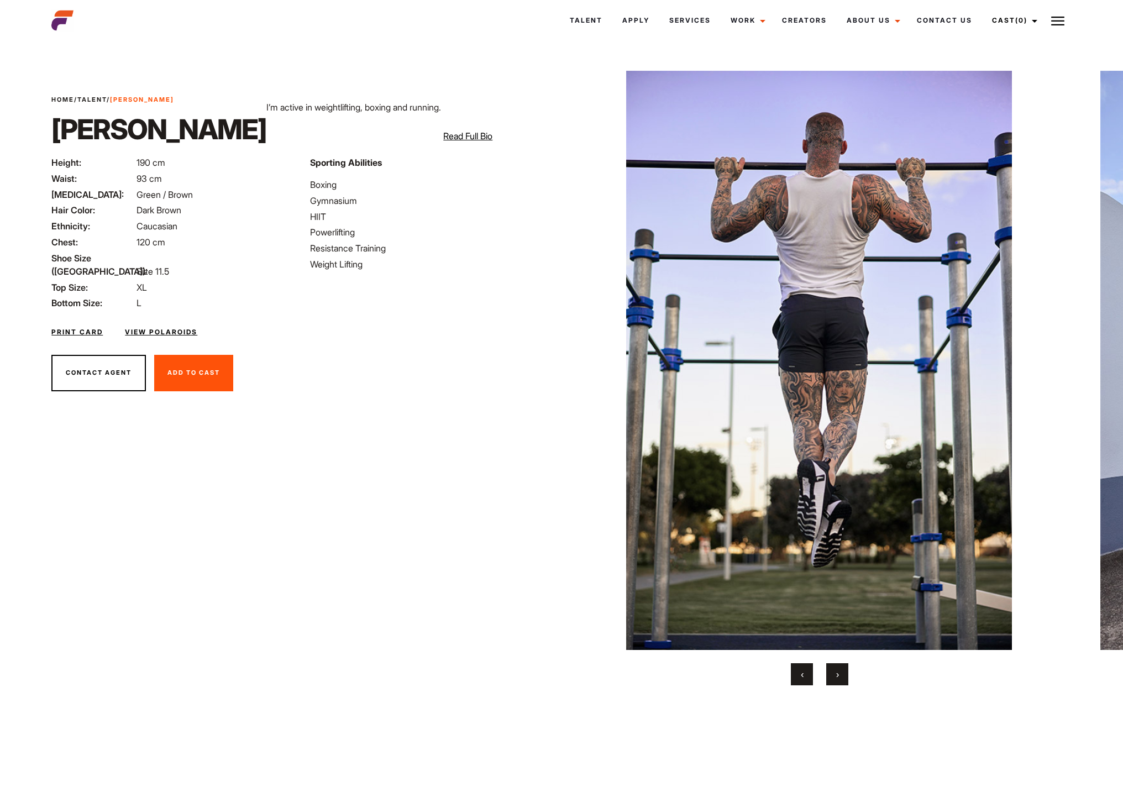
click at [846, 674] on button "›" at bounding box center [837, 674] width 22 height 22
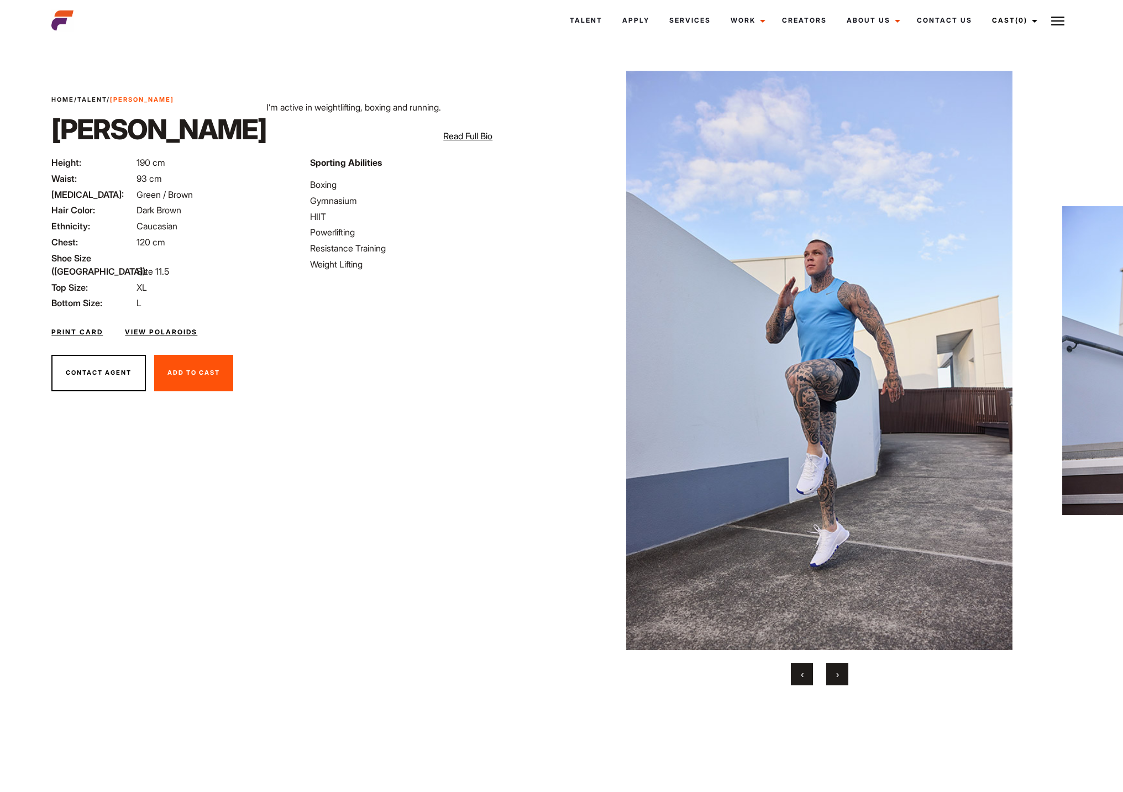
click at [846, 674] on button "›" at bounding box center [837, 674] width 22 height 22
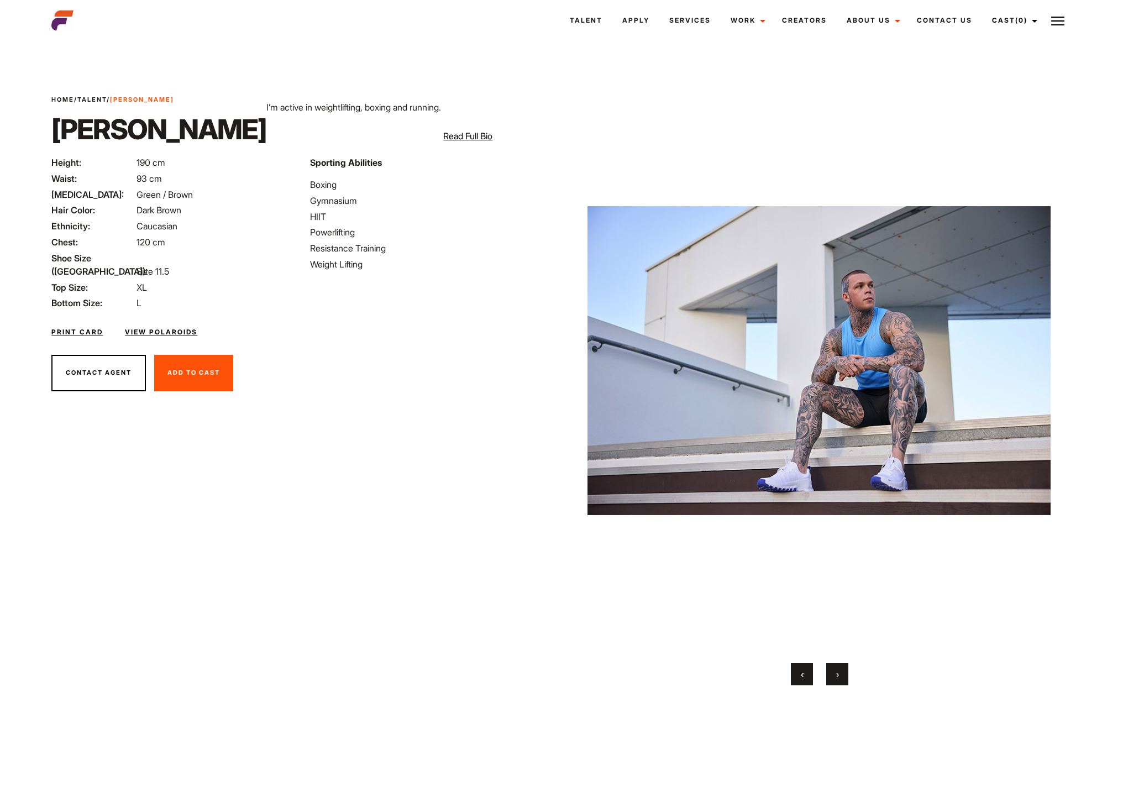
click at [846, 674] on button "›" at bounding box center [837, 674] width 22 height 22
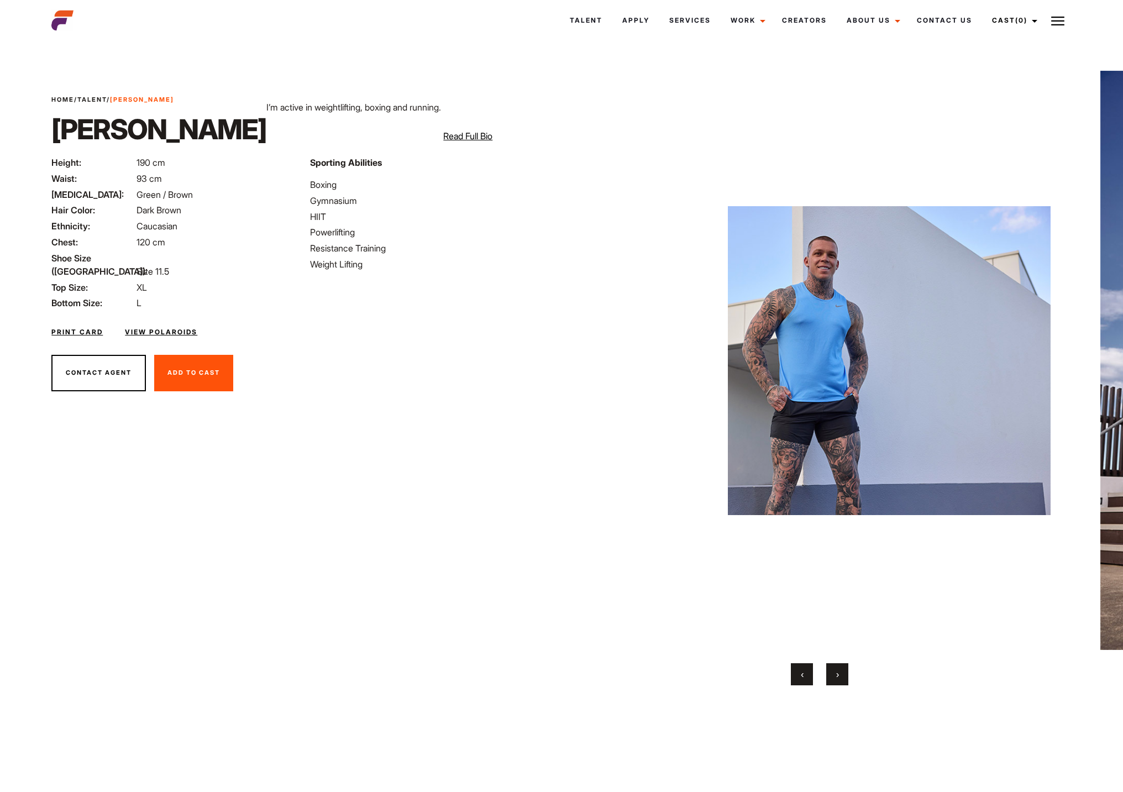
click at [846, 674] on button "›" at bounding box center [837, 674] width 22 height 22
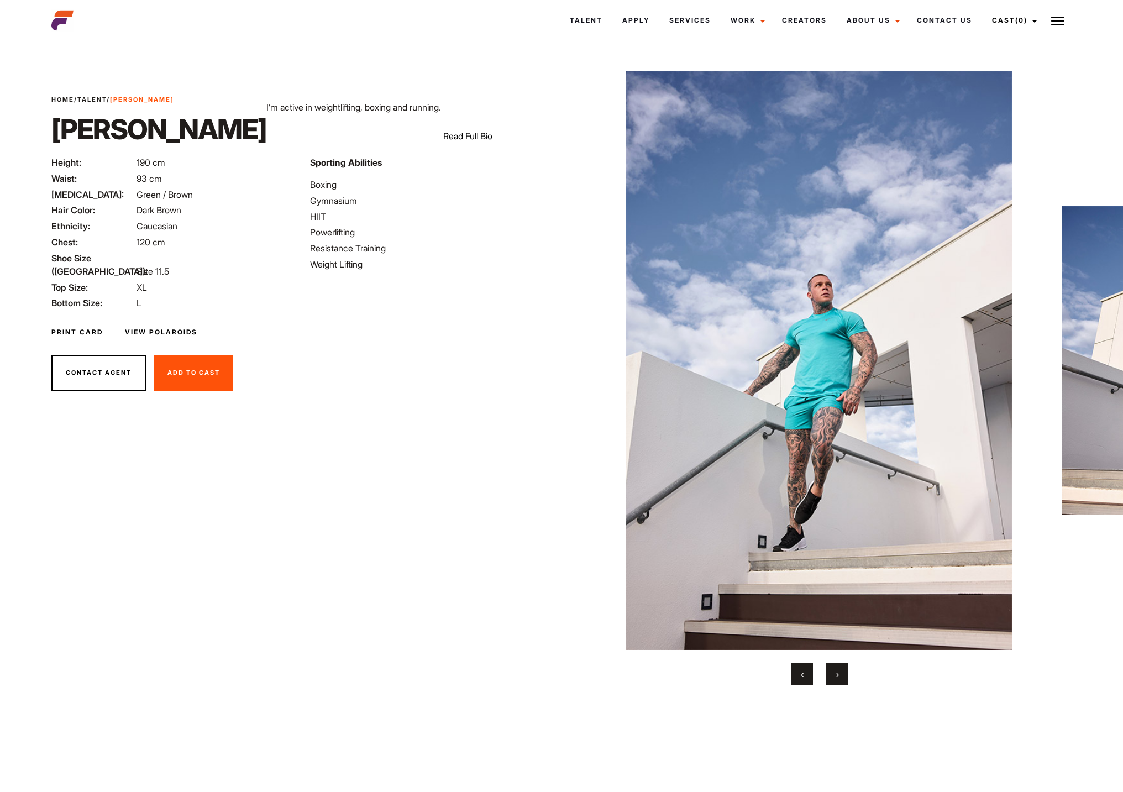
click at [846, 674] on button "›" at bounding box center [837, 674] width 22 height 22
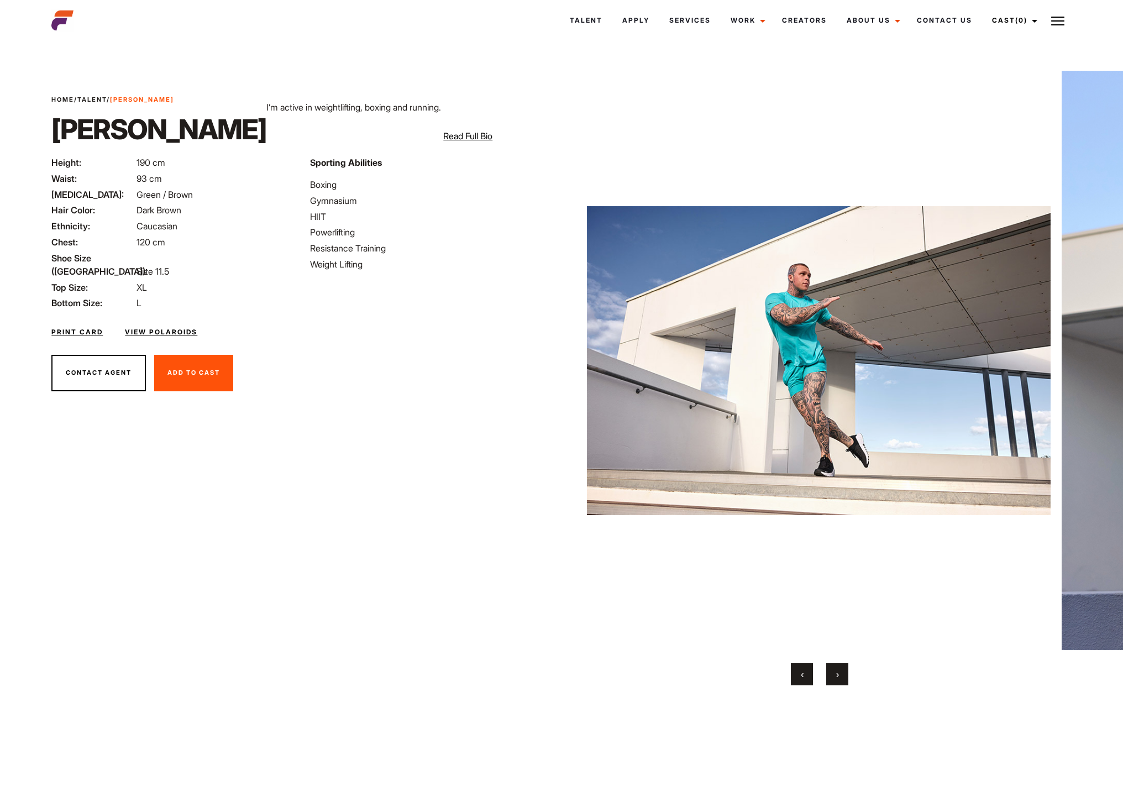
click at [846, 674] on button "›" at bounding box center [837, 674] width 22 height 22
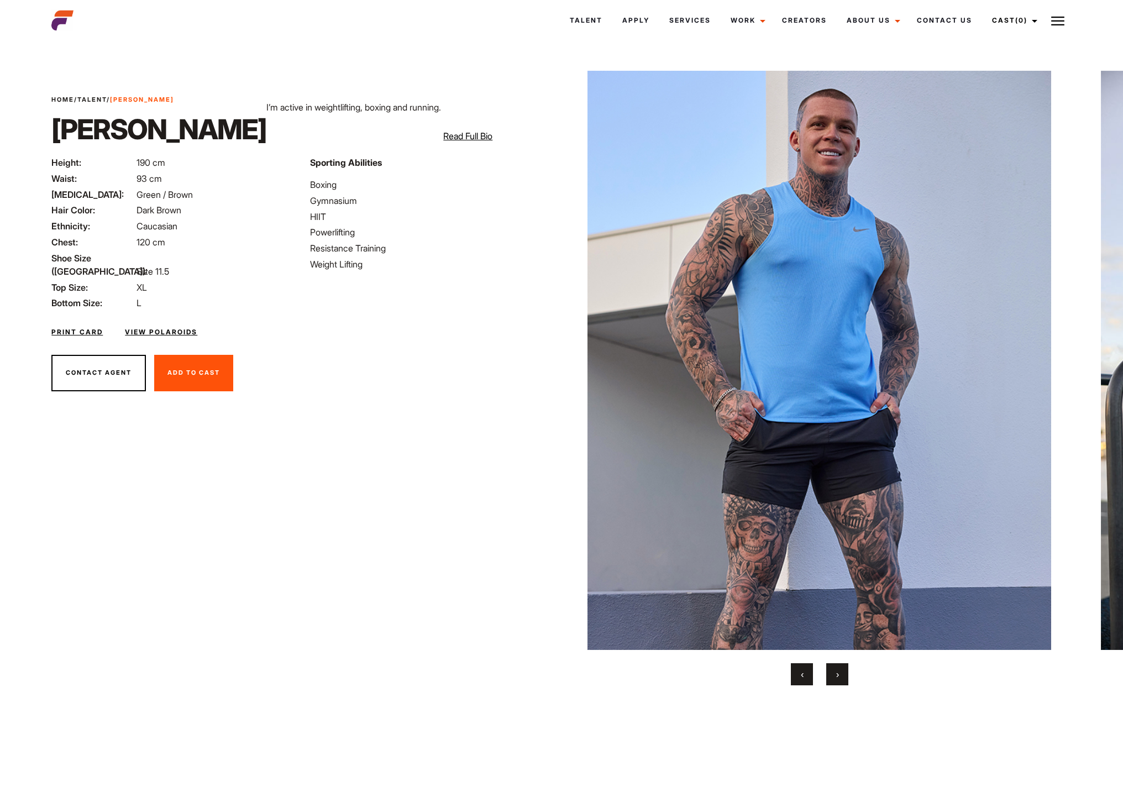
click at [845, 673] on button "›" at bounding box center [837, 674] width 22 height 22
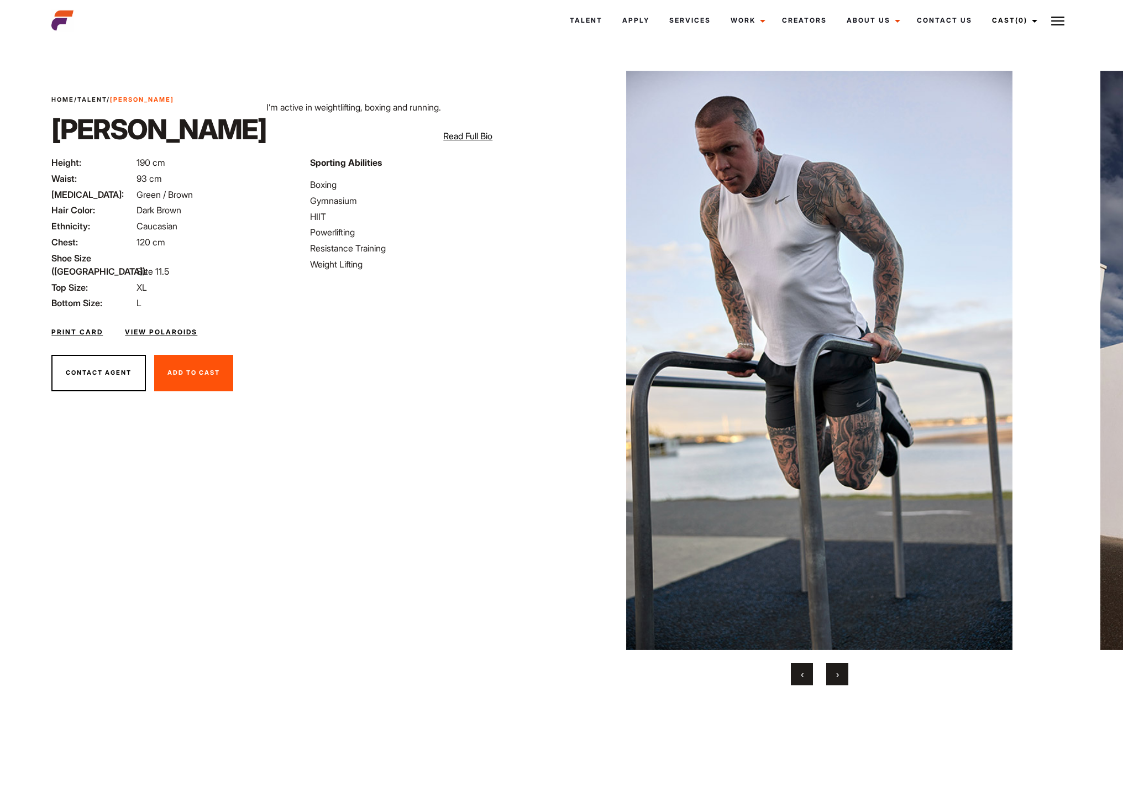
click at [845, 673] on button "›" at bounding box center [837, 674] width 22 height 22
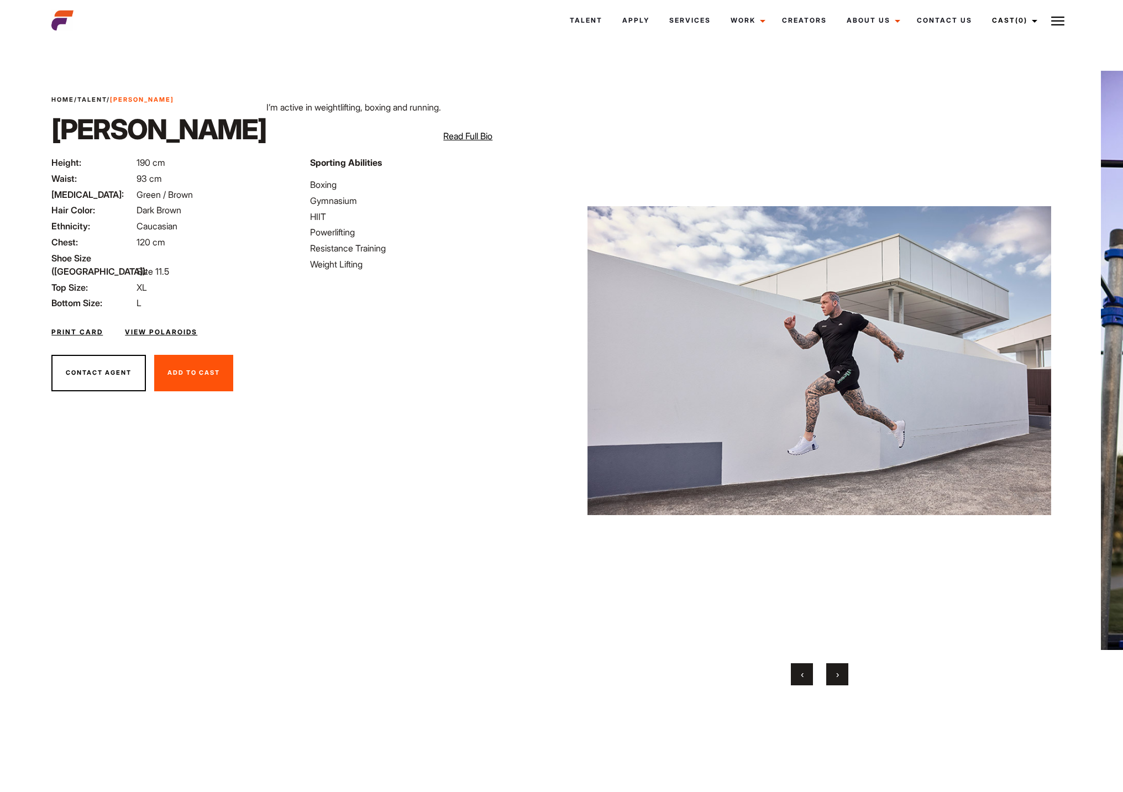
click at [845, 673] on button "›" at bounding box center [837, 674] width 22 height 22
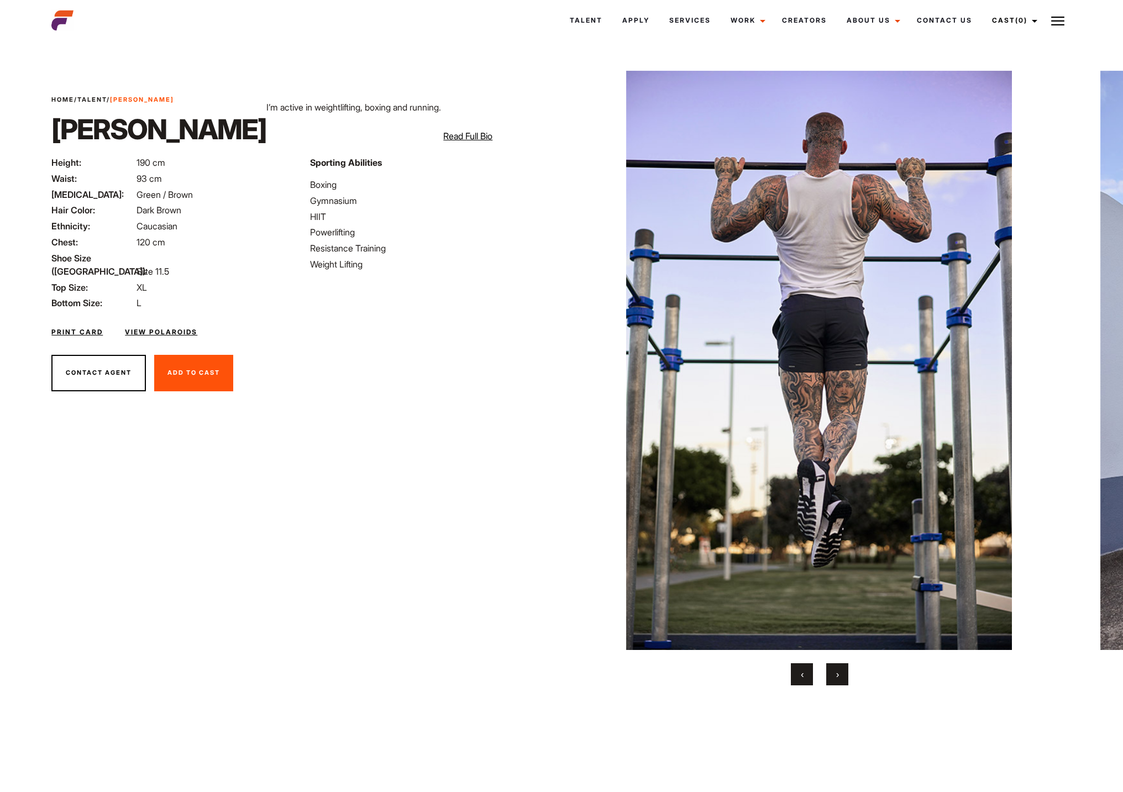
click at [842, 672] on button "›" at bounding box center [837, 674] width 22 height 22
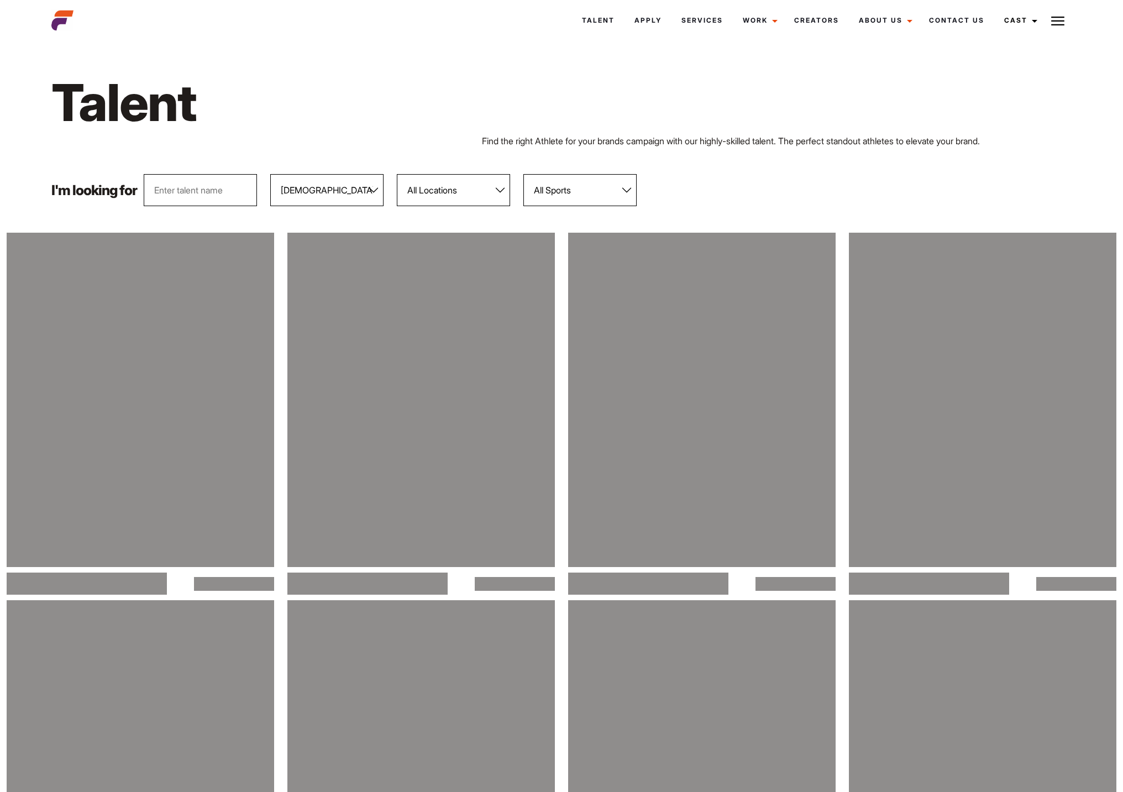
select select "103"
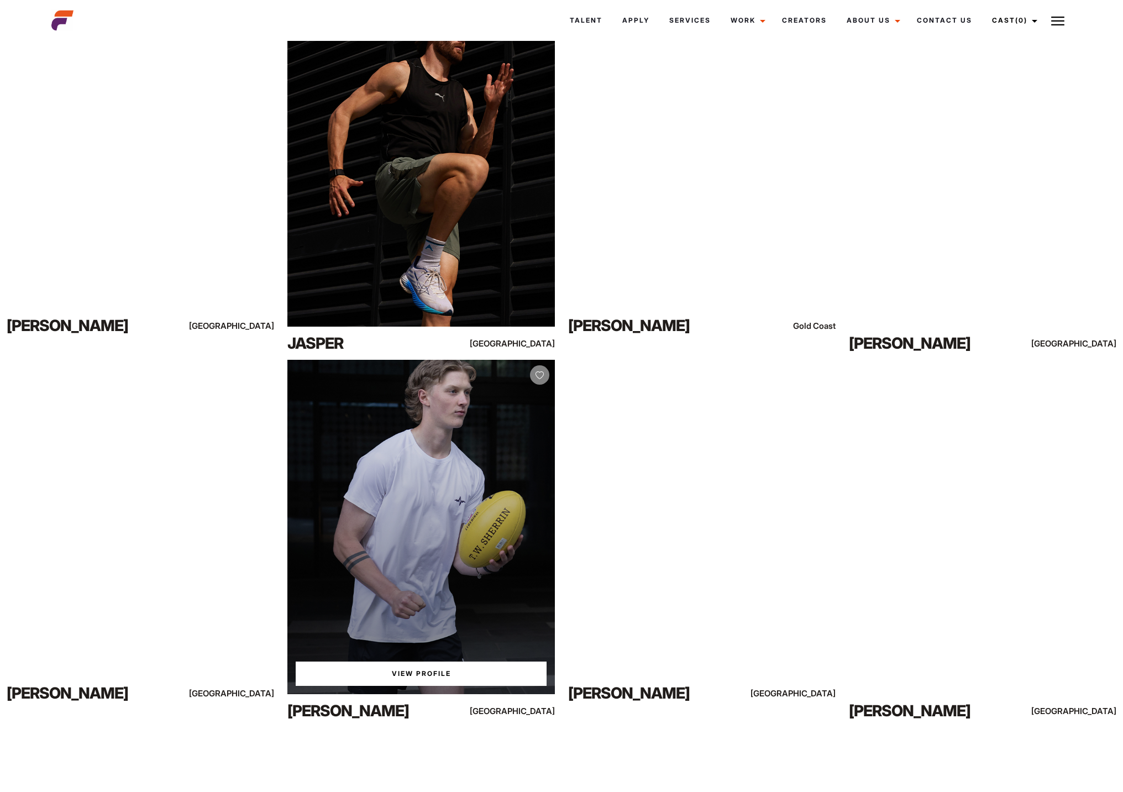
scroll to position [3794, 0]
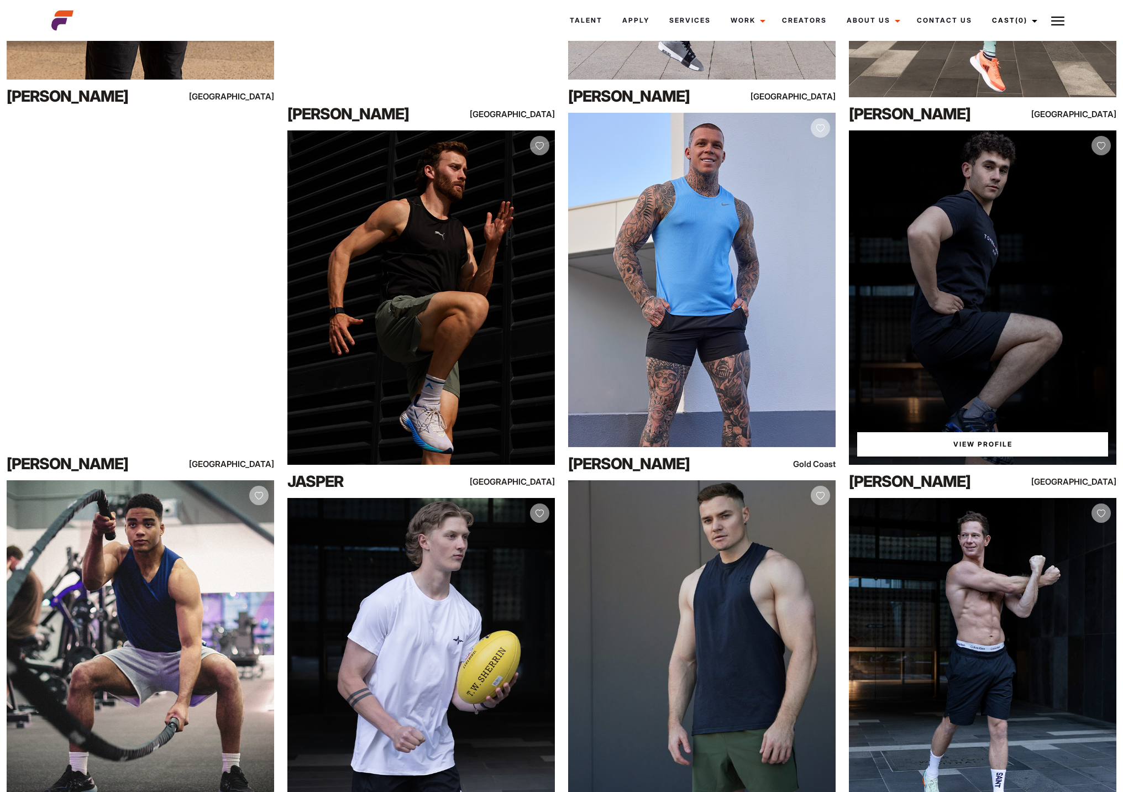
click at [991, 369] on div "View Profile" at bounding box center [982, 297] width 267 height 334
click at [988, 348] on div "View Profile" at bounding box center [982, 297] width 267 height 334
click at [985, 448] on link "View Profile" at bounding box center [982, 444] width 251 height 24
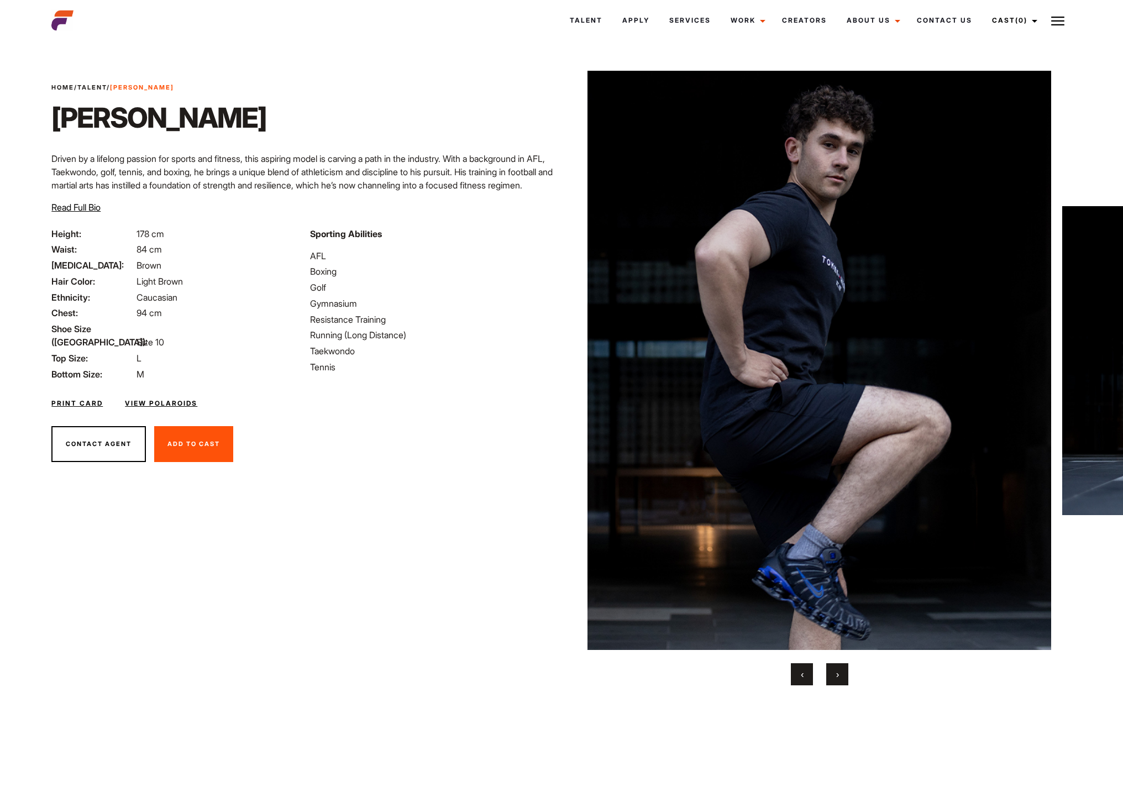
click at [164, 398] on link "View Polaroids" at bounding box center [161, 403] width 72 height 10
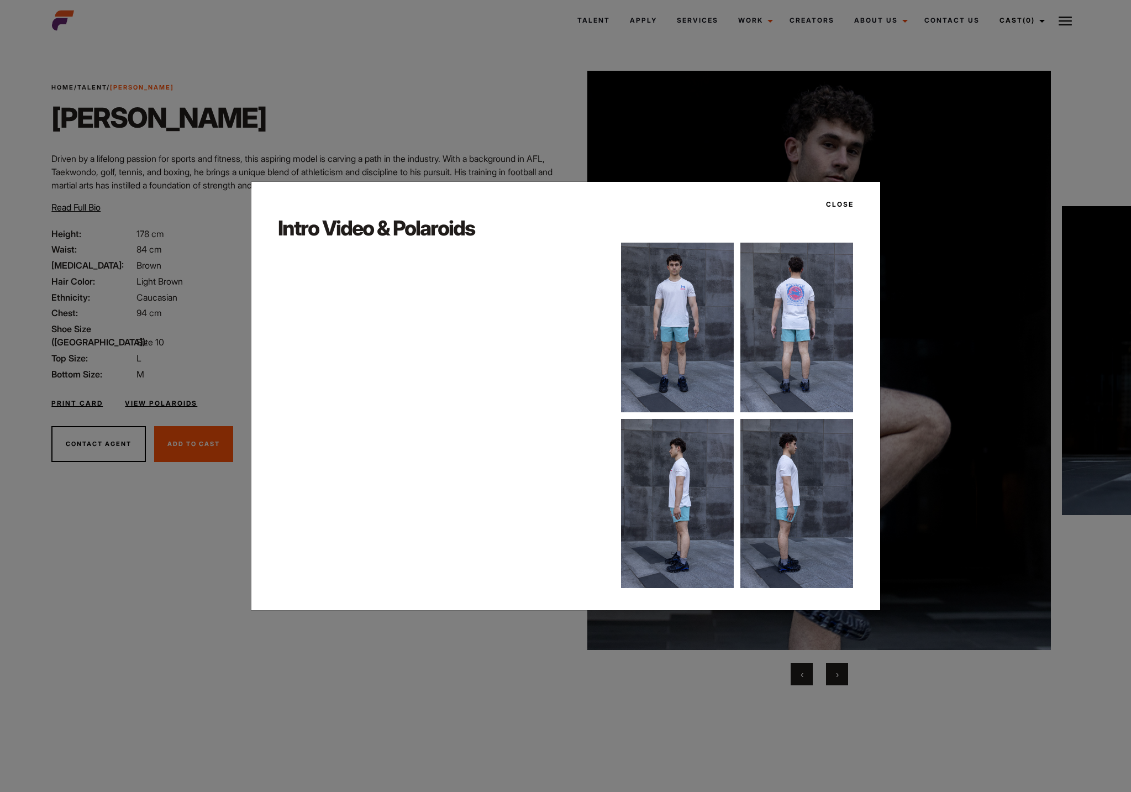
drag, startPoint x: 943, startPoint y: 360, endPoint x: 992, endPoint y: 376, distance: 51.7
click at [944, 359] on div "Close Intro Video & Polaroids" at bounding box center [565, 396] width 1131 height 792
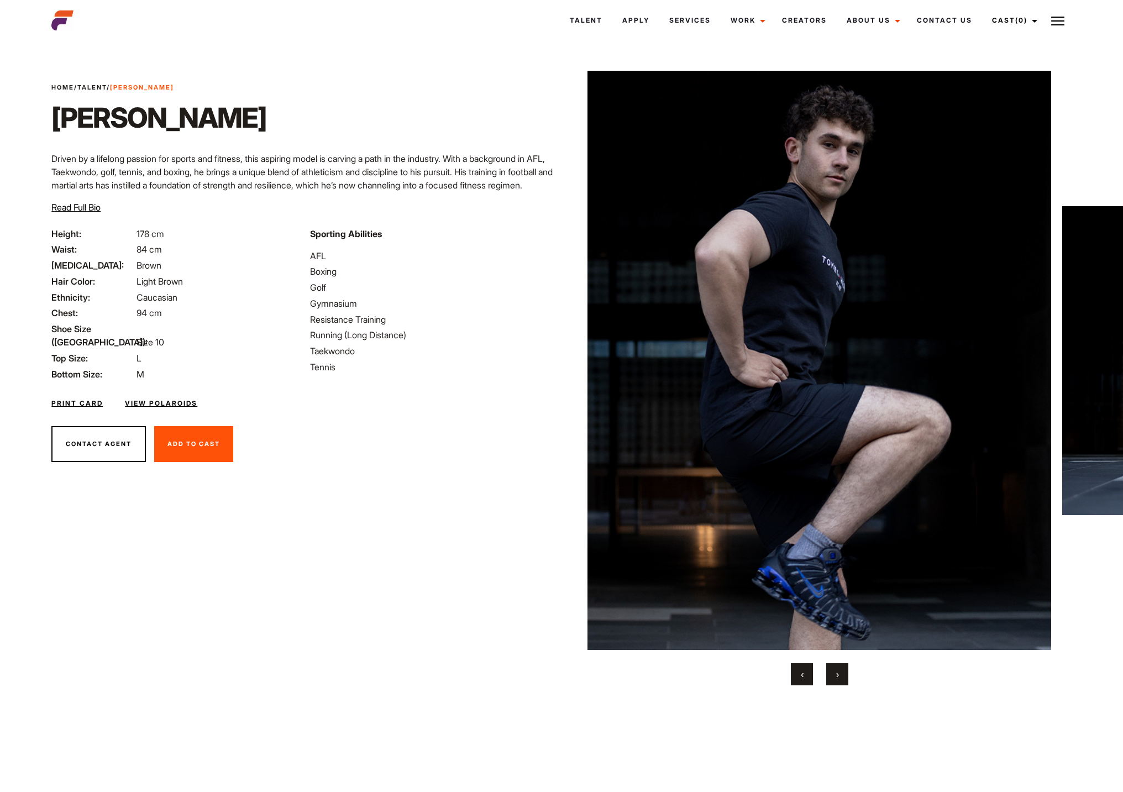
click at [845, 672] on button "›" at bounding box center [837, 674] width 22 height 22
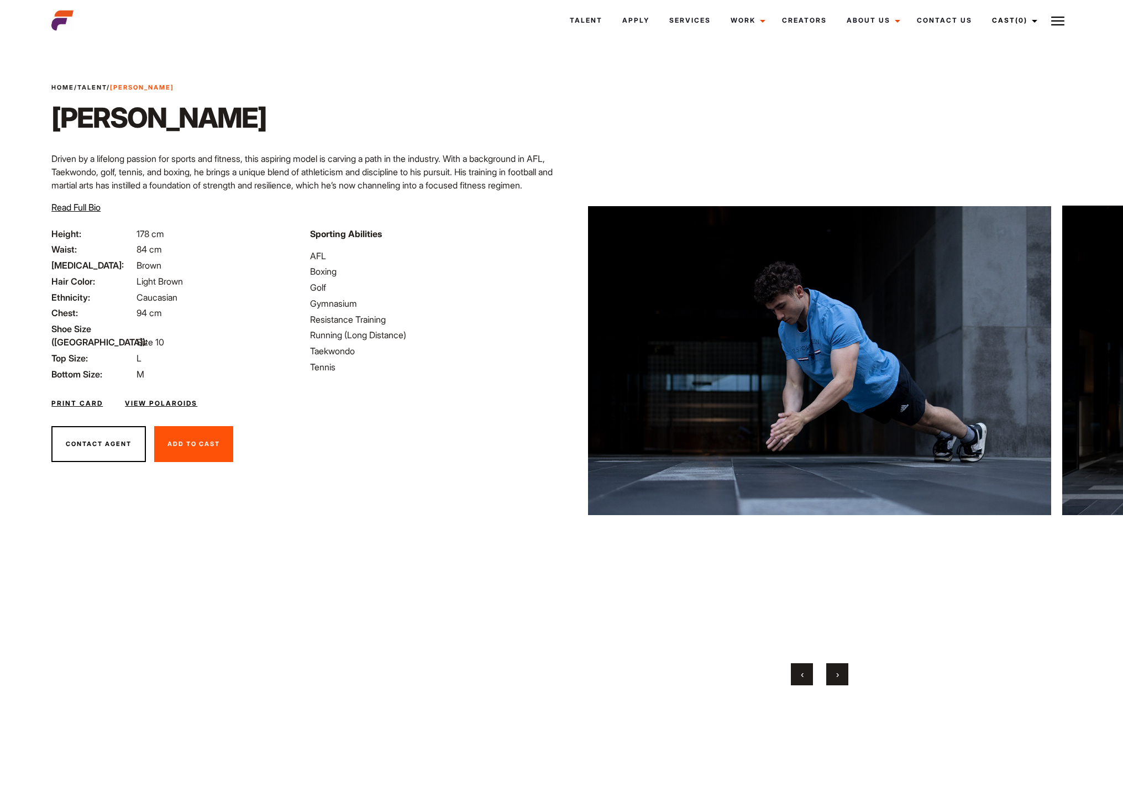
click at [844, 670] on button "›" at bounding box center [837, 674] width 22 height 22
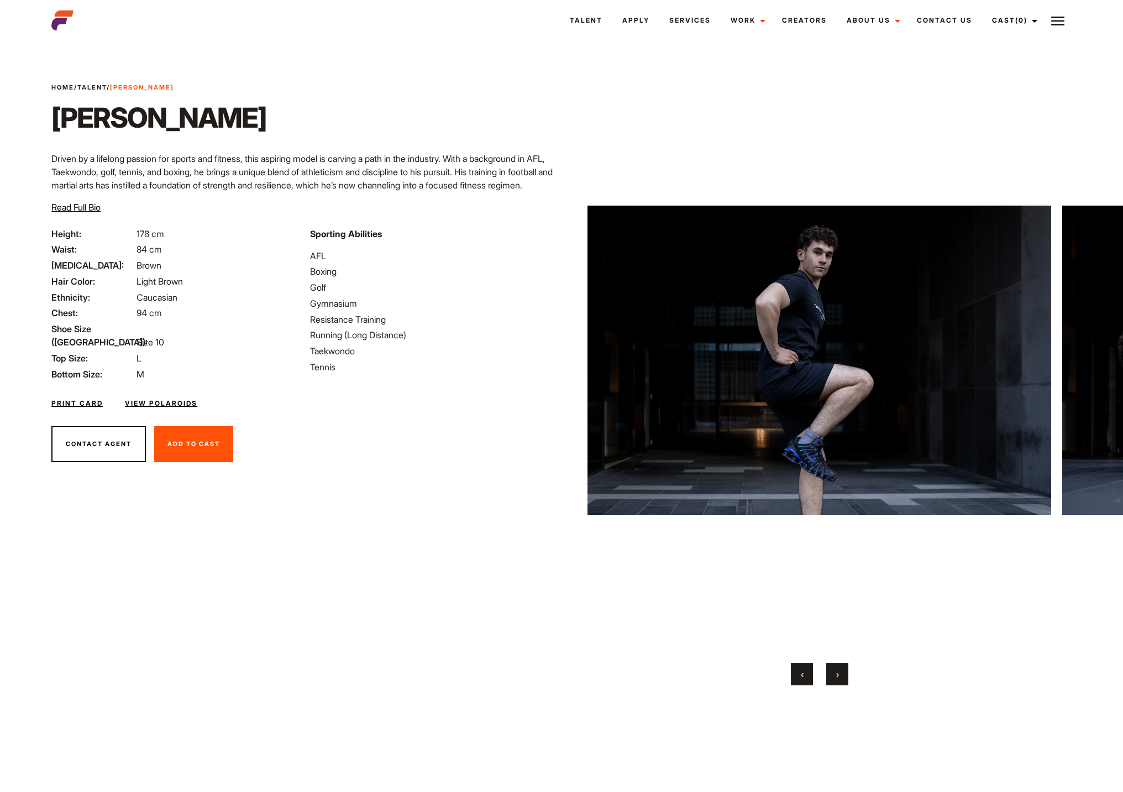
click at [844, 670] on button "›" at bounding box center [837, 674] width 22 height 22
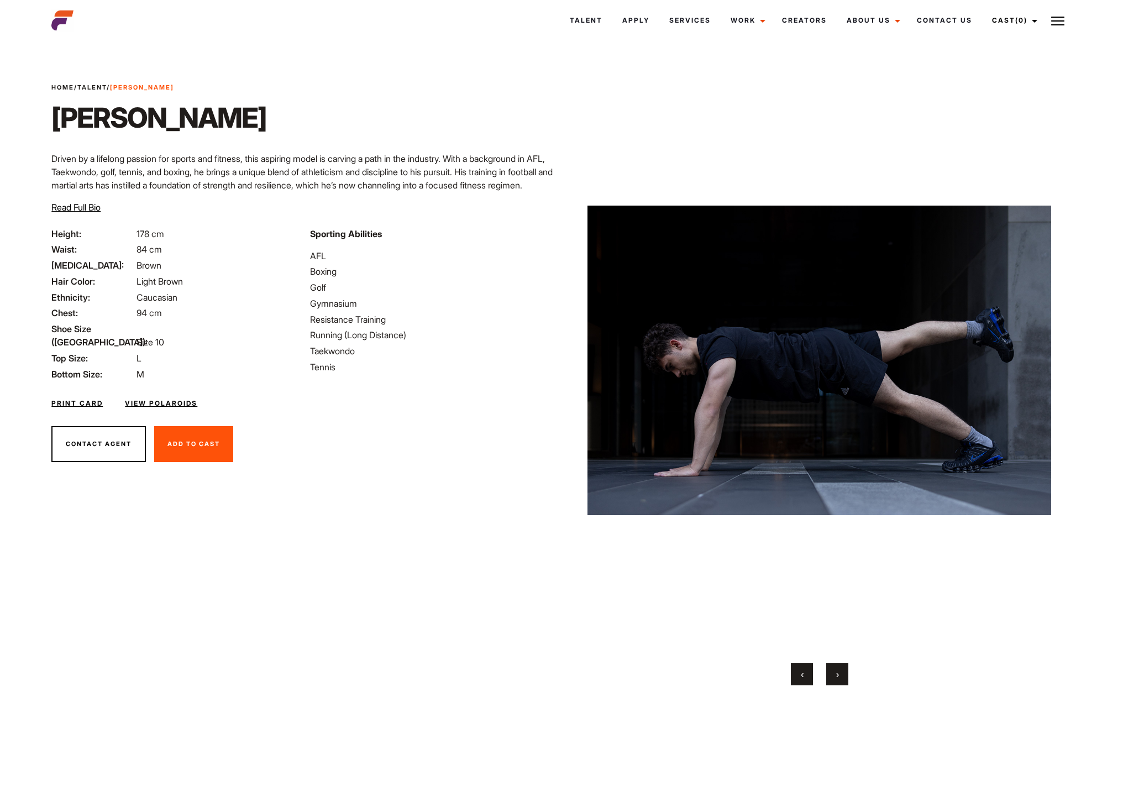
click at [844, 670] on button "›" at bounding box center [837, 674] width 22 height 22
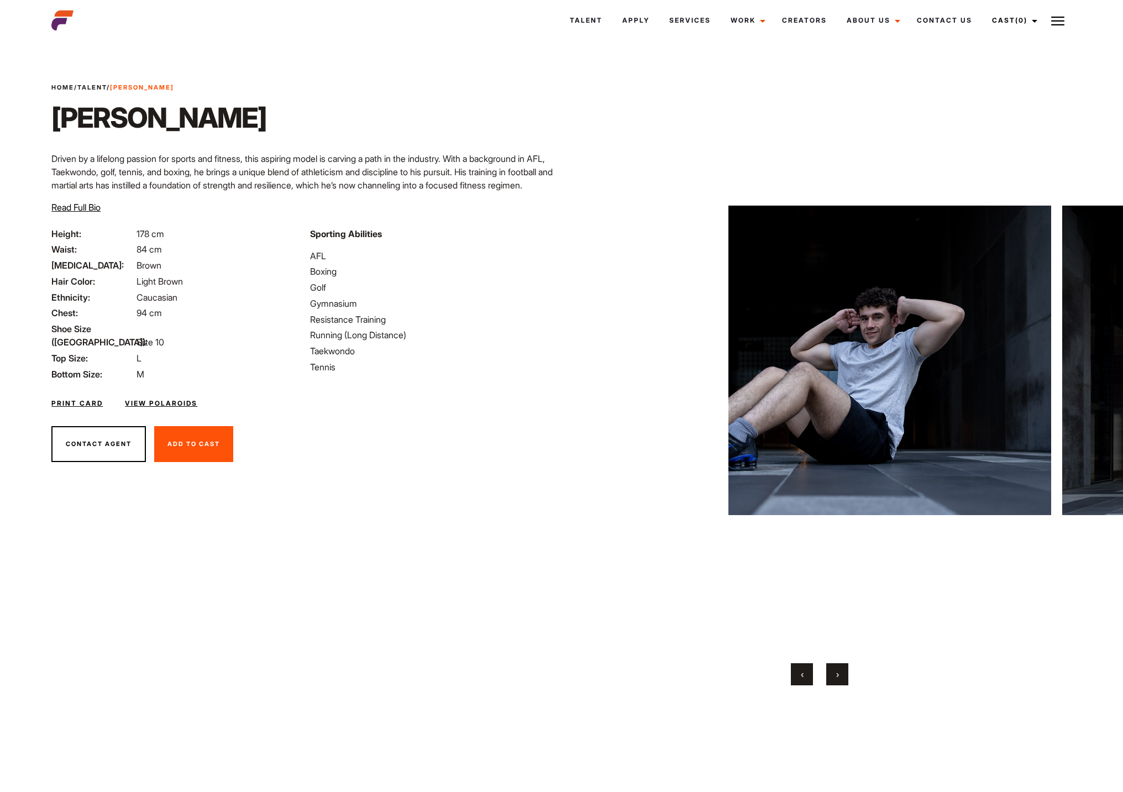
click at [843, 670] on button "›" at bounding box center [837, 674] width 22 height 22
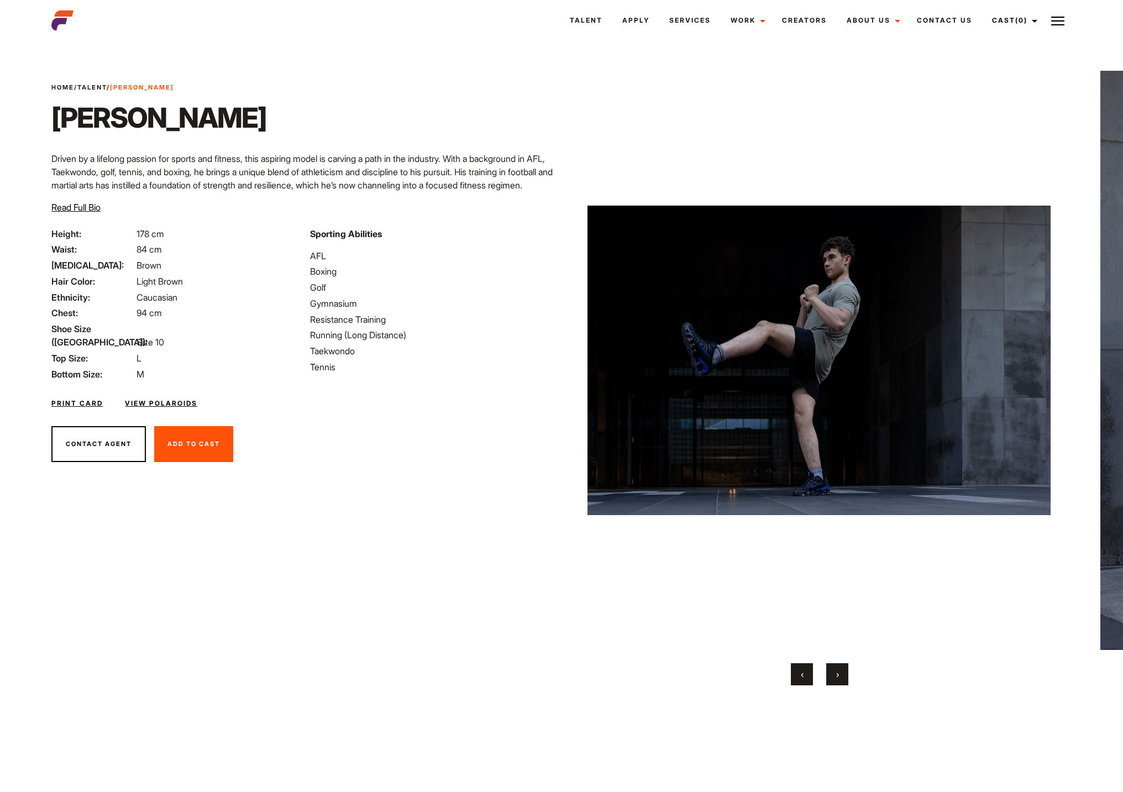
click at [843, 669] on button "›" at bounding box center [837, 674] width 22 height 22
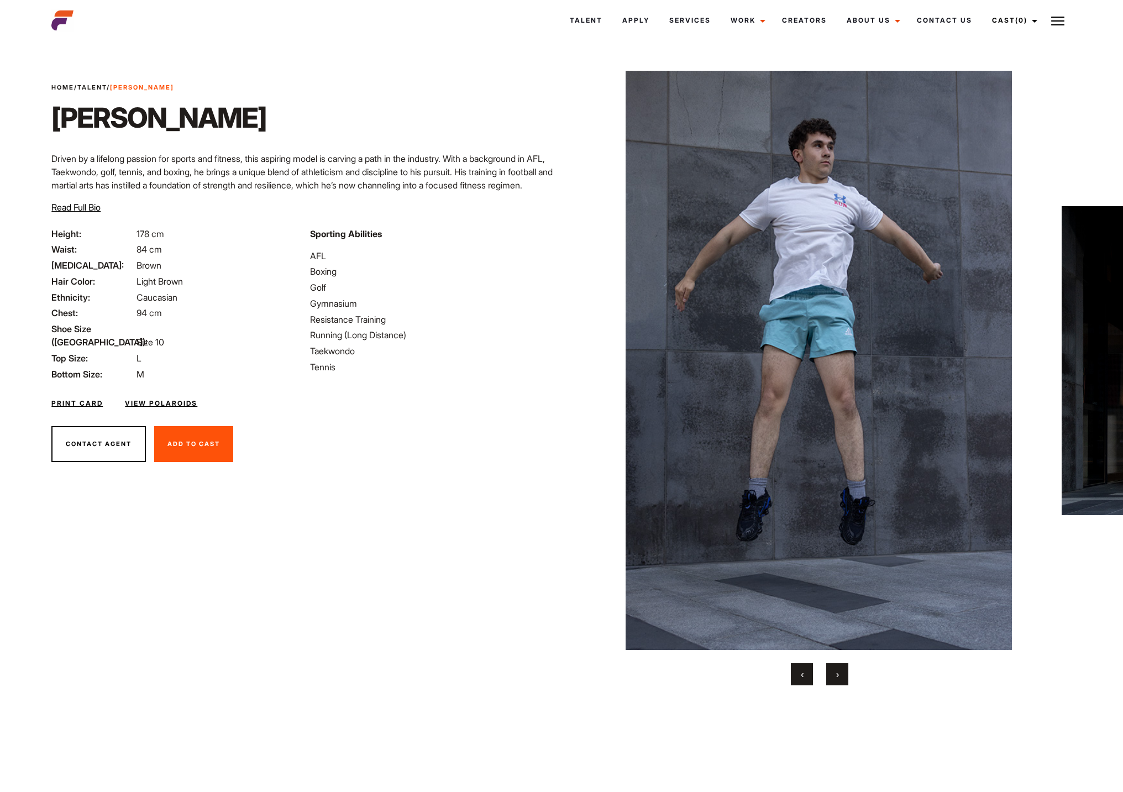
click at [843, 669] on button "›" at bounding box center [837, 674] width 22 height 22
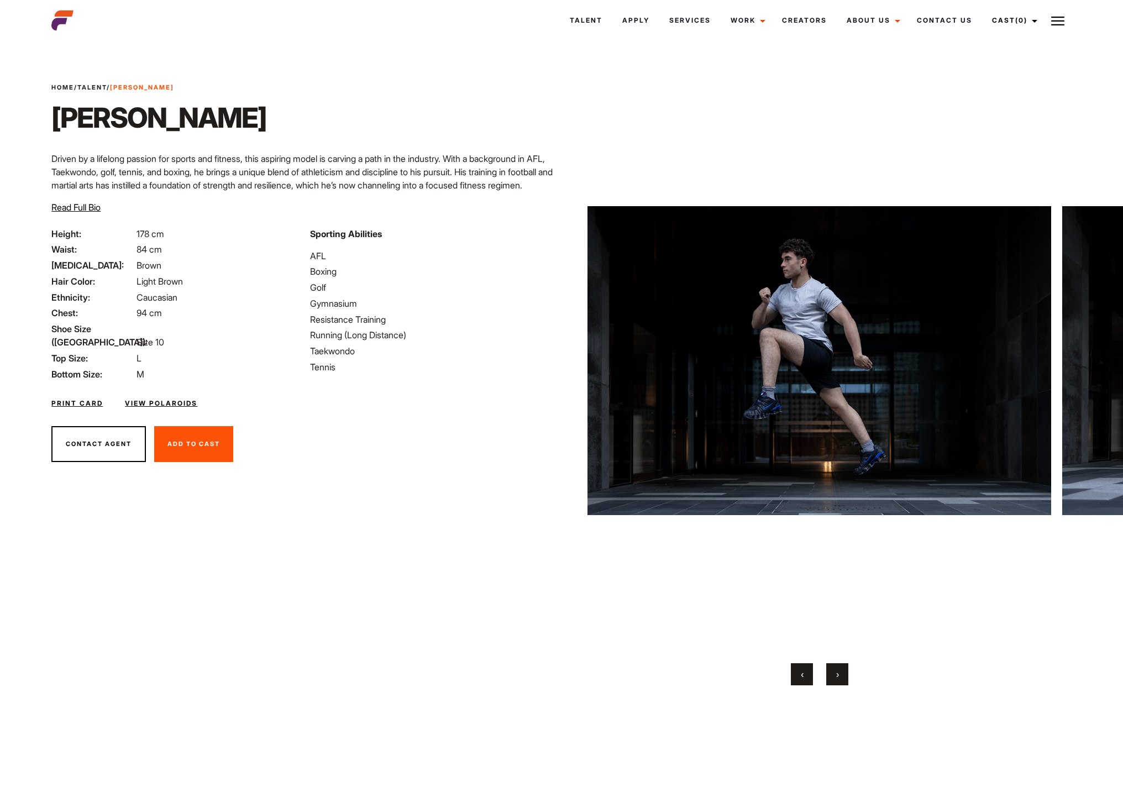
click at [843, 669] on button "›" at bounding box center [837, 674] width 22 height 22
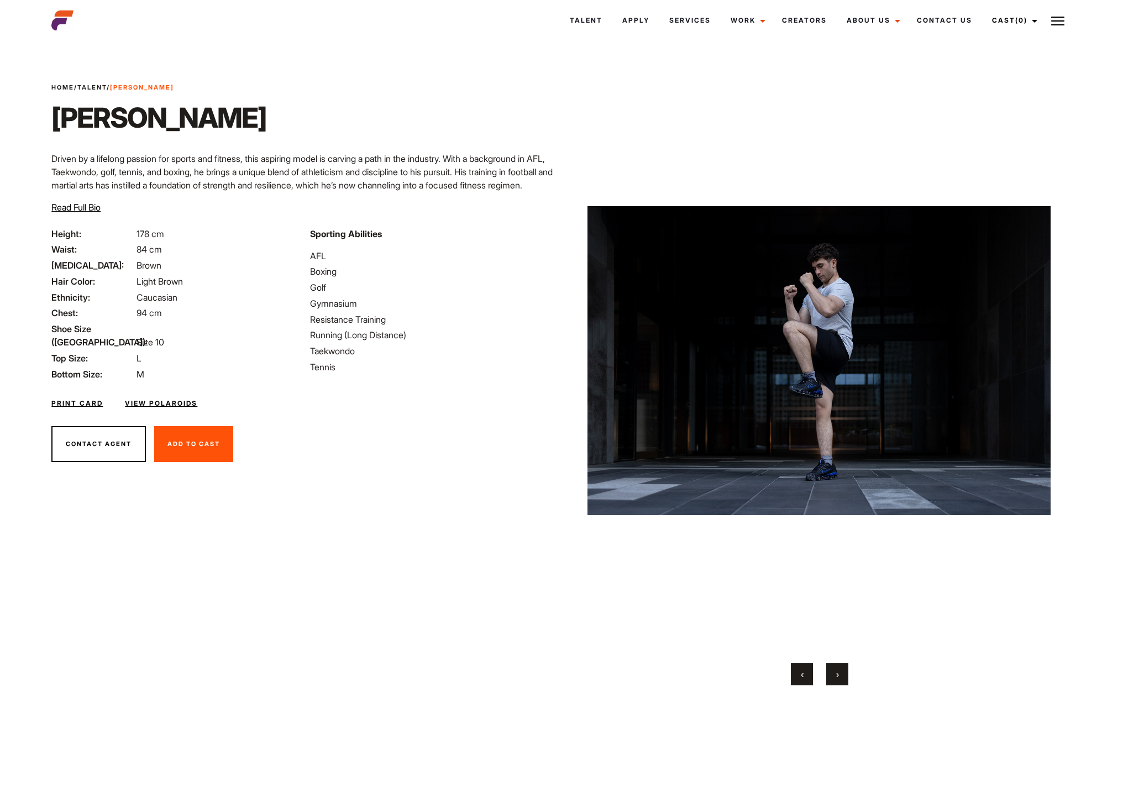
click at [843, 669] on button "›" at bounding box center [837, 674] width 22 height 22
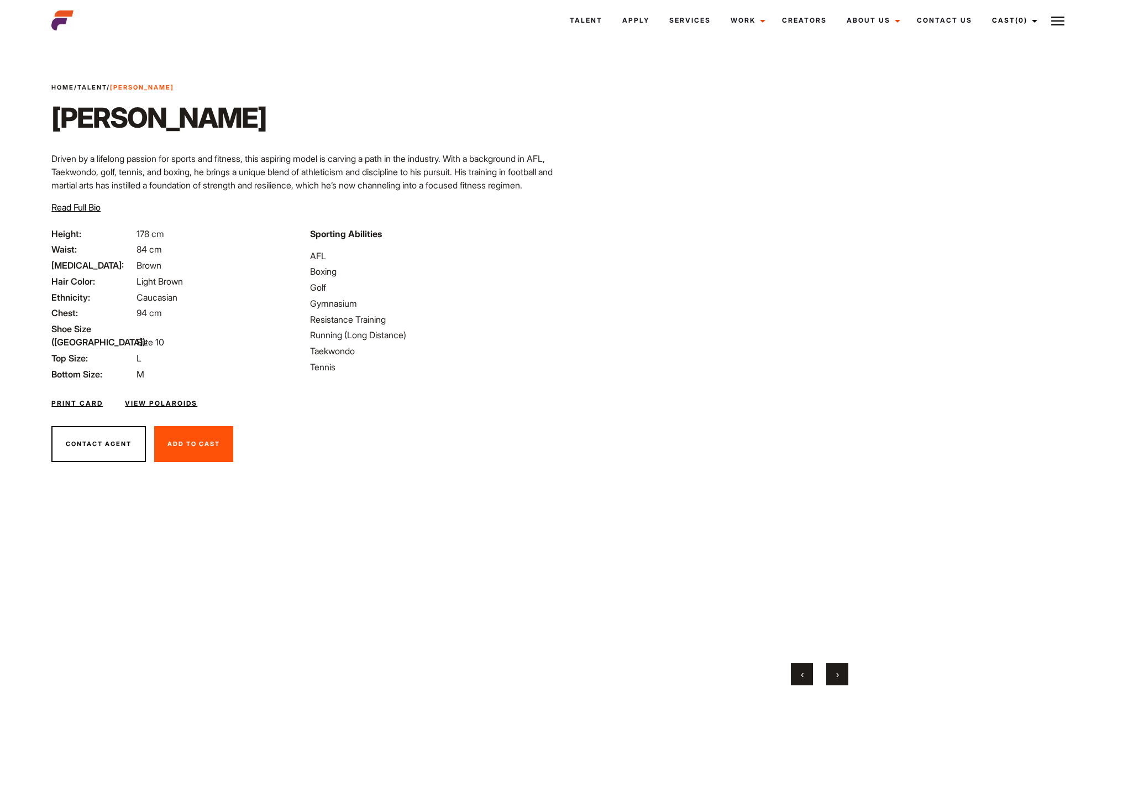
click at [843, 669] on button "›" at bounding box center [837, 674] width 22 height 22
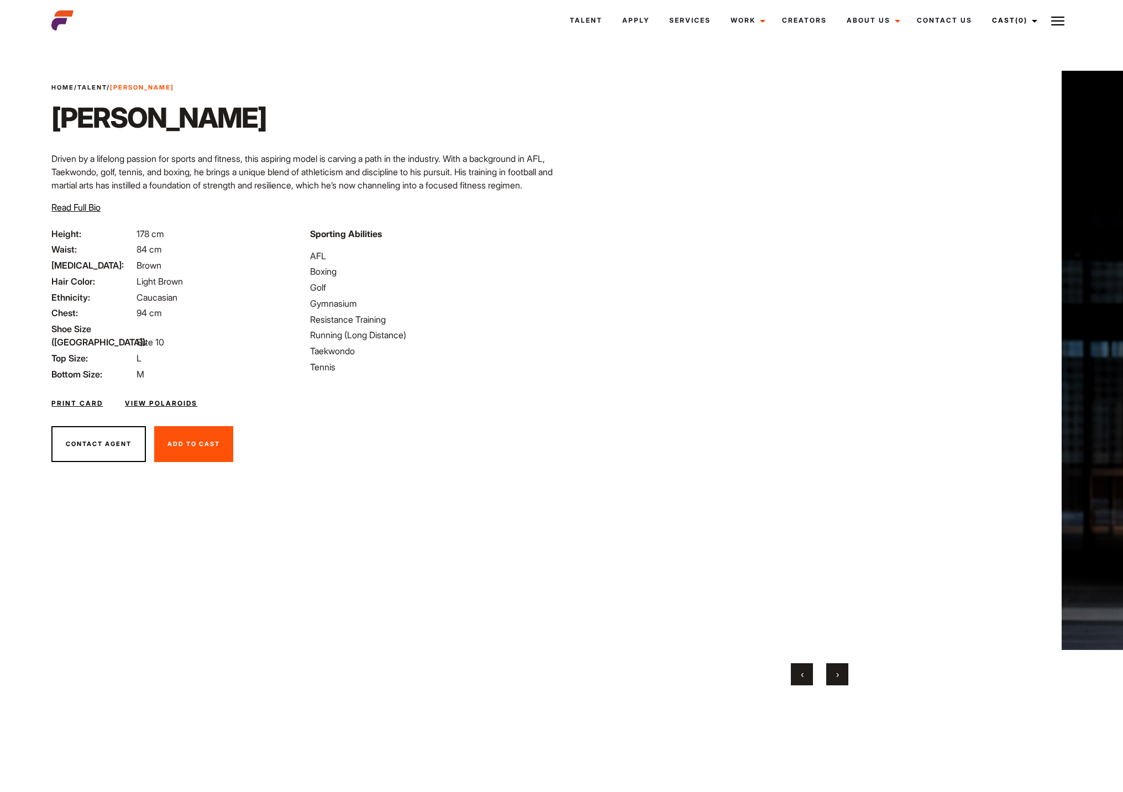
click at [843, 669] on button "›" at bounding box center [837, 674] width 22 height 22
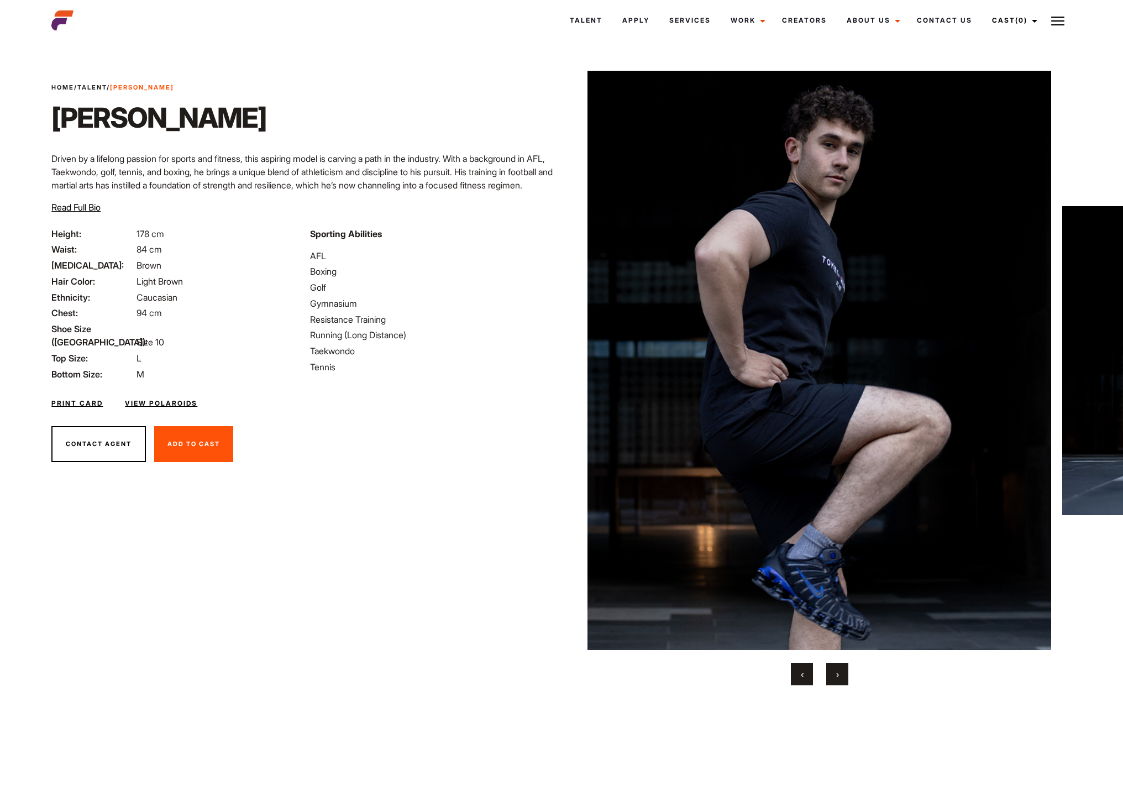
click at [843, 669] on button "›" at bounding box center [837, 674] width 22 height 22
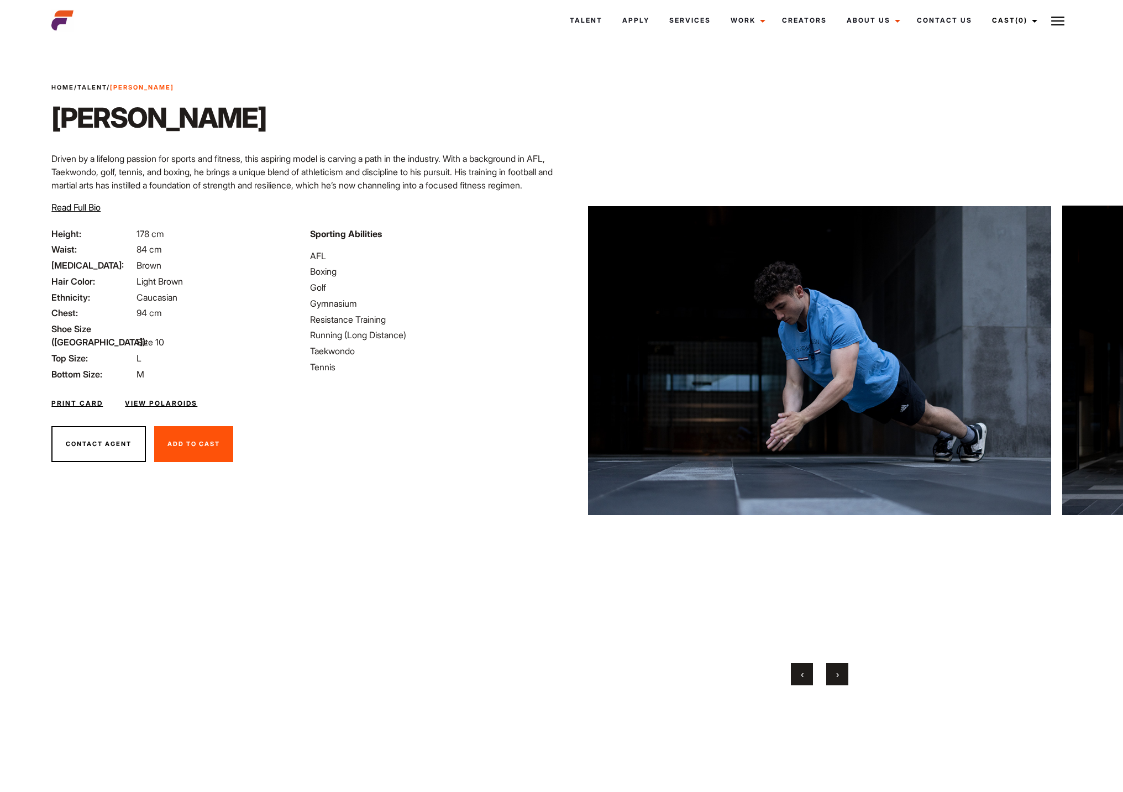
click at [843, 669] on button "›" at bounding box center [837, 674] width 22 height 22
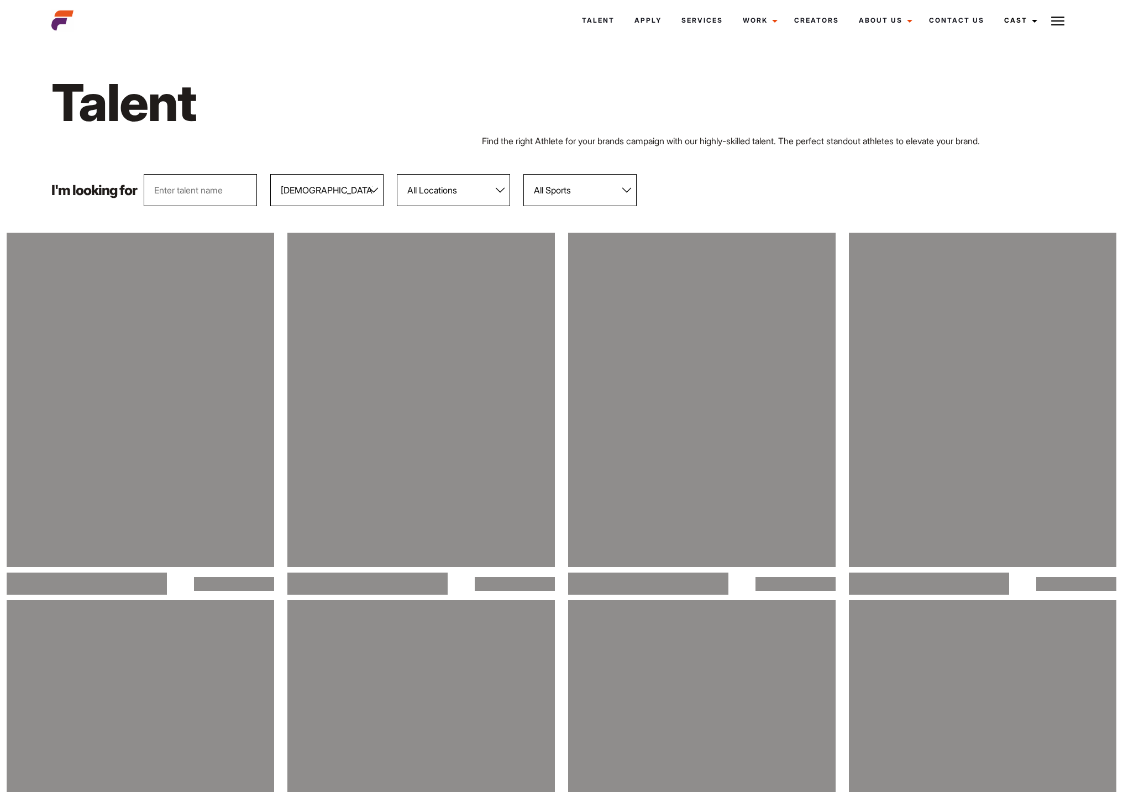
select select "103"
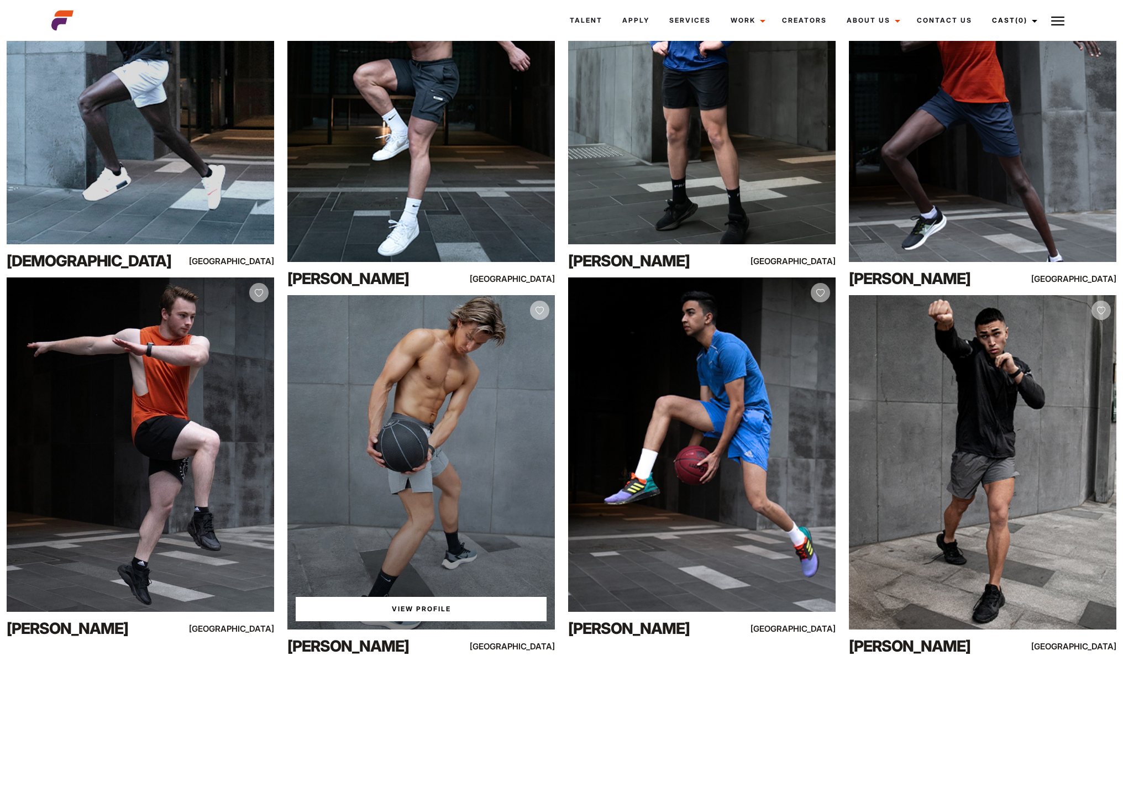
scroll to position [9527, 0]
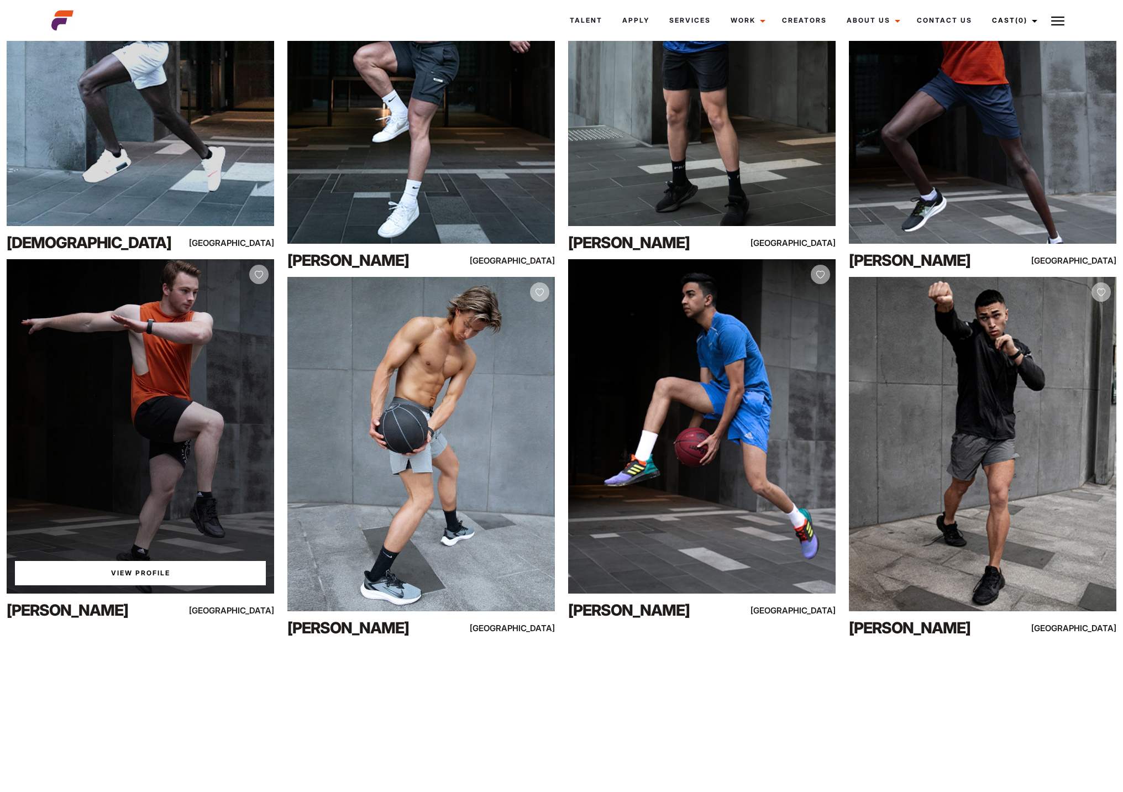
click at [186, 375] on div "View Profile" at bounding box center [140, 426] width 267 height 334
click at [136, 575] on link "View Profile" at bounding box center [140, 573] width 251 height 24
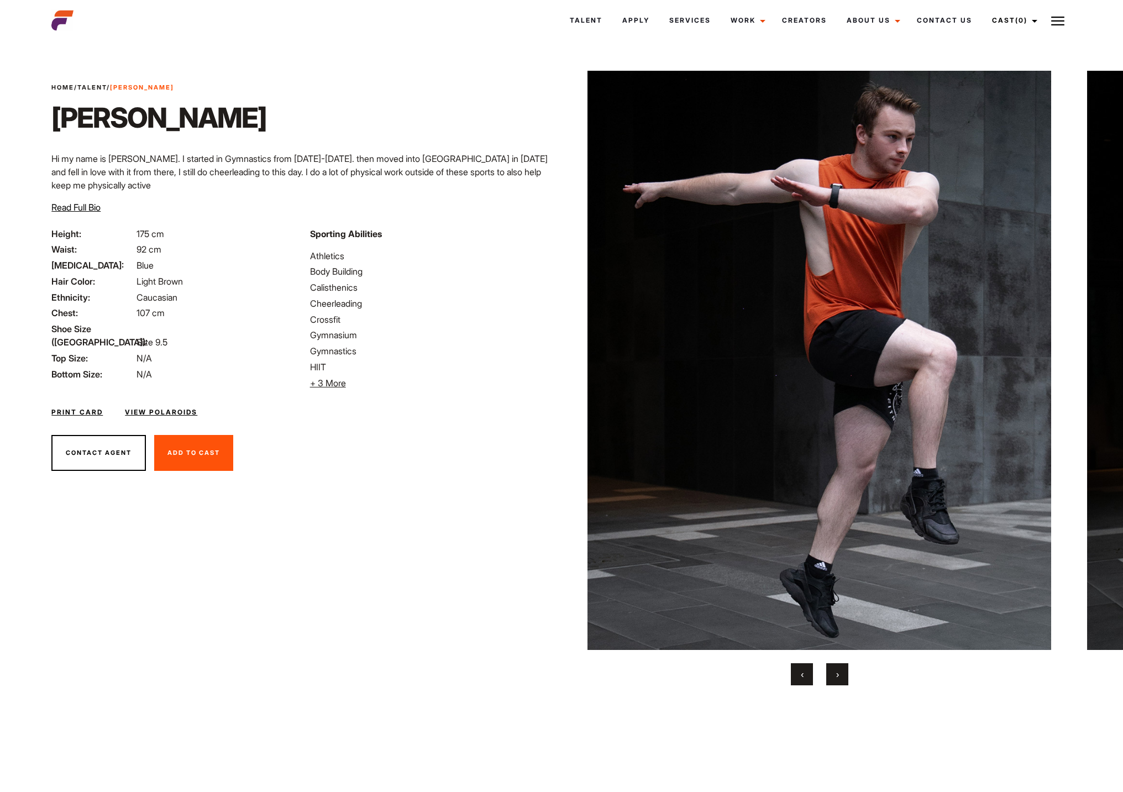
click at [180, 412] on link "View Polaroids" at bounding box center [161, 412] width 72 height 10
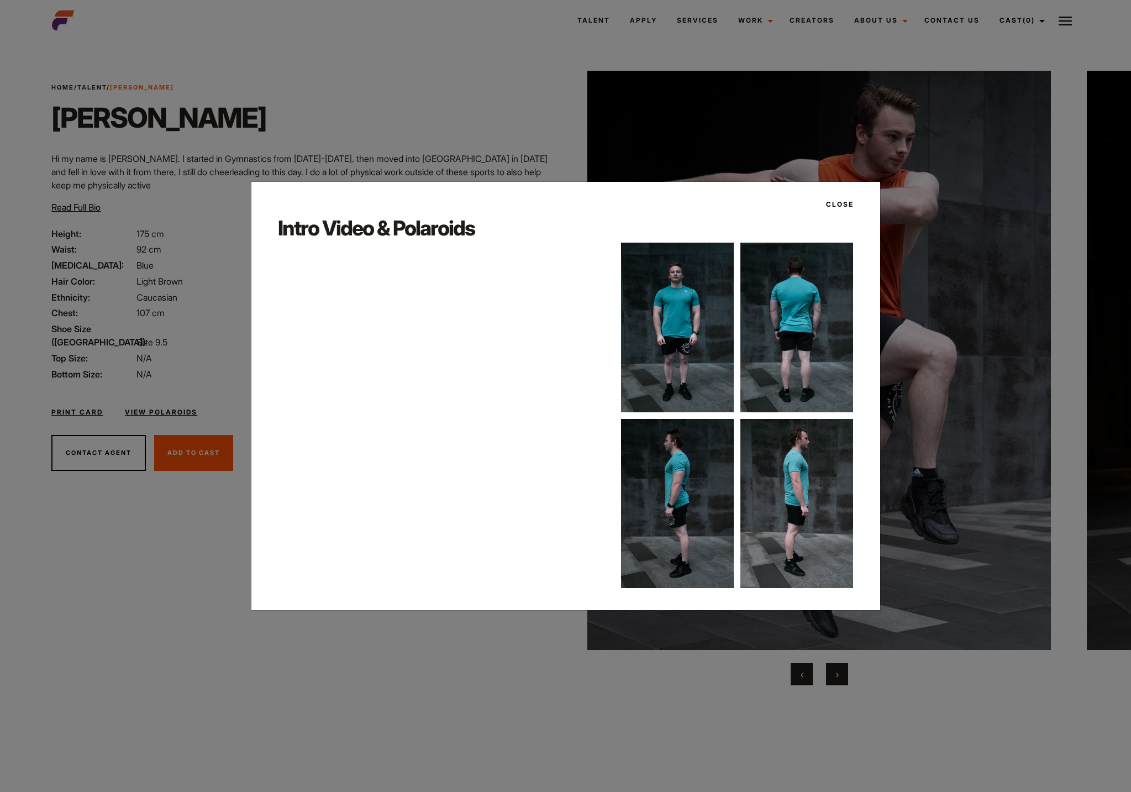
click at [852, 207] on div "Close" at bounding box center [565, 204] width 593 height 19
click at [840, 201] on button "Close" at bounding box center [836, 204] width 34 height 19
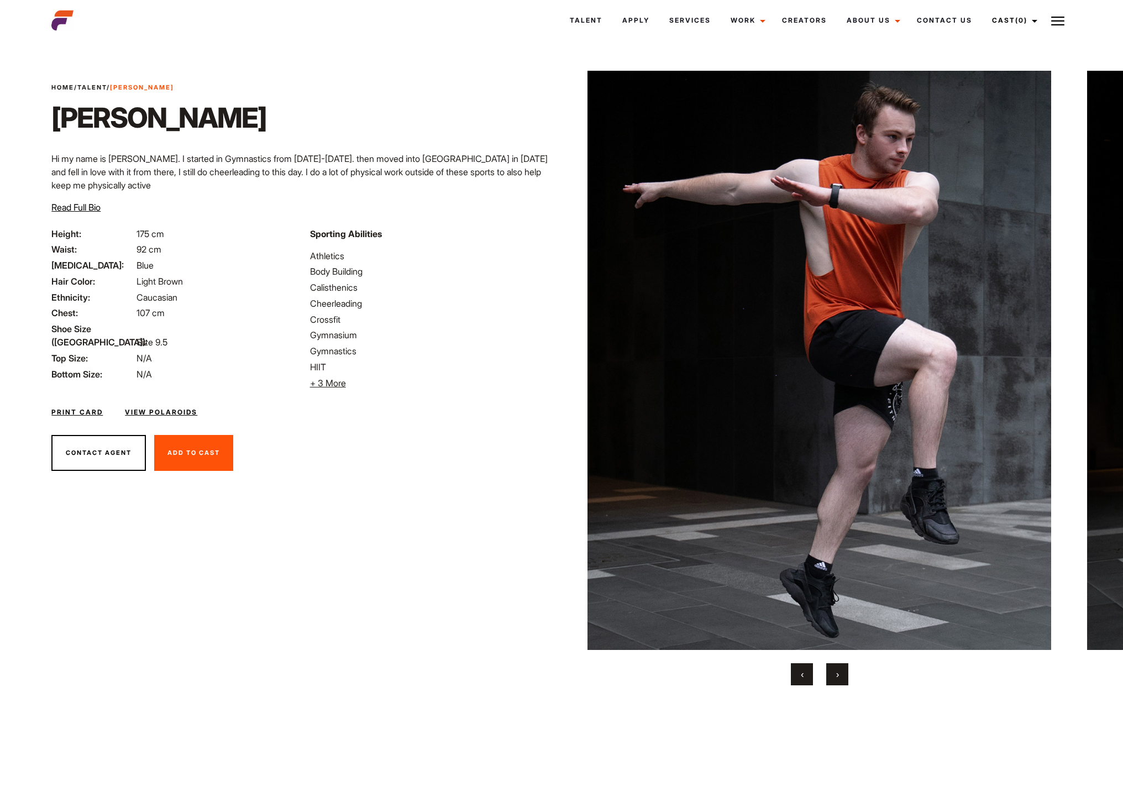
click at [837, 672] on span "›" at bounding box center [837, 674] width 3 height 11
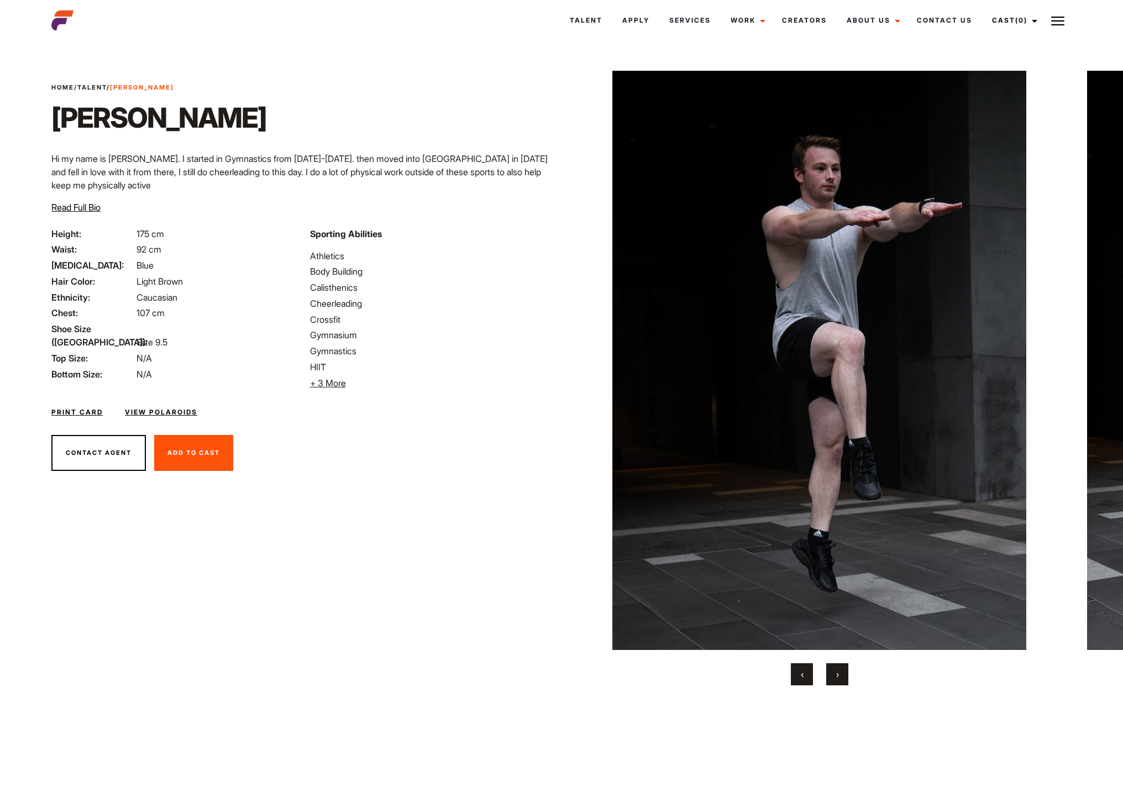
click at [837, 674] on span "›" at bounding box center [837, 674] width 3 height 11
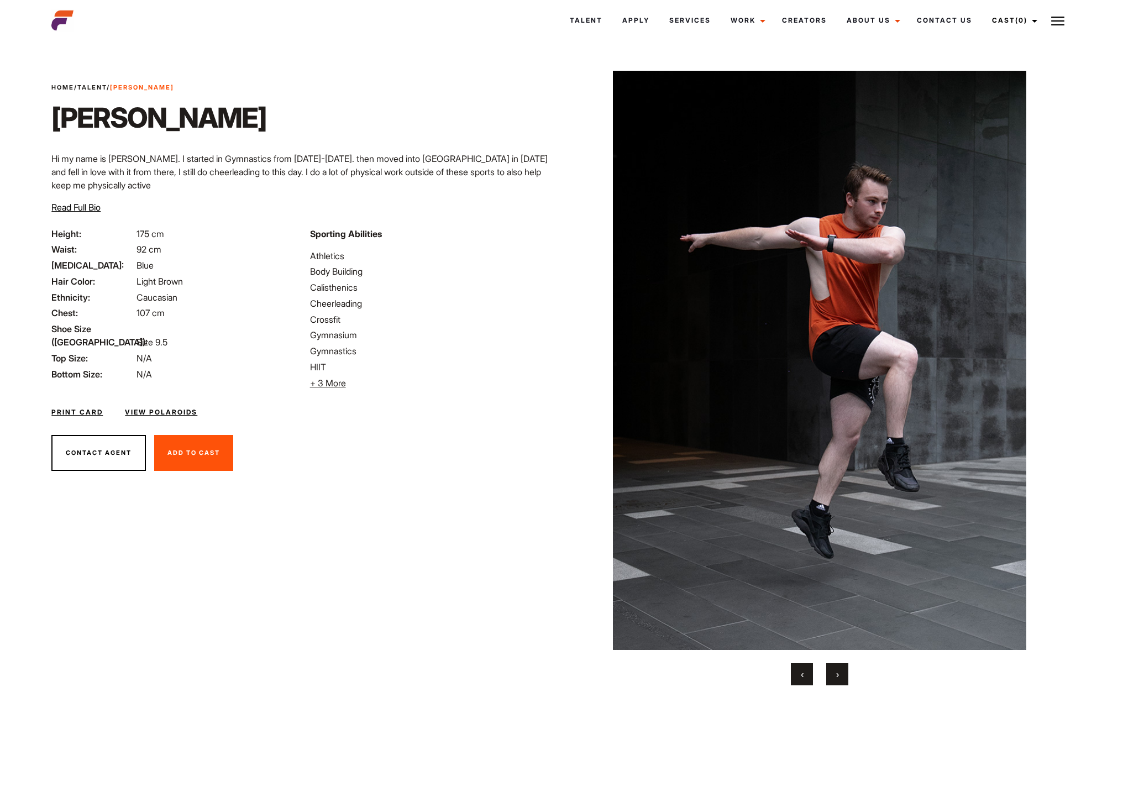
click at [841, 675] on button "›" at bounding box center [837, 674] width 22 height 22
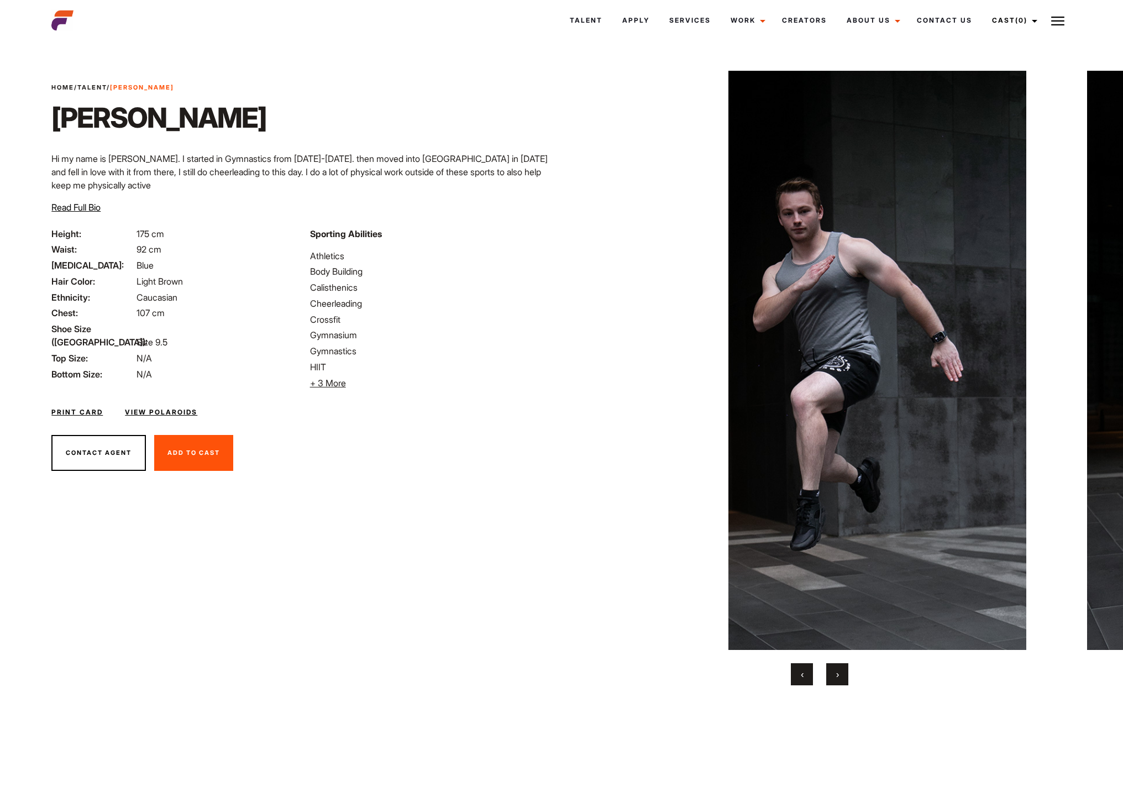
click at [842, 675] on button "›" at bounding box center [837, 674] width 22 height 22
click at [845, 675] on button "›" at bounding box center [837, 674] width 22 height 22
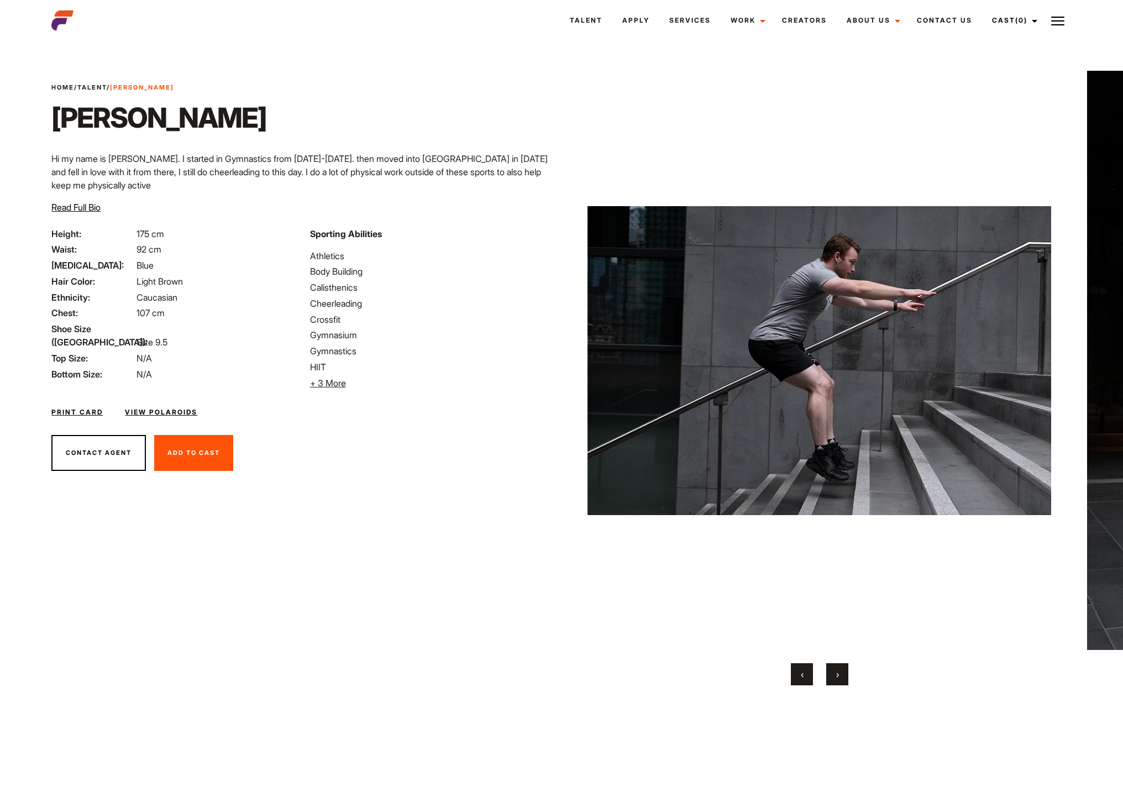
click at [846, 675] on button "›" at bounding box center [837, 674] width 22 height 22
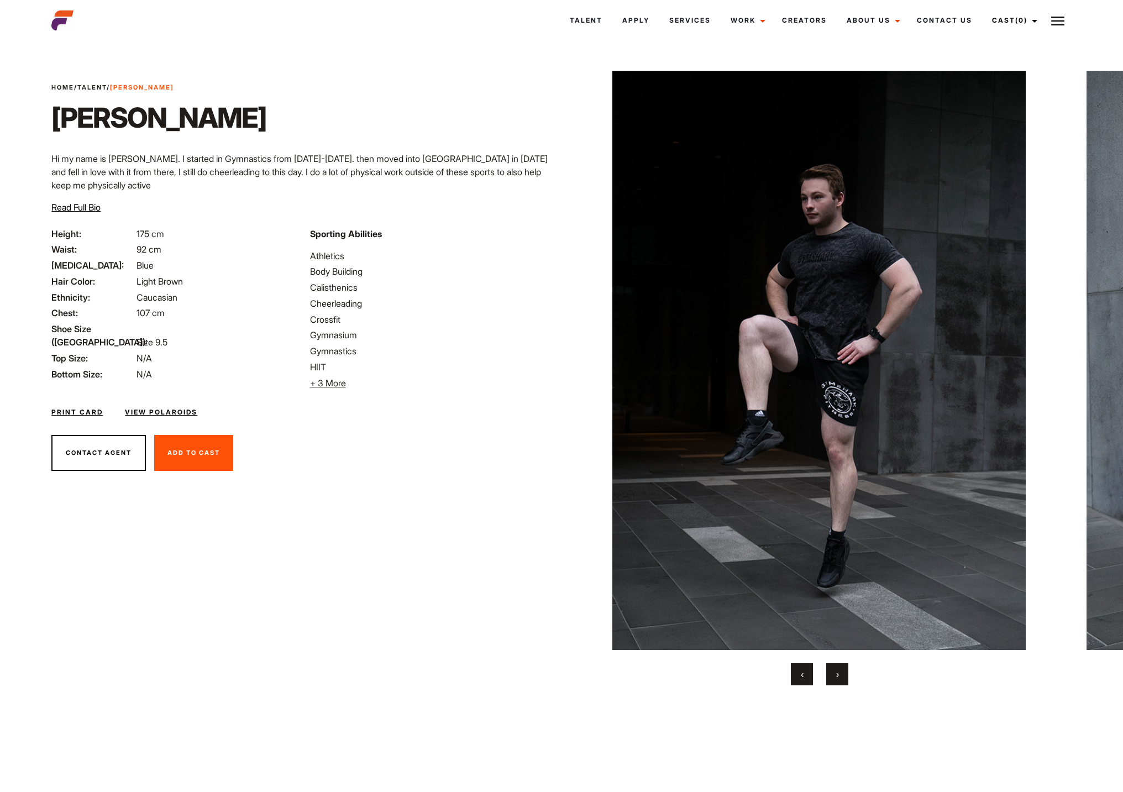
click at [847, 675] on button "›" at bounding box center [837, 674] width 22 height 22
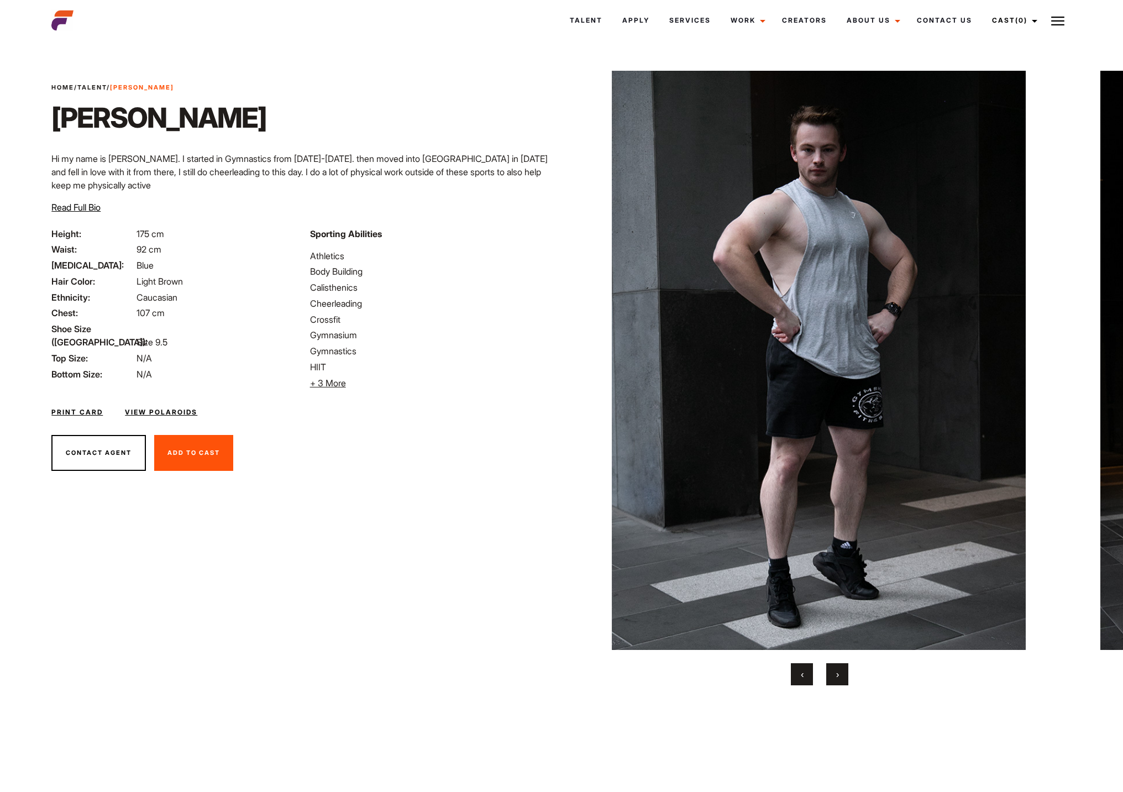
click at [849, 676] on div "‹ ›" at bounding box center [820, 674] width 464 height 22
click at [850, 676] on div "‹ ›" at bounding box center [820, 674] width 464 height 22
click at [845, 671] on button "›" at bounding box center [837, 674] width 22 height 22
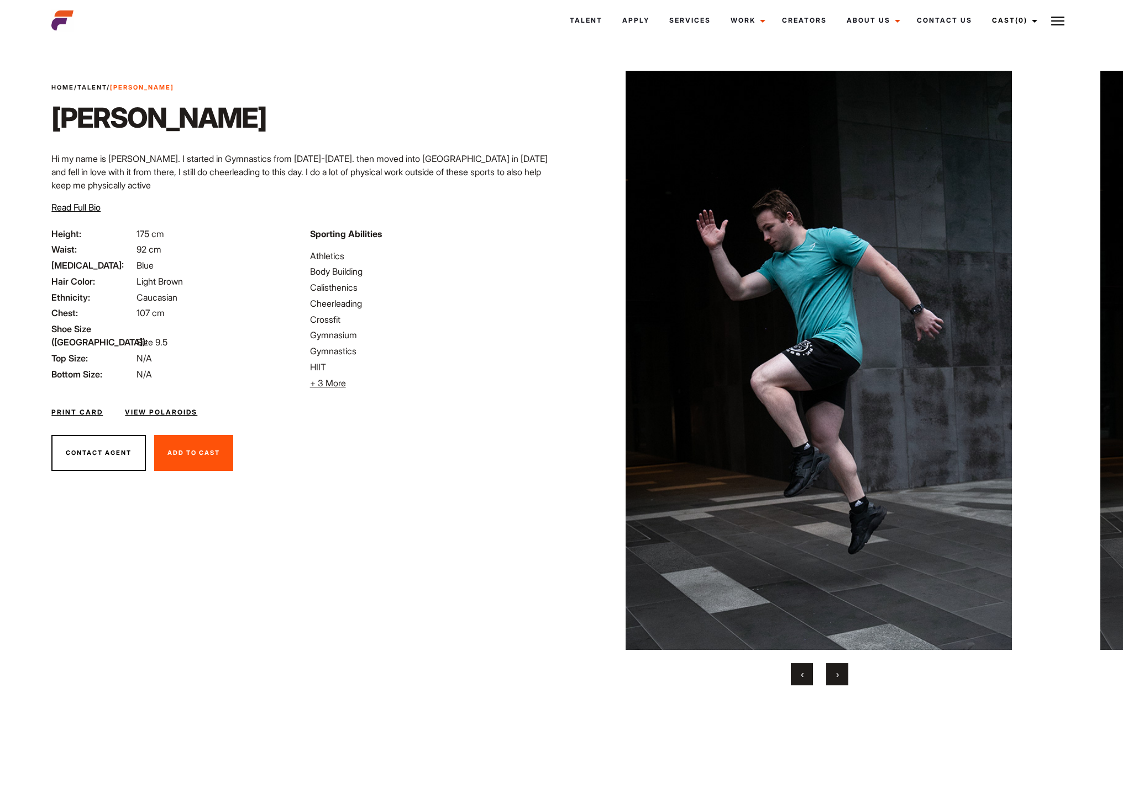
click at [840, 675] on button "›" at bounding box center [837, 674] width 22 height 22
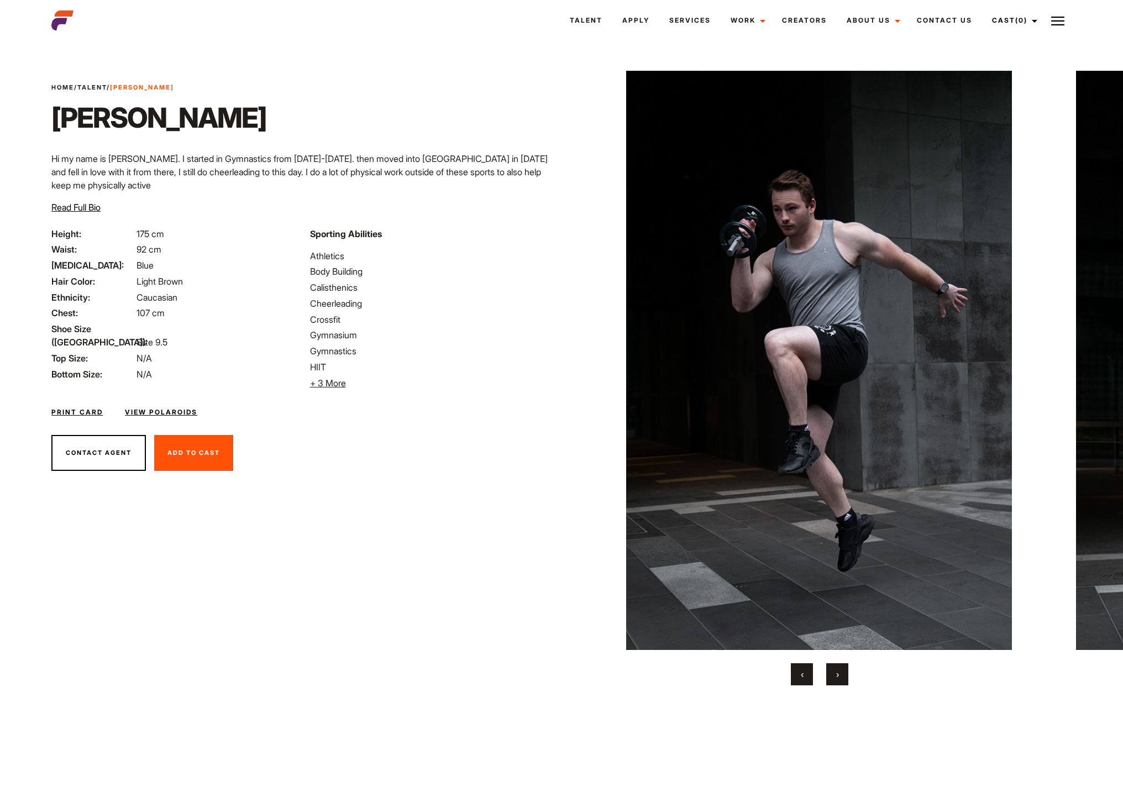
click at [840, 675] on button "›" at bounding box center [837, 674] width 22 height 22
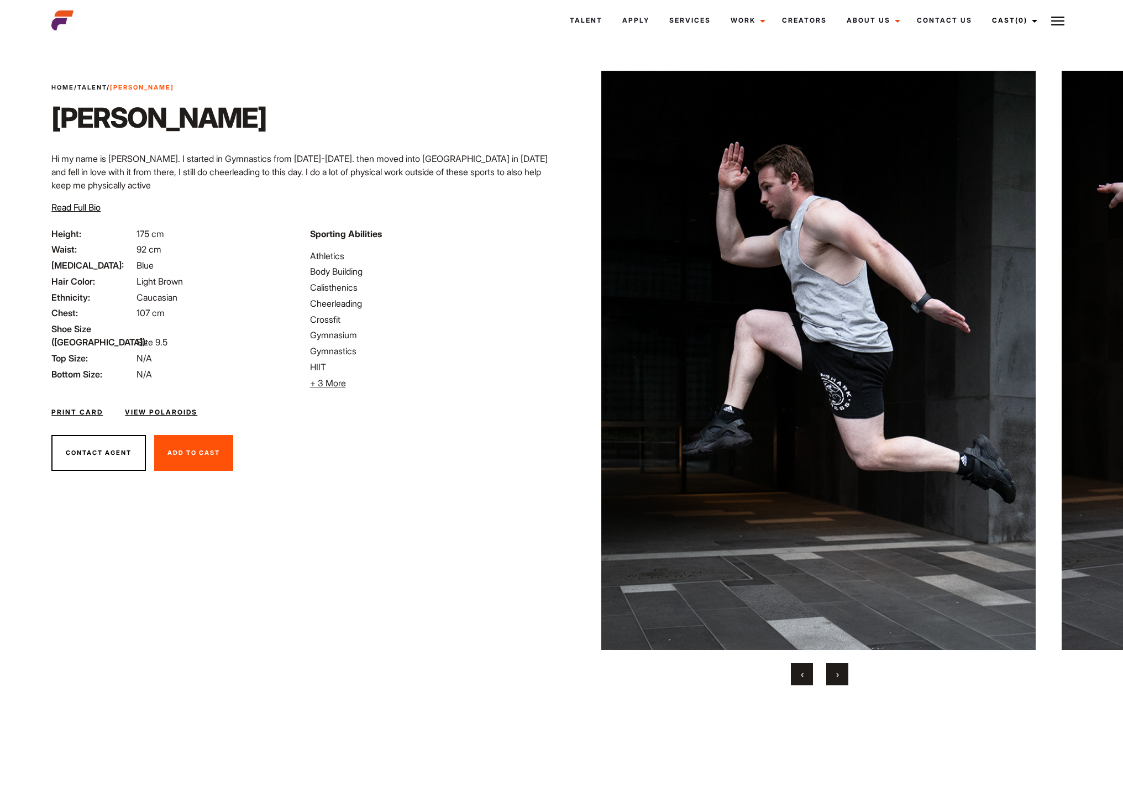
click at [840, 675] on button "›" at bounding box center [837, 674] width 22 height 22
